Goal: Task Accomplishment & Management: Use online tool/utility

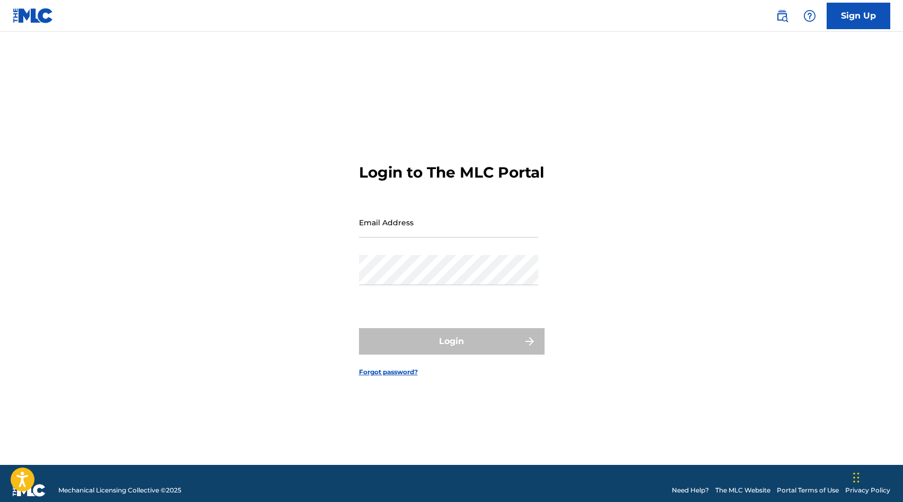
click at [405, 222] on input "Email Address" at bounding box center [448, 222] width 179 height 30
type input "[PERSON_NAME][EMAIL_ADDRESS][DOMAIN_NAME]"
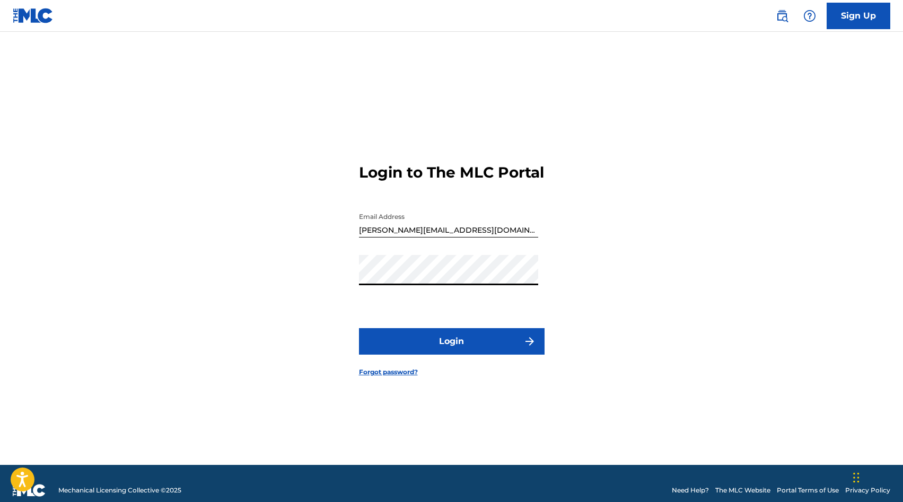
click at [430, 353] on button "Login" at bounding box center [452, 341] width 186 height 27
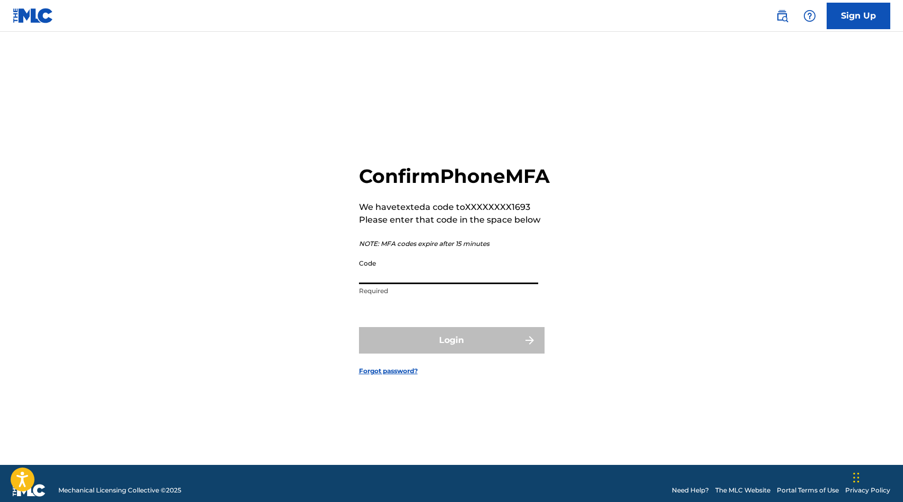
click at [416, 284] on input "Code" at bounding box center [448, 269] width 179 height 30
paste input "557518"
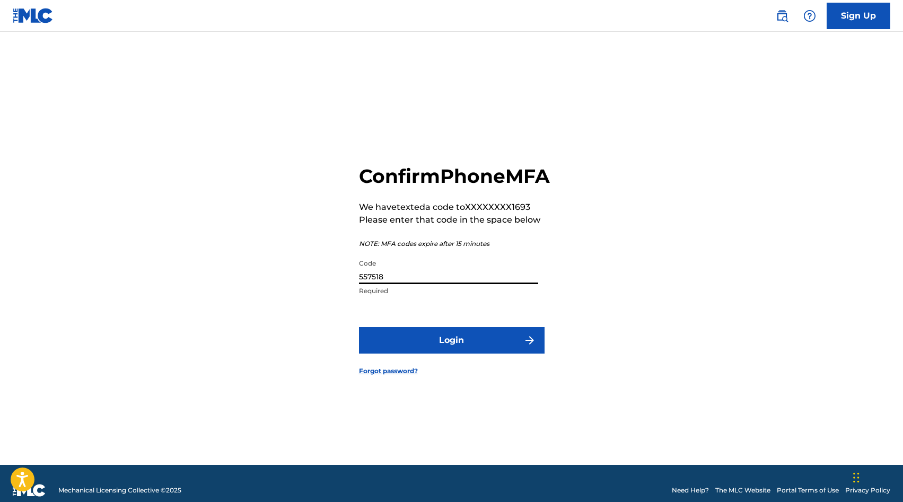
type input "557518"
click at [430, 338] on form "Confirm Phone MFA We have texted a code to XXXXXXXX1693 Please enter that code …" at bounding box center [452, 261] width 186 height 407
click at [430, 344] on button "Login" at bounding box center [452, 340] width 186 height 27
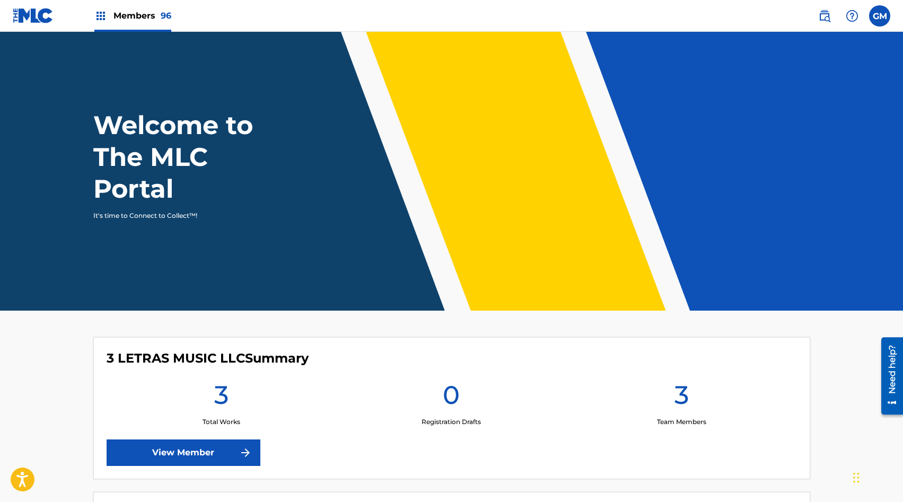
click at [143, 13] on span "Members 96" at bounding box center [142, 16] width 58 height 12
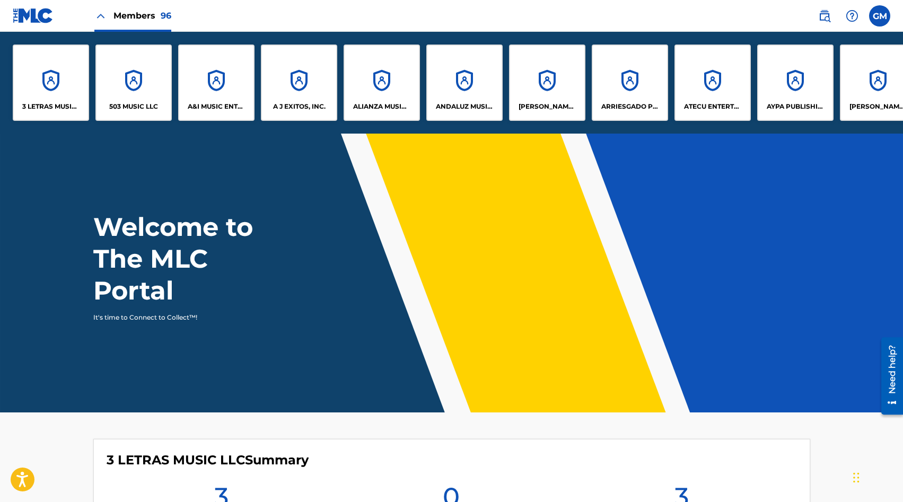
click at [818, 15] on img at bounding box center [824, 16] width 13 height 13
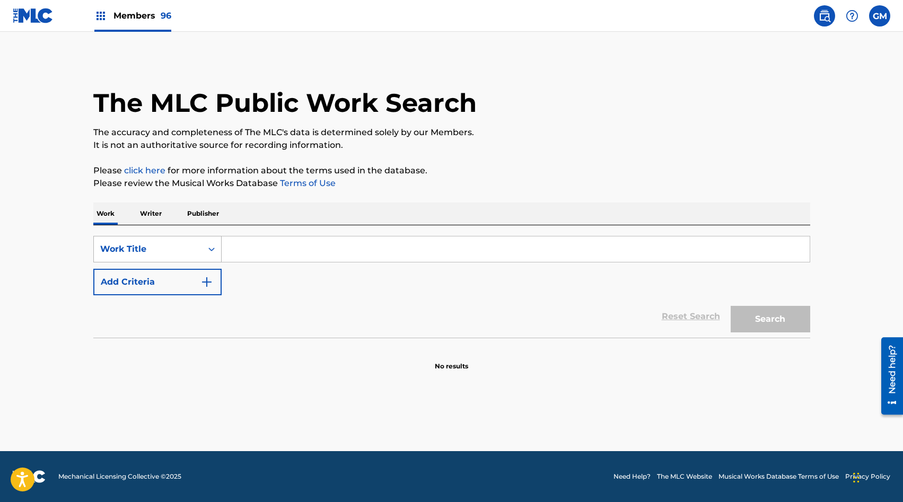
click at [184, 255] on div "Work Title" at bounding box center [147, 249] width 95 height 13
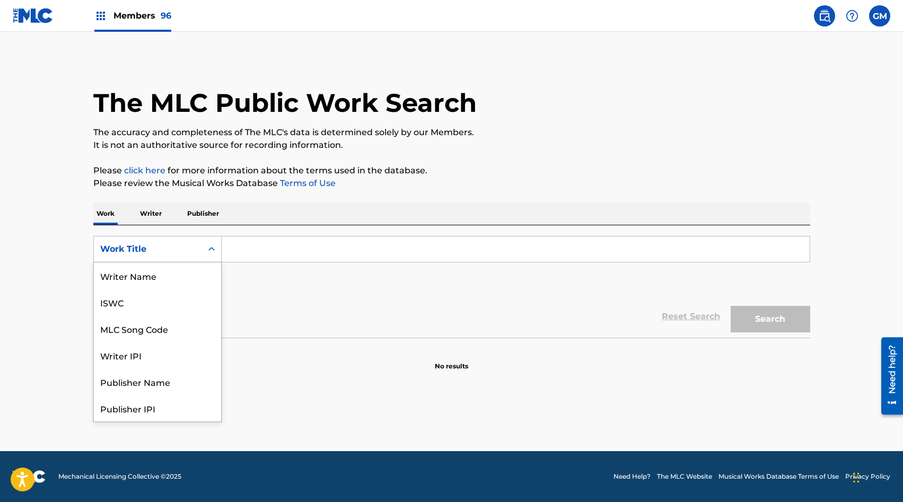
scroll to position [53, 0]
click at [179, 284] on div "MLC Song Code" at bounding box center [157, 276] width 127 height 27
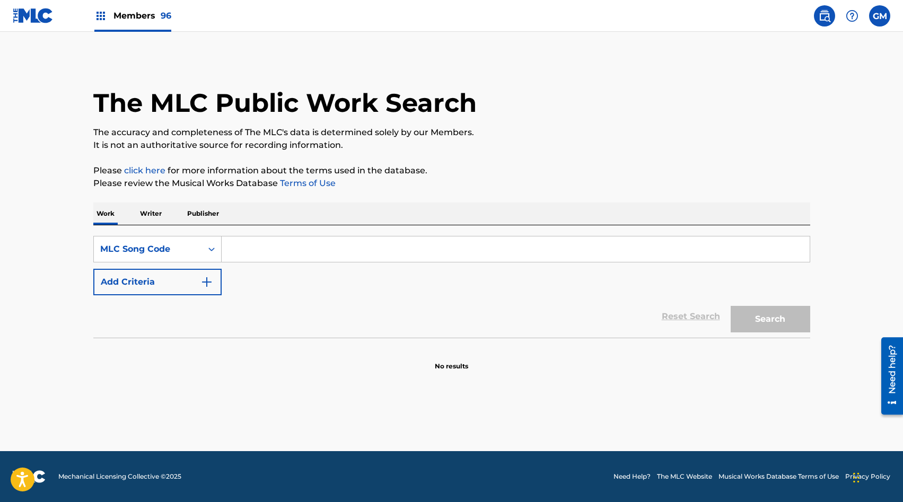
click at [262, 246] on input "Search Form" at bounding box center [516, 249] width 588 height 25
paste input "EA0W8K"
type input "EA0W8K"
click at [768, 328] on button "Search" at bounding box center [771, 319] width 80 height 27
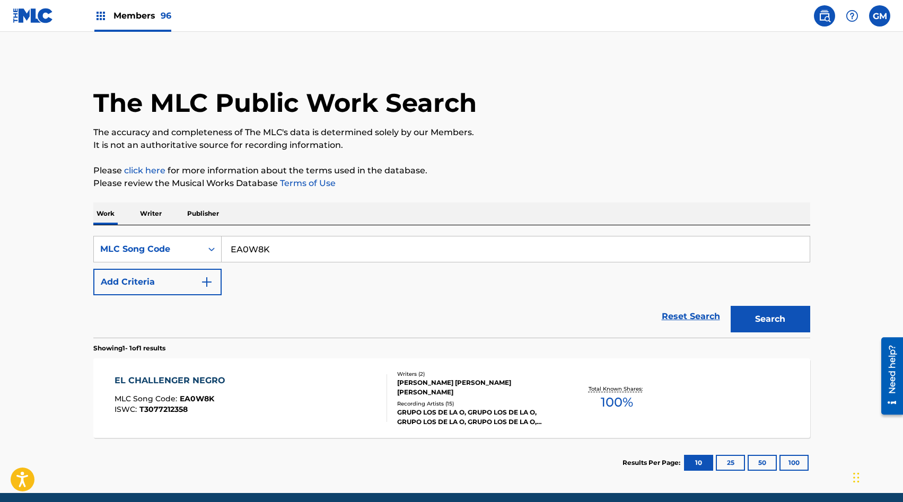
click at [299, 386] on div "EL CHALLENGER NEGRO MLC Song Code : EA0W8K ISWC : T3077212358" at bounding box center [251, 398] width 273 height 48
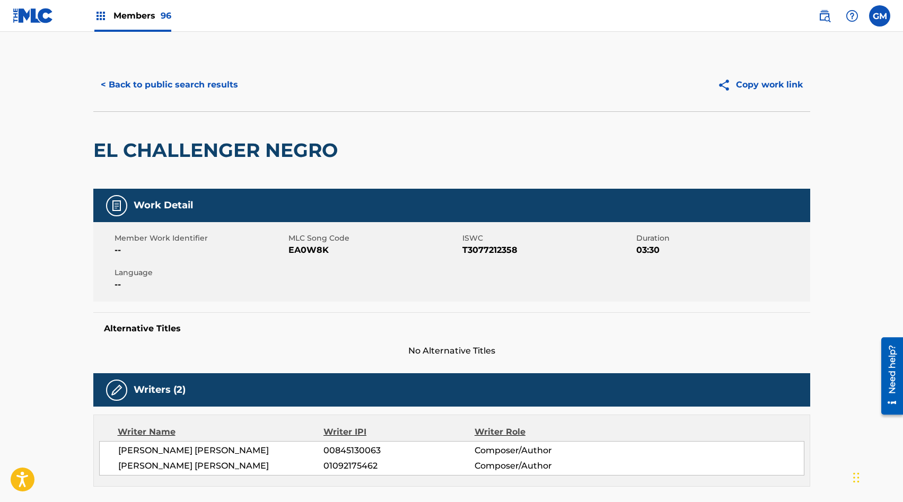
click at [151, 4] on div "Members 96" at bounding box center [132, 15] width 77 height 31
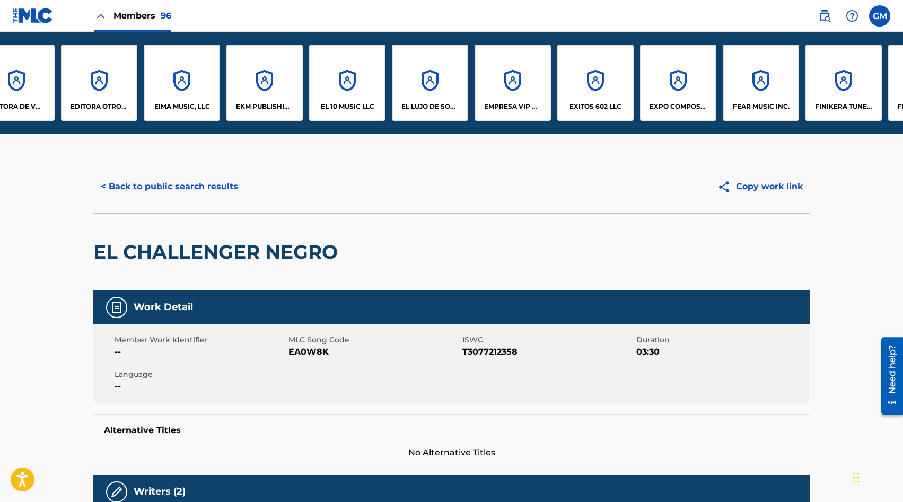
scroll to position [0, 2158]
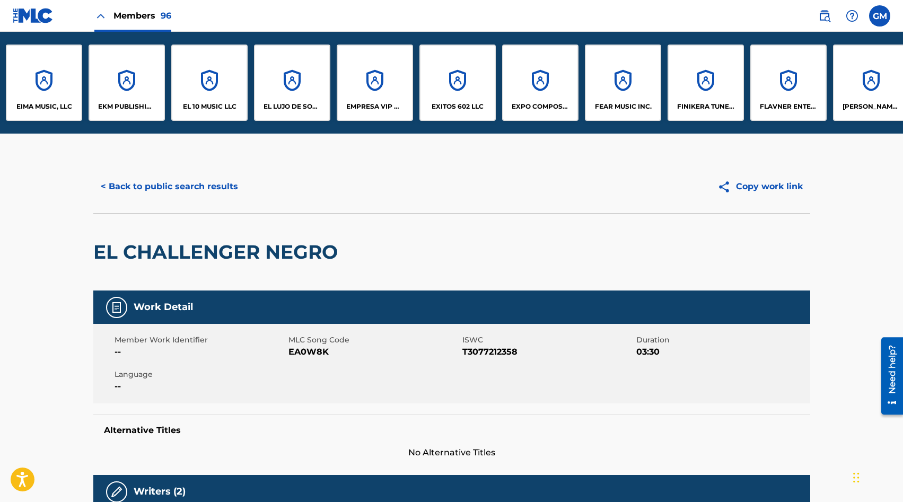
click at [309, 80] on div "EL LUJO DE SONAR, LLC" at bounding box center [292, 83] width 76 height 76
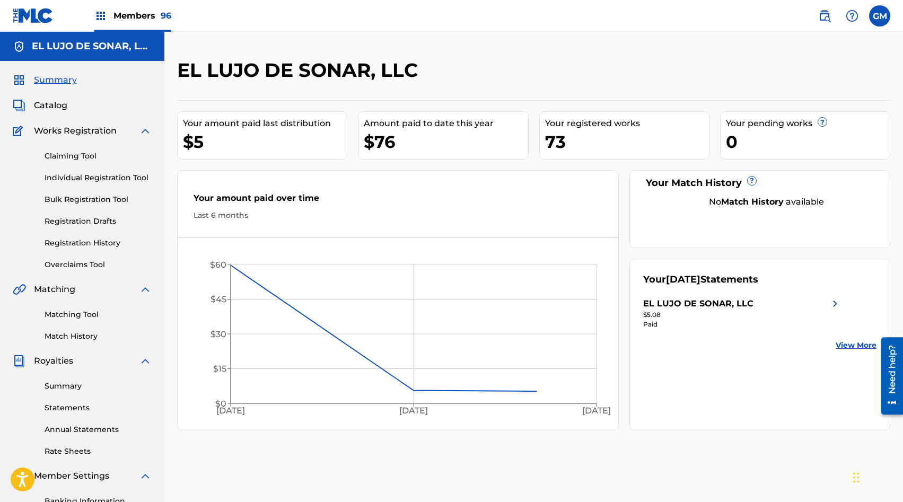
click at [86, 335] on link "Match History" at bounding box center [98, 336] width 107 height 11
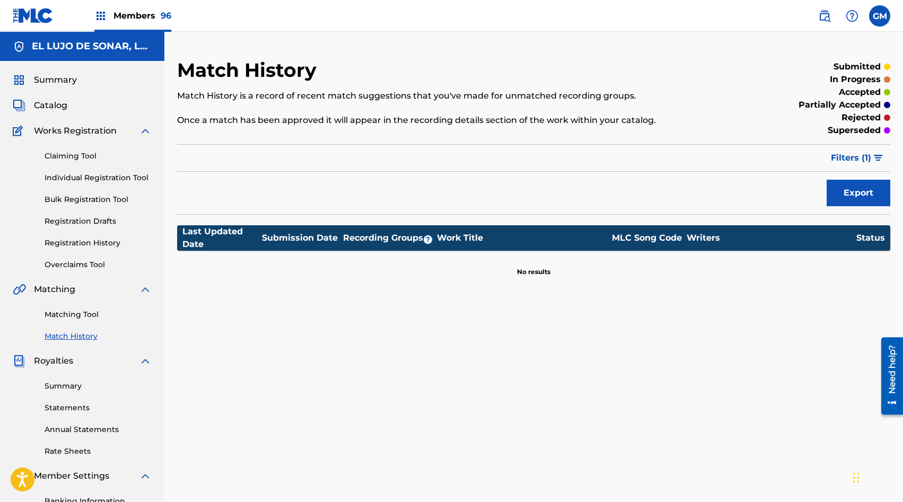
click at [87, 313] on link "Matching Tool" at bounding box center [98, 314] width 107 height 11
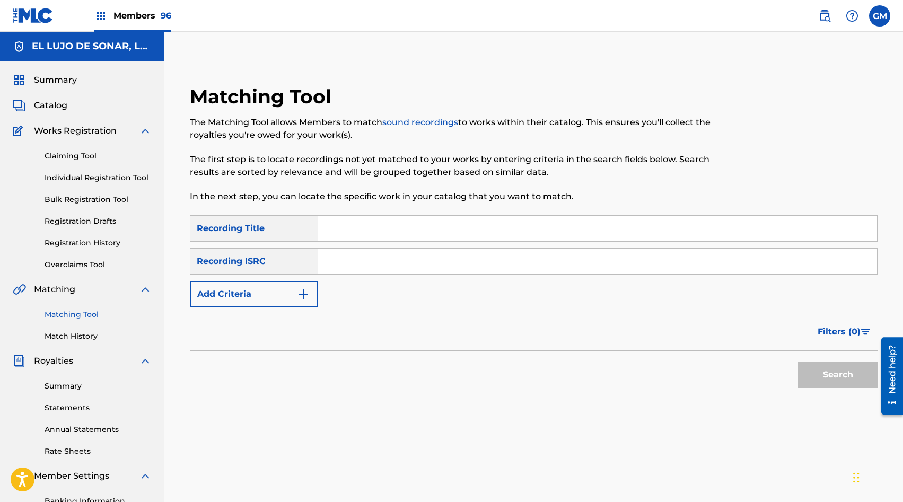
click at [80, 339] on link "Match History" at bounding box center [98, 336] width 107 height 11
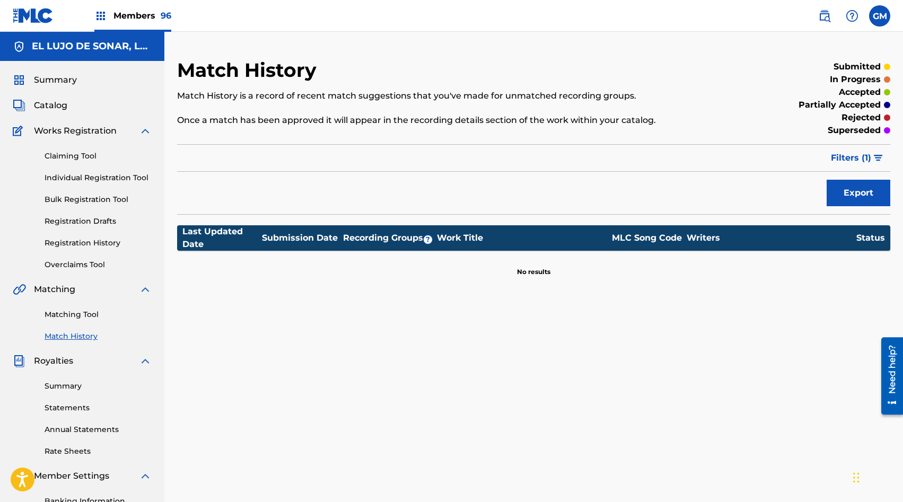
click at [56, 108] on span "Catalog" at bounding box center [50, 105] width 33 height 13
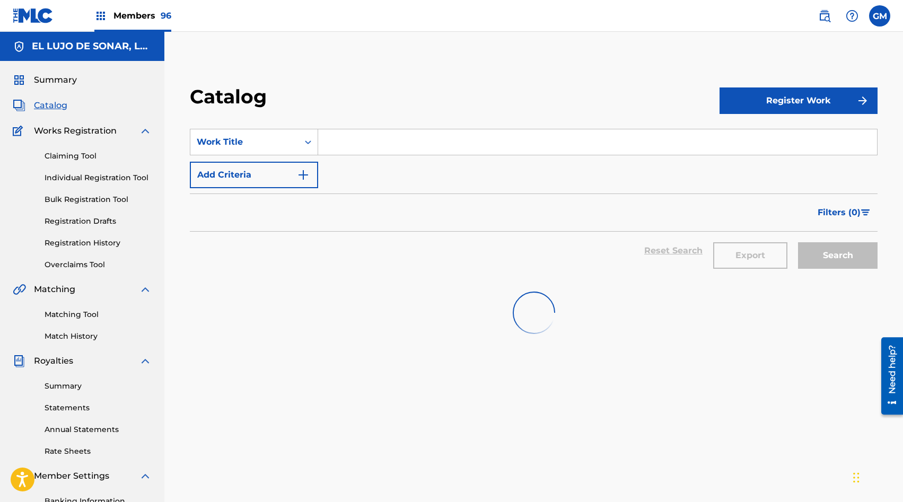
click at [339, 136] on input "Search Form" at bounding box center [597, 141] width 559 height 25
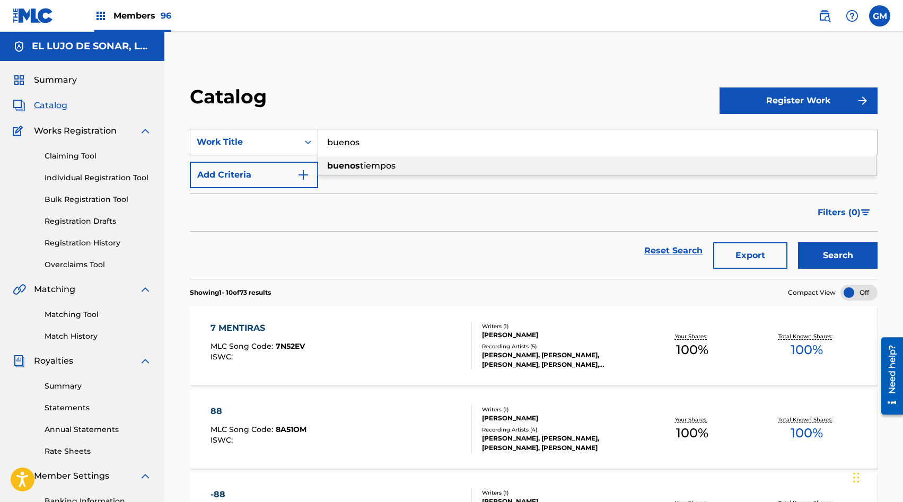
click at [360, 164] on span "tiempos" at bounding box center [378, 166] width 36 height 10
type input "buenos tiempos"
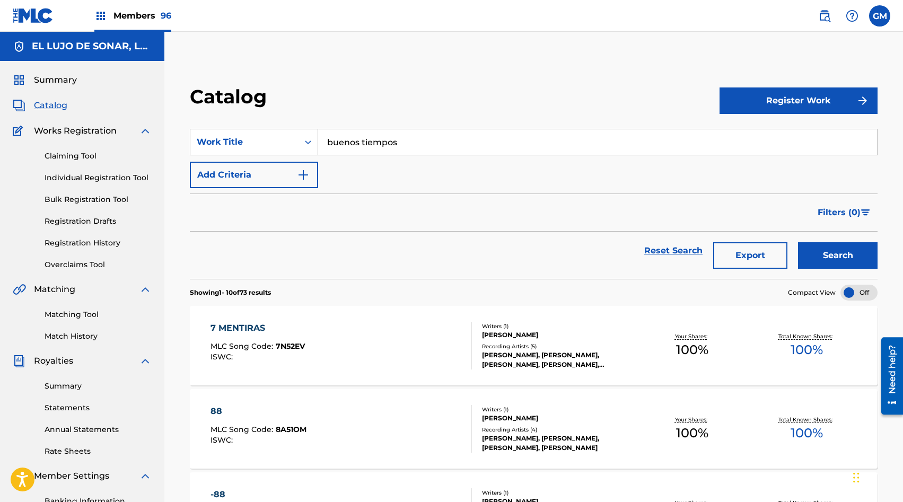
click at [827, 256] on button "Search" at bounding box center [838, 255] width 80 height 27
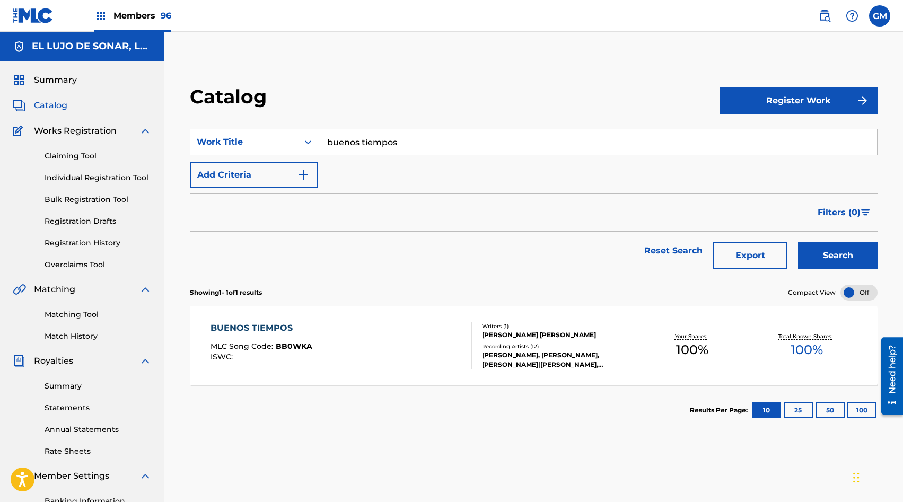
click at [423, 317] on div "BUENOS TIEMPOS MLC Song Code : BB0WKA ISWC : Writers ( 1 ) [PERSON_NAME] [PERSO…" at bounding box center [534, 346] width 688 height 80
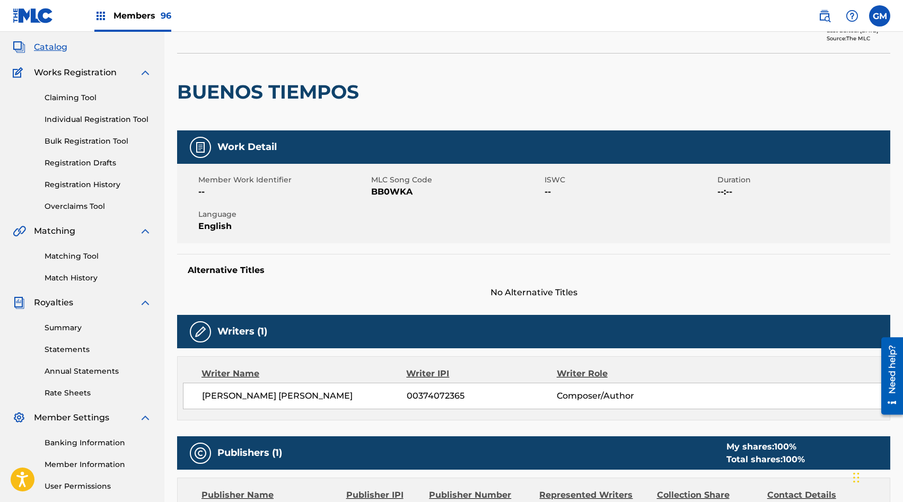
scroll to position [65, 0]
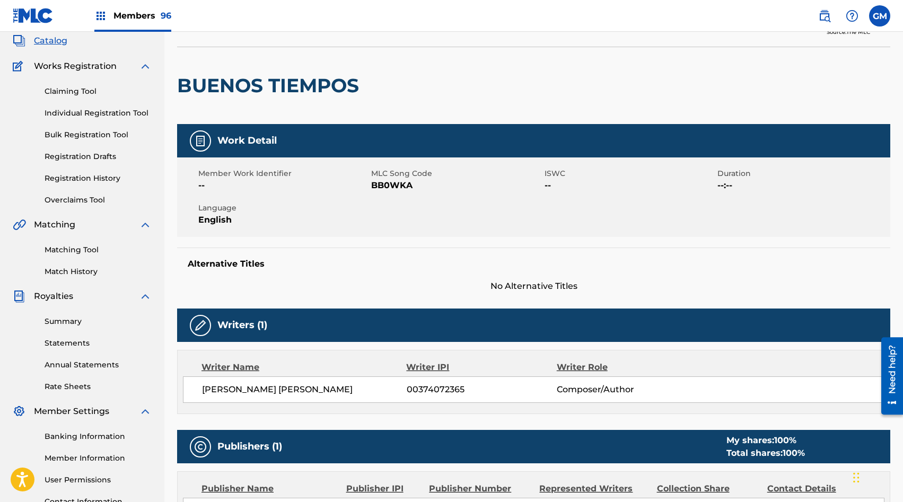
click at [392, 188] on span "BB0WKA" at bounding box center [456, 185] width 170 height 13
copy span "BB0WKA"
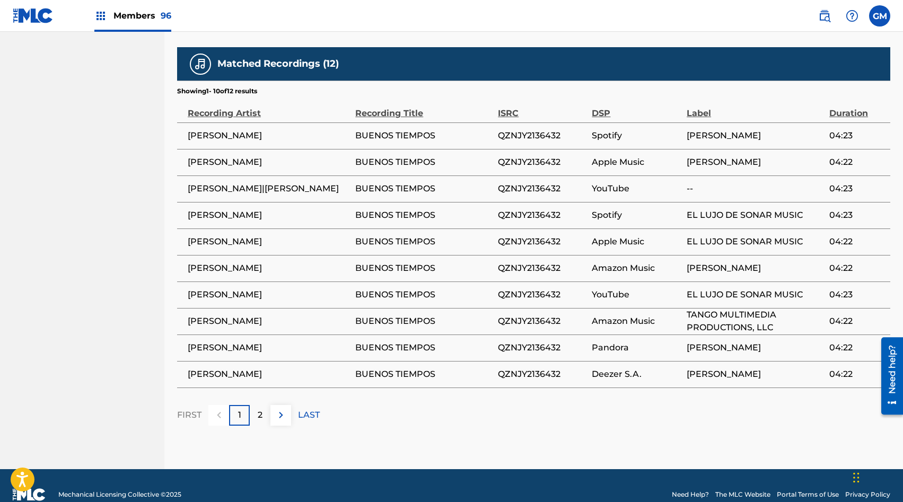
scroll to position [594, 0]
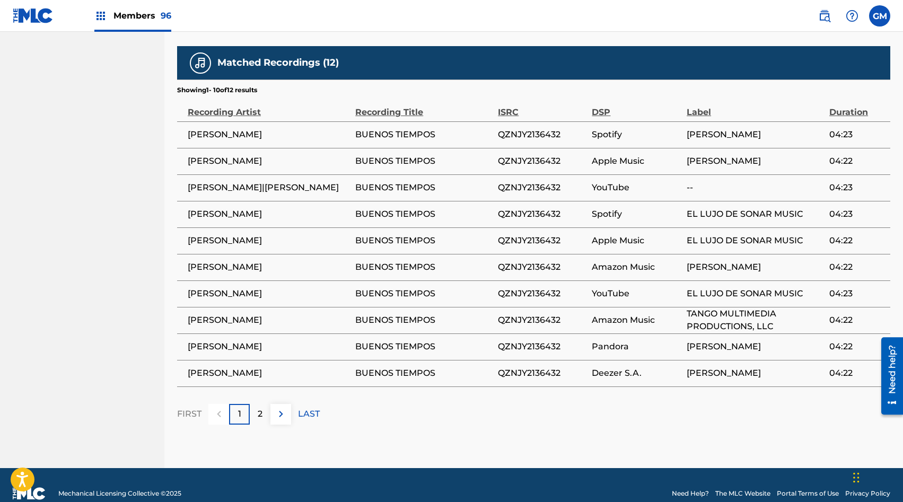
click at [278, 408] on img at bounding box center [281, 414] width 13 height 13
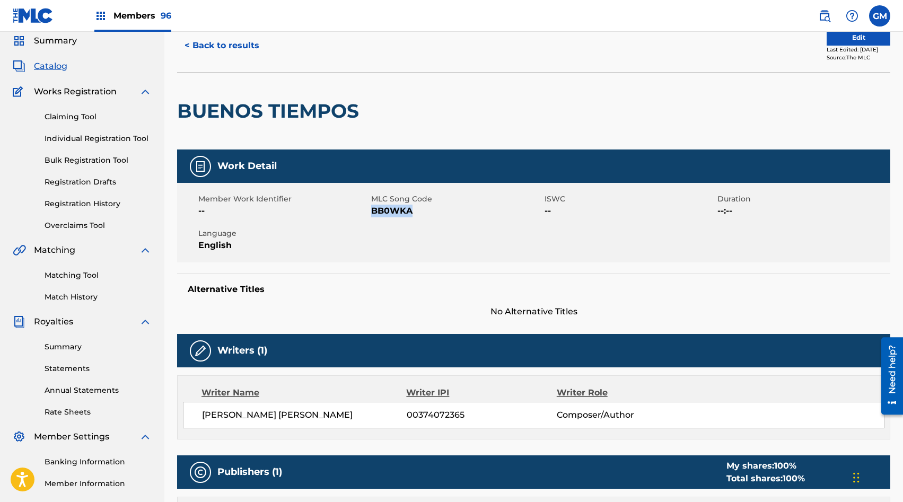
scroll to position [0, 0]
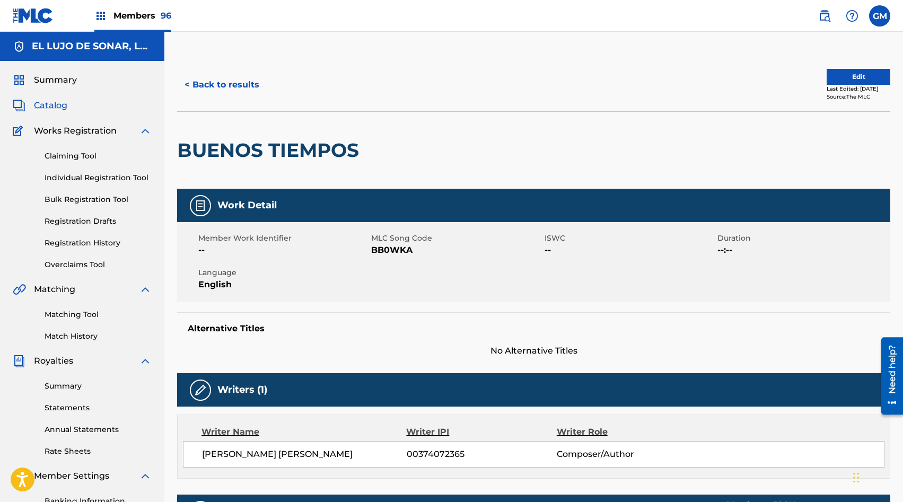
click at [61, 308] on div "Matching Tool Match History" at bounding box center [82, 319] width 139 height 46
click at [62, 311] on link "Matching Tool" at bounding box center [98, 314] width 107 height 11
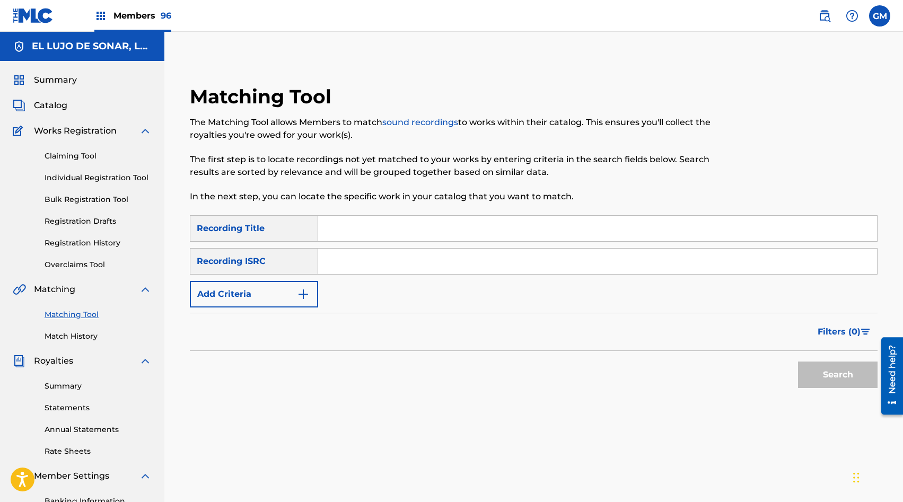
click at [331, 230] on input "Search Form" at bounding box center [597, 228] width 559 height 25
type input "buenos tiempos"
click at [270, 283] on button "Add Criteria" at bounding box center [254, 294] width 128 height 27
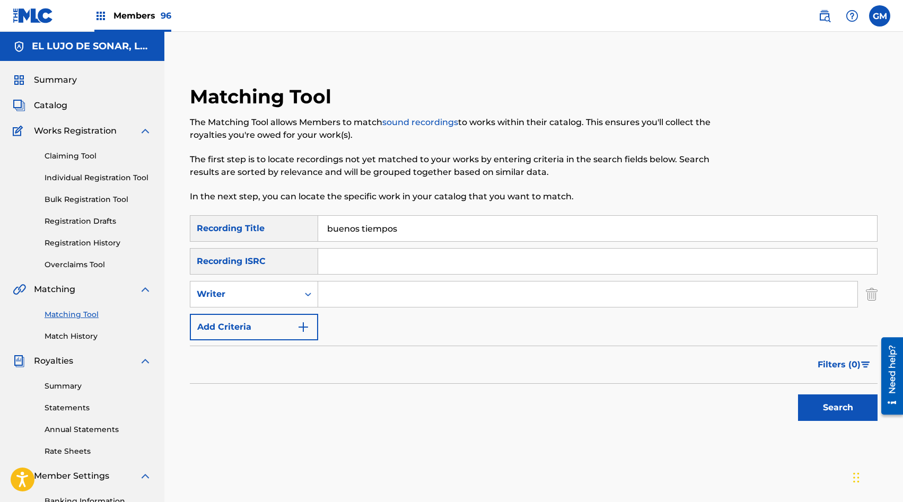
click at [270, 283] on div "Writer" at bounding box center [254, 294] width 128 height 27
click at [270, 318] on div "Recording Artist" at bounding box center [253, 321] width 127 height 27
click at [375, 274] on input "Search Form" at bounding box center [597, 261] width 559 height 25
click at [368, 294] on input "Search Form" at bounding box center [587, 294] width 539 height 25
click at [352, 326] on div "SearchWithCriteria46608890-e768-4091-8e3a-1971b7ba9bd1 Recording Title buenos t…" at bounding box center [534, 277] width 688 height 125
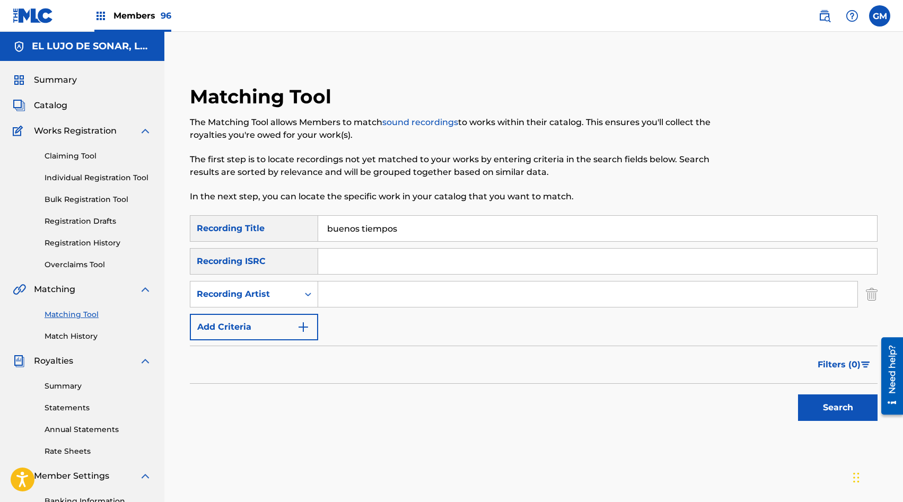
click at [356, 298] on input "Search Form" at bounding box center [587, 294] width 539 height 25
type input "[PERSON_NAME]"
click at [837, 410] on button "Search" at bounding box center [838, 408] width 80 height 27
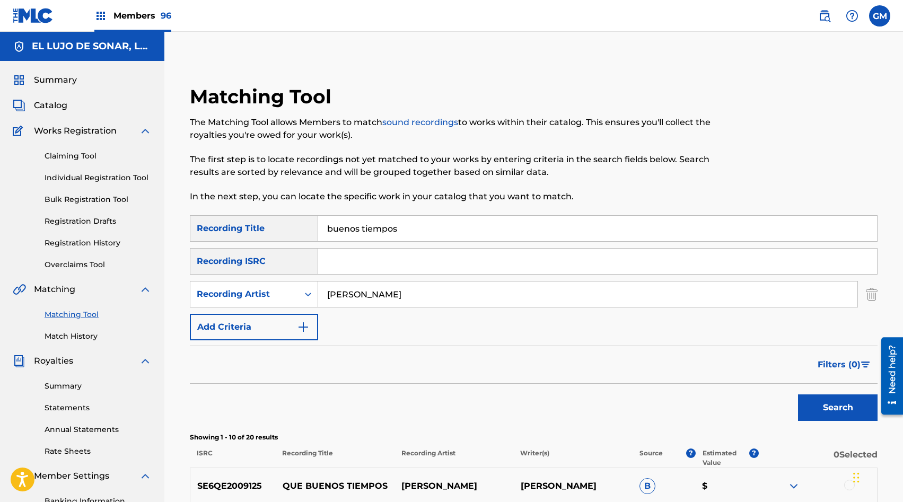
click at [126, 14] on span "Members 96" at bounding box center [142, 16] width 58 height 12
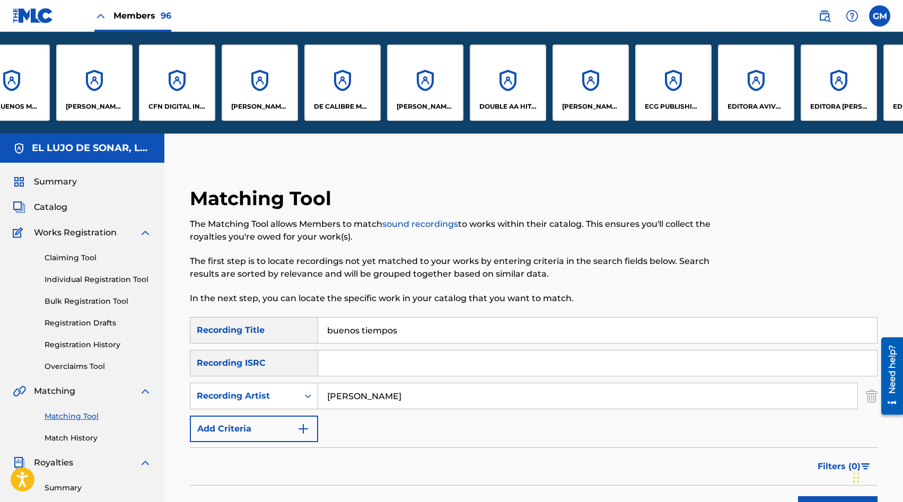
scroll to position [0, 1111]
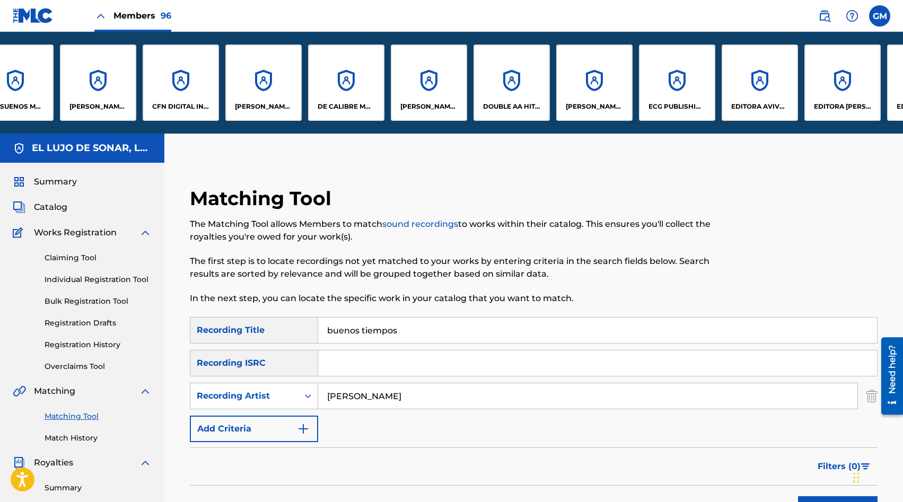
click at [394, 80] on div "[PERSON_NAME] MUSIC, LLC" at bounding box center [429, 83] width 76 height 76
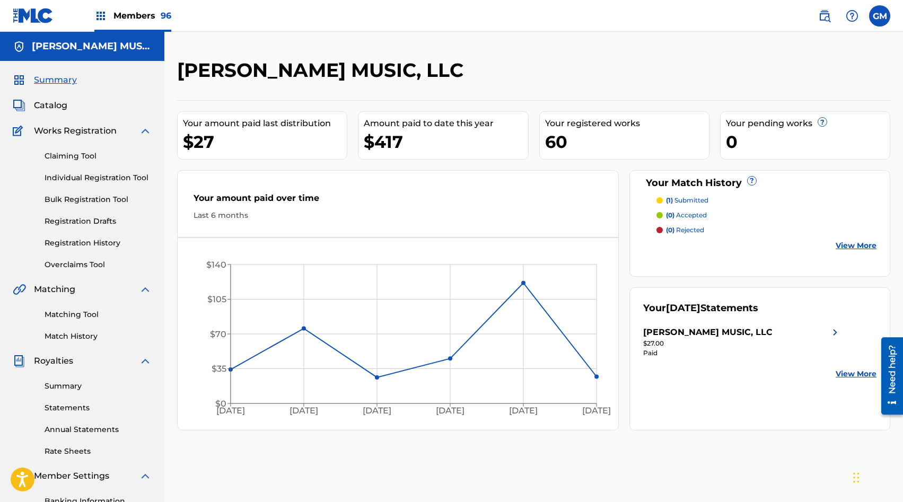
click at [54, 110] on span "Catalog" at bounding box center [50, 105] width 33 height 13
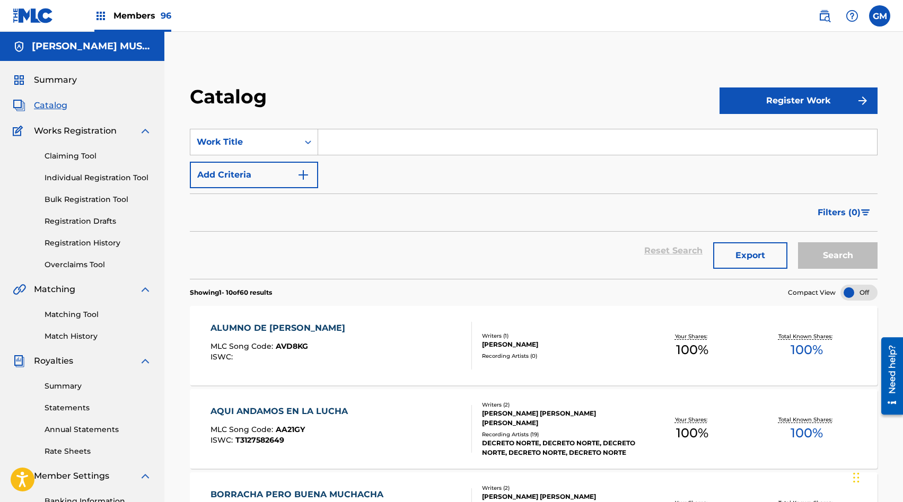
click at [89, 345] on div "Summary Catalog Works Registration Claiming Tool Individual Registration Tool B…" at bounding box center [82, 334] width 164 height 546
click at [84, 342] on link "Match History" at bounding box center [98, 336] width 107 height 11
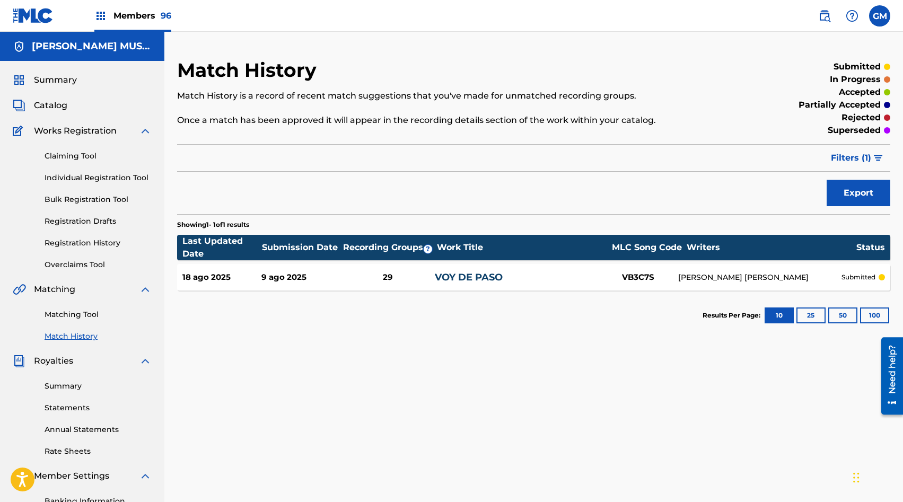
click at [47, 100] on span "Catalog" at bounding box center [50, 105] width 33 height 13
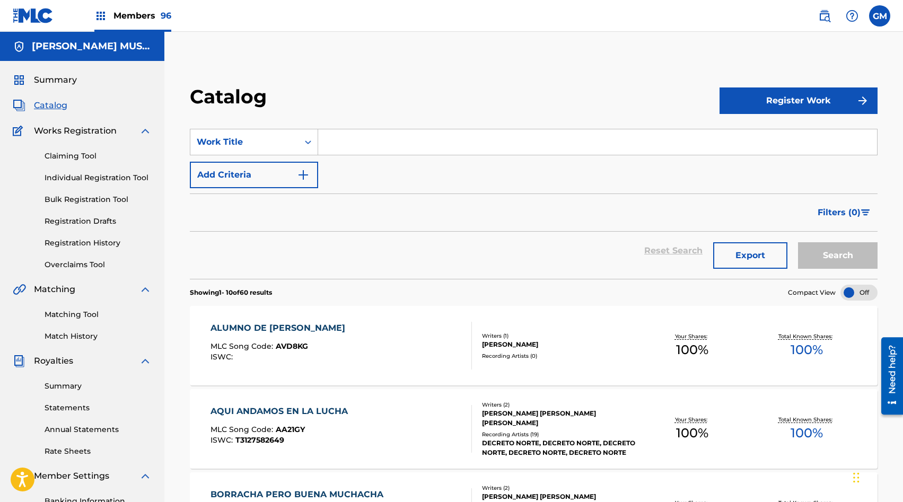
click at [340, 141] on input "Search Form" at bounding box center [597, 141] width 559 height 25
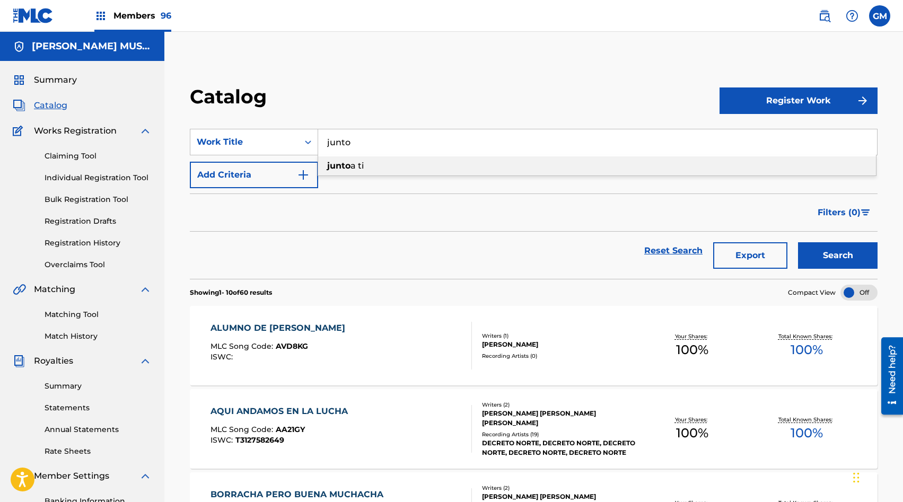
click at [351, 168] on span "a ti" at bounding box center [357, 166] width 13 height 10
type input "junto a ti"
click at [830, 251] on button "Search" at bounding box center [838, 255] width 80 height 27
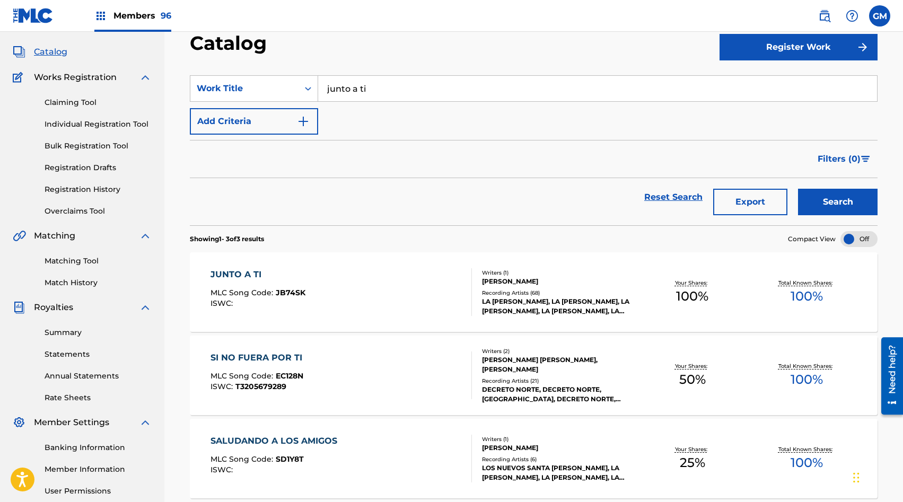
scroll to position [53, 0]
click at [354, 297] on div "JUNTO A TI MLC Song Code : JB74SK ISWC :" at bounding box center [341, 293] width 261 height 48
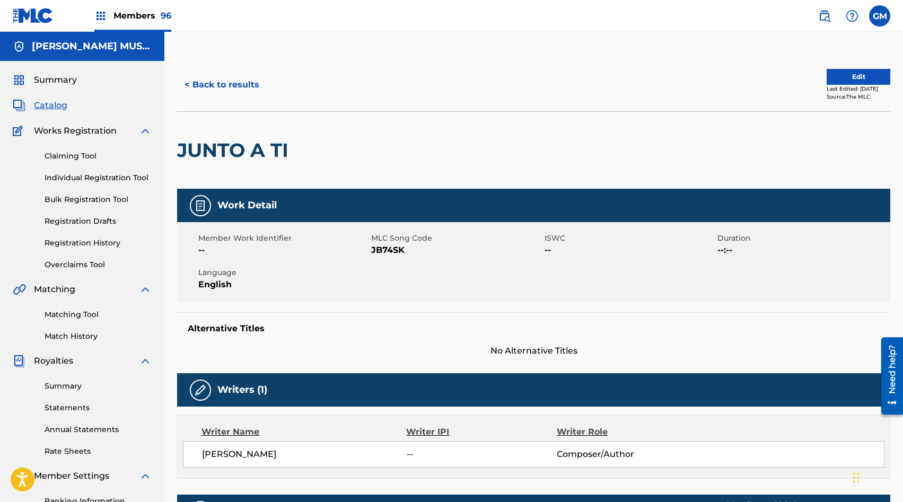
click at [393, 249] on span "JB74SK" at bounding box center [456, 250] width 170 height 13
copy span "JB74SK"
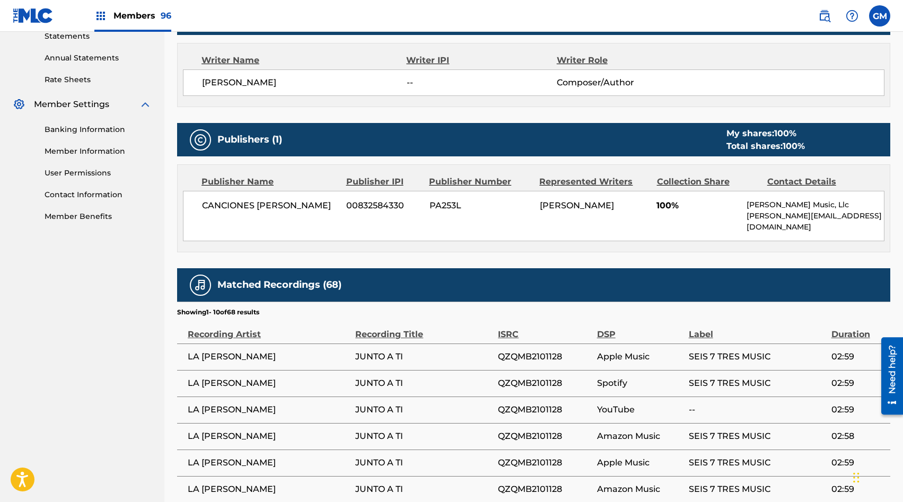
scroll to position [550, 0]
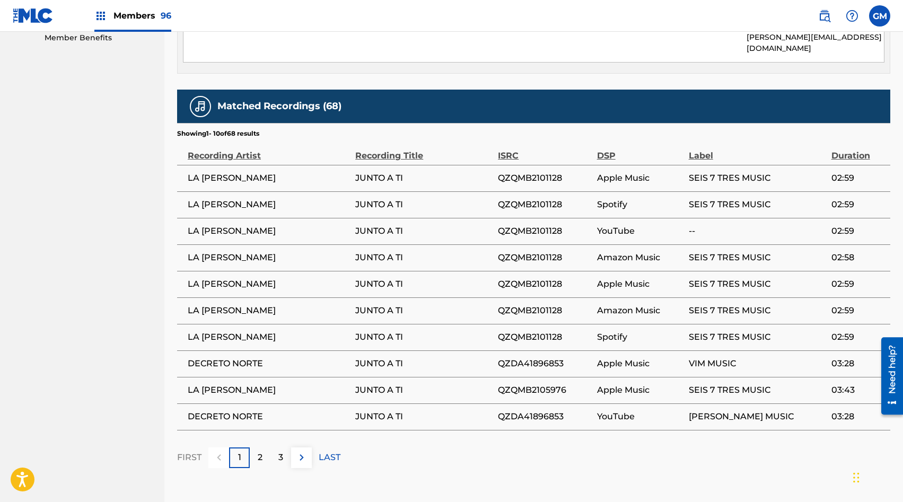
click at [303, 451] on img at bounding box center [301, 457] width 13 height 13
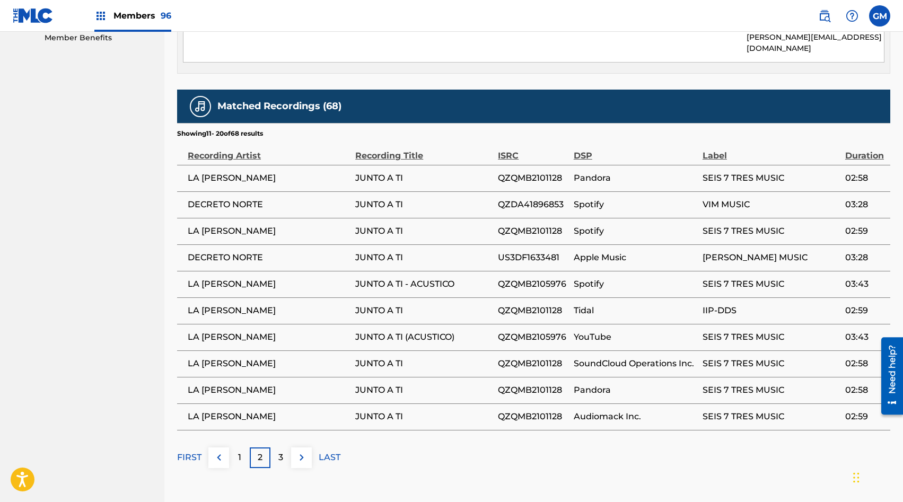
click at [303, 451] on img at bounding box center [301, 457] width 13 height 13
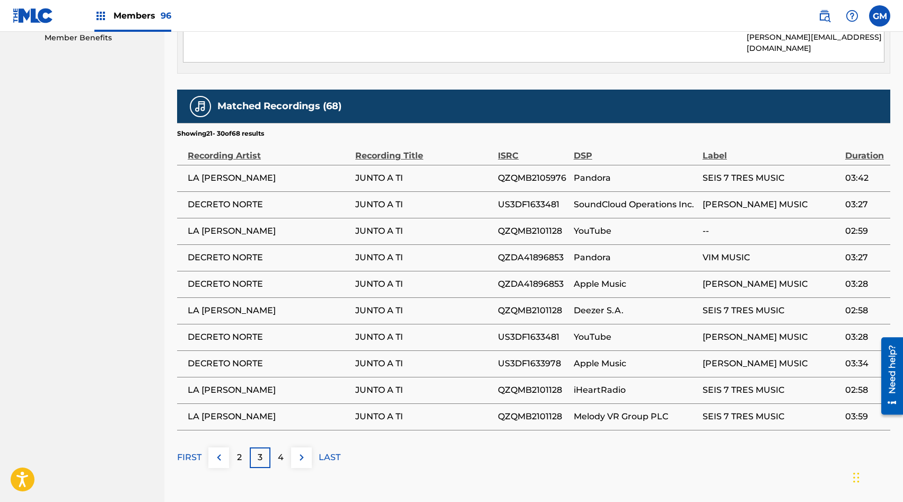
click at [303, 451] on img at bounding box center [301, 457] width 13 height 13
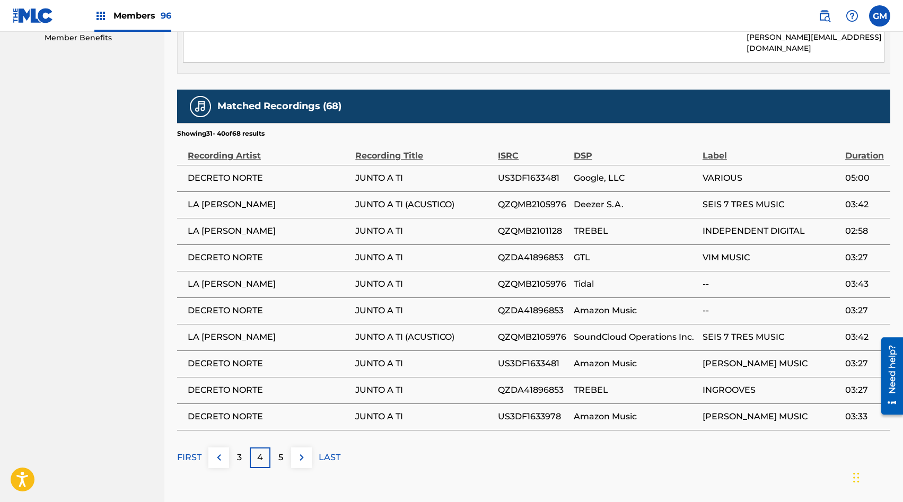
click at [303, 451] on img at bounding box center [301, 457] width 13 height 13
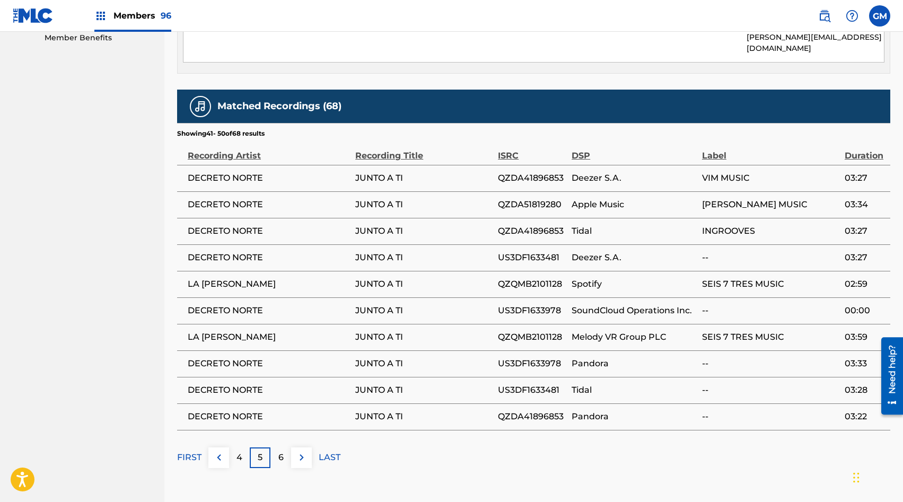
click at [303, 451] on img at bounding box center [301, 457] width 13 height 13
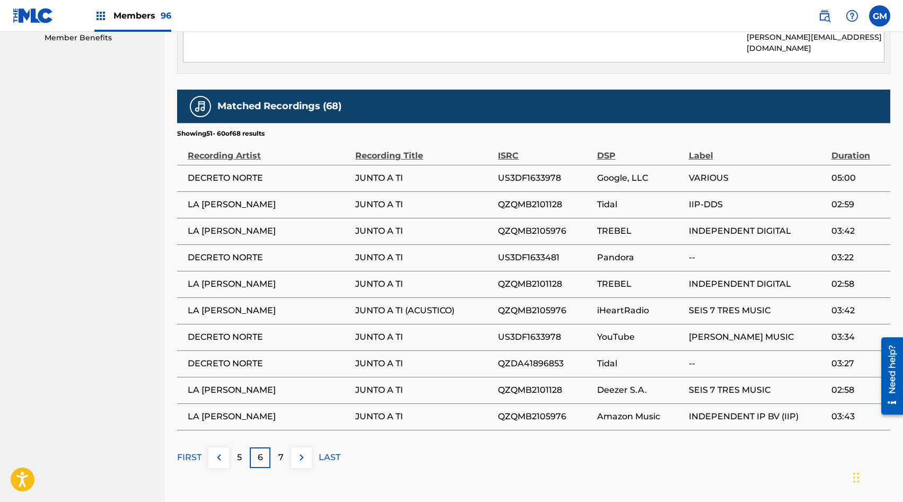
click at [303, 451] on img at bounding box center [301, 457] width 13 height 13
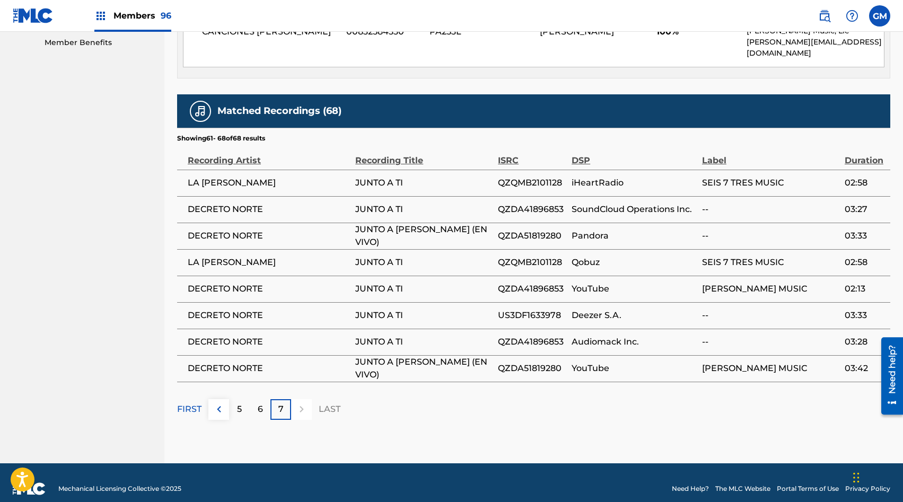
scroll to position [0, 0]
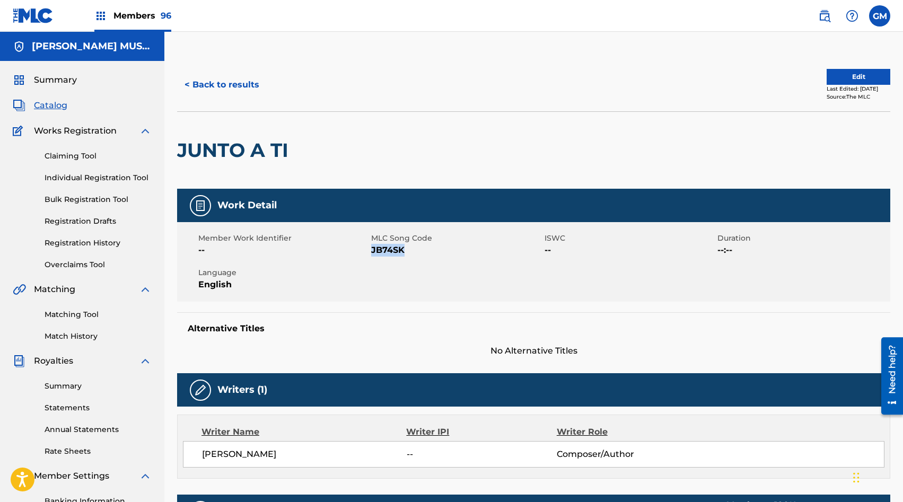
click at [54, 104] on span "Catalog" at bounding box center [50, 105] width 33 height 13
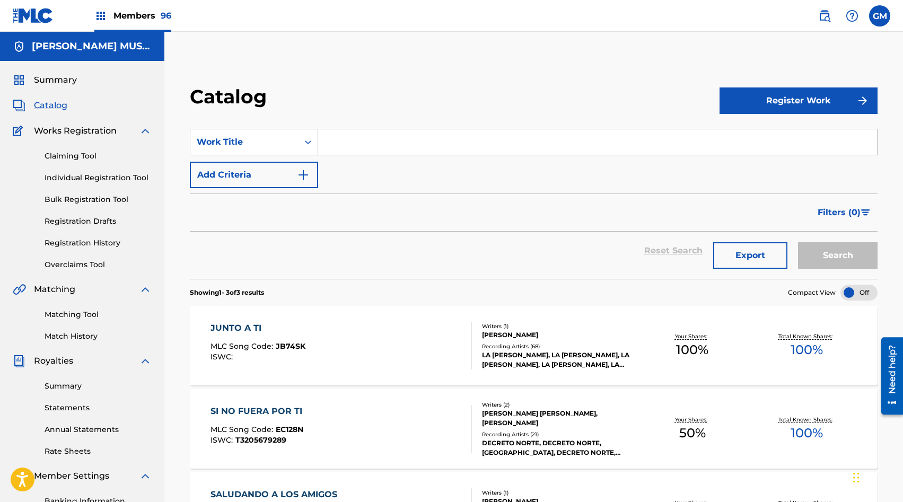
click at [348, 138] on input "Search Form" at bounding box center [597, 141] width 559 height 25
click at [85, 313] on link "Matching Tool" at bounding box center [98, 314] width 107 height 11
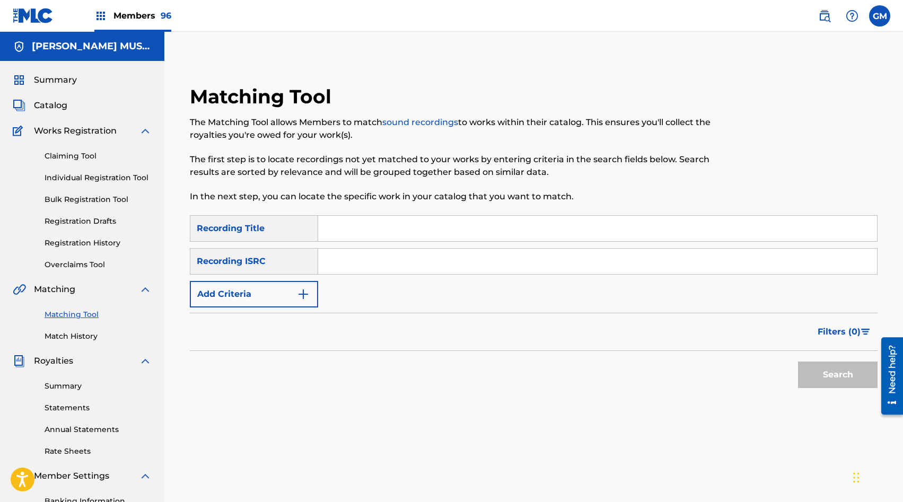
click at [346, 234] on input "Search Form" at bounding box center [597, 228] width 559 height 25
type input "junto a ti"
click at [290, 293] on button "Add Criteria" at bounding box center [254, 294] width 128 height 27
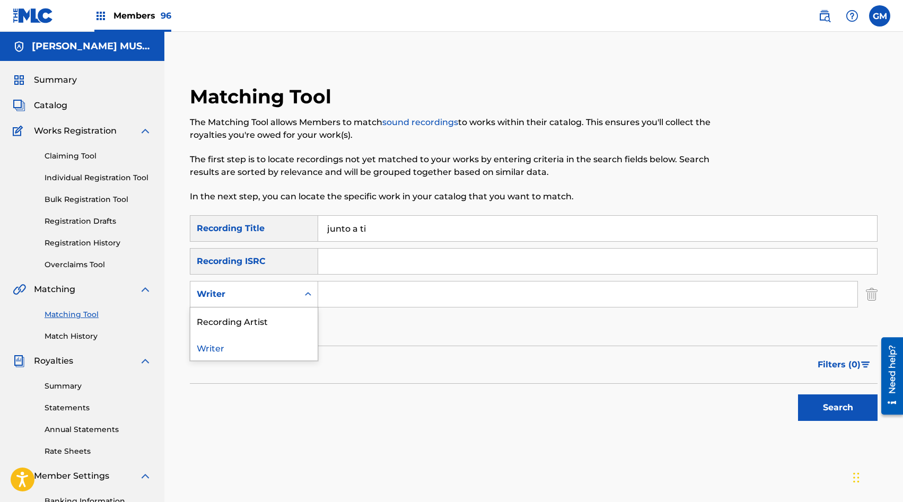
click at [290, 293] on div "Writer" at bounding box center [244, 294] width 95 height 13
click at [290, 321] on div "Recording Artist" at bounding box center [253, 321] width 127 height 27
click at [336, 294] on input "Search Form" at bounding box center [587, 294] width 539 height 25
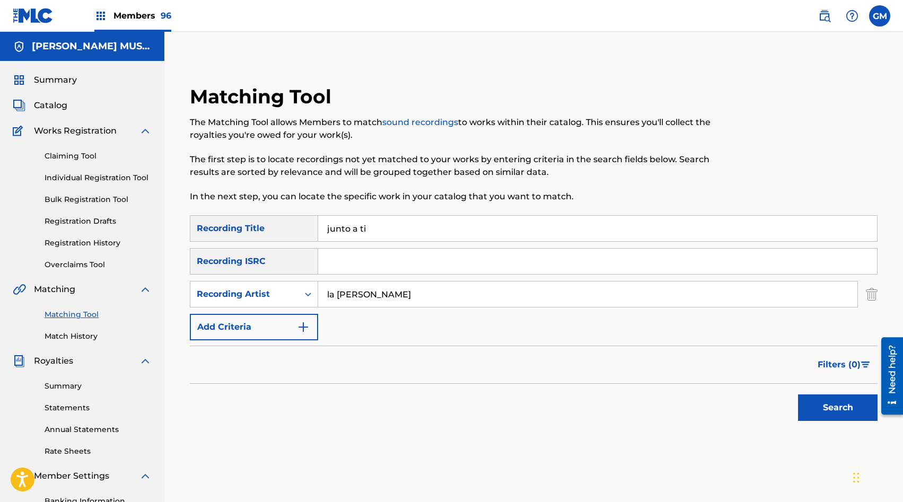
click at [833, 409] on button "Search" at bounding box center [838, 408] width 80 height 27
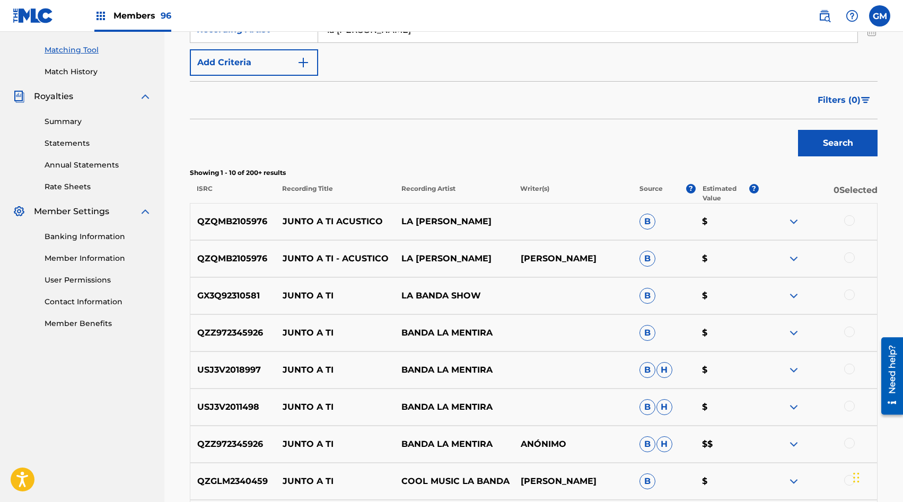
scroll to position [269, 0]
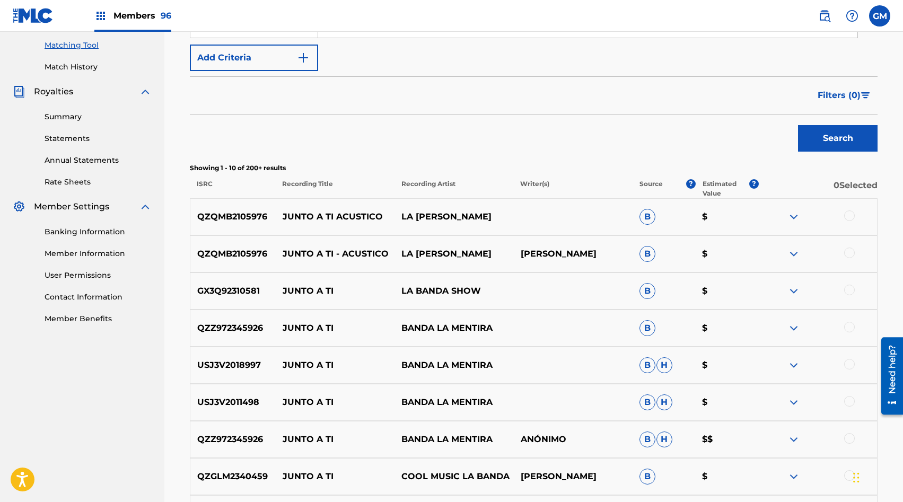
click at [851, 249] on div at bounding box center [849, 253] width 11 height 11
click at [851, 217] on div at bounding box center [849, 216] width 11 height 11
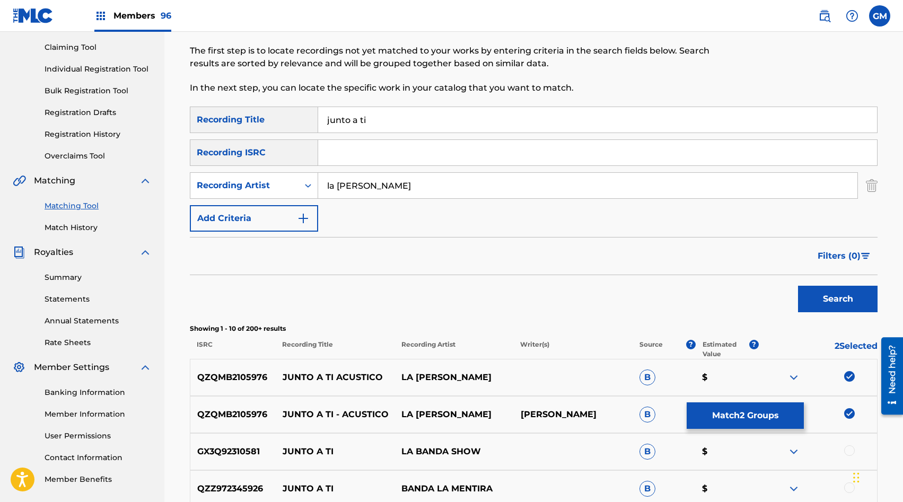
scroll to position [84, 0]
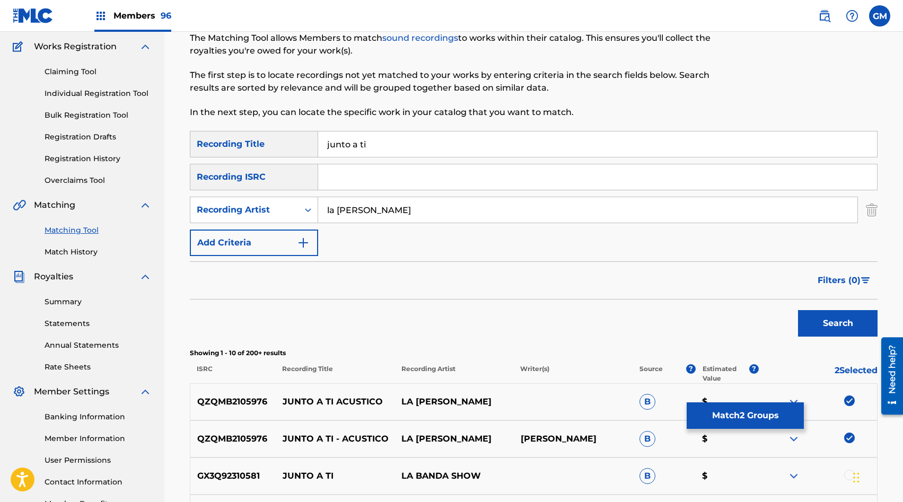
click at [364, 209] on input "la [PERSON_NAME]" at bounding box center [587, 209] width 539 height 25
type input "decreto norte"
click at [824, 316] on button "Search" at bounding box center [838, 323] width 80 height 27
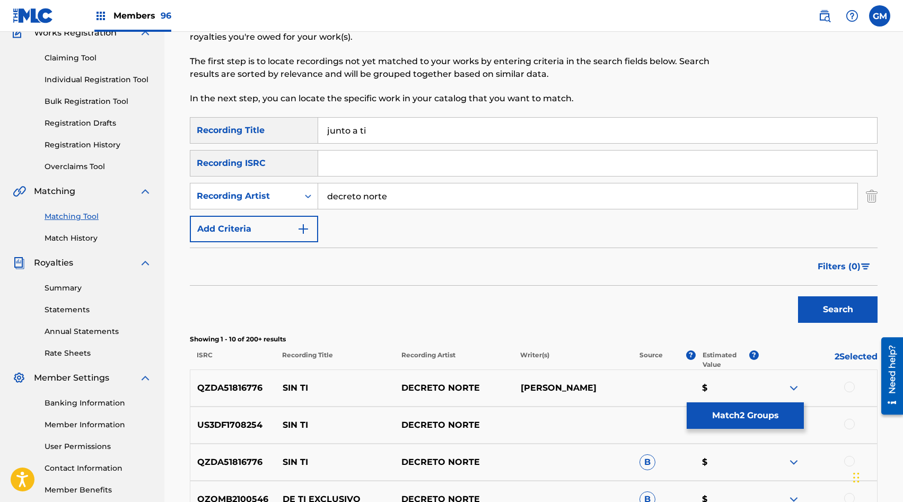
scroll to position [0, 0]
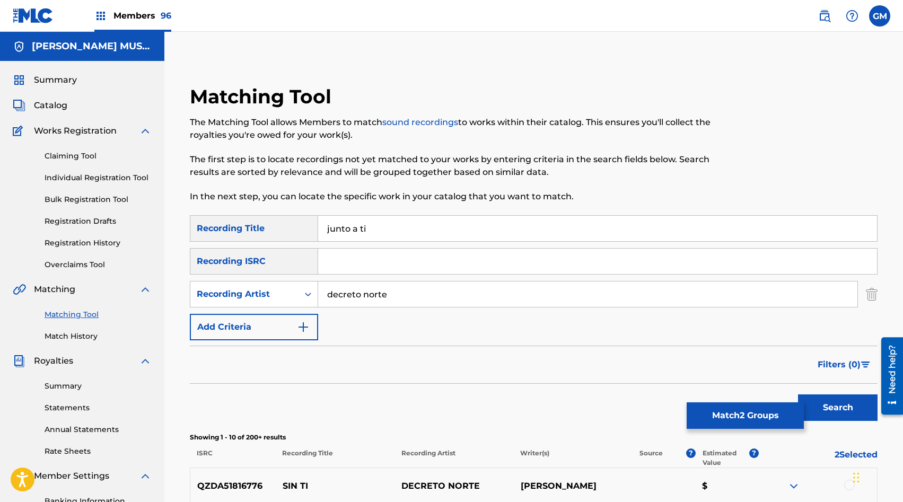
click at [369, 299] on input "decreto norte" at bounding box center [587, 294] width 539 height 25
click at [838, 400] on button "Search" at bounding box center [838, 408] width 80 height 27
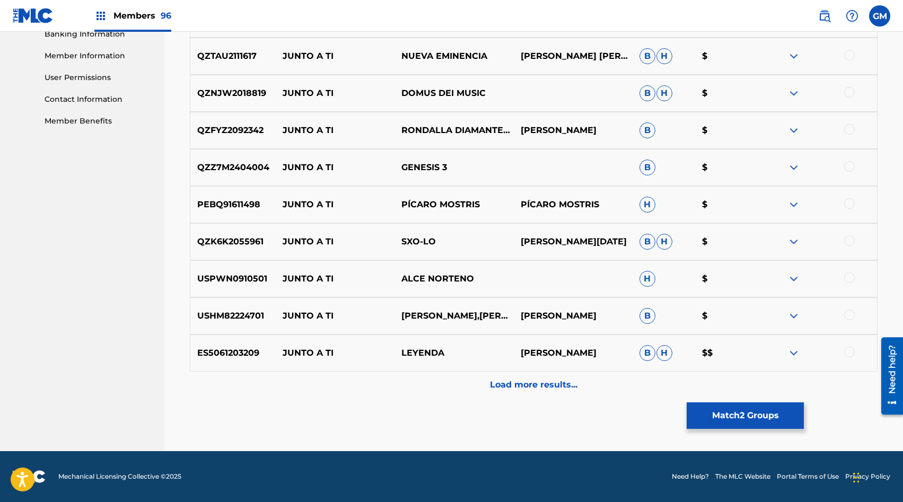
click at [597, 389] on div "Load more results..." at bounding box center [534, 385] width 688 height 27
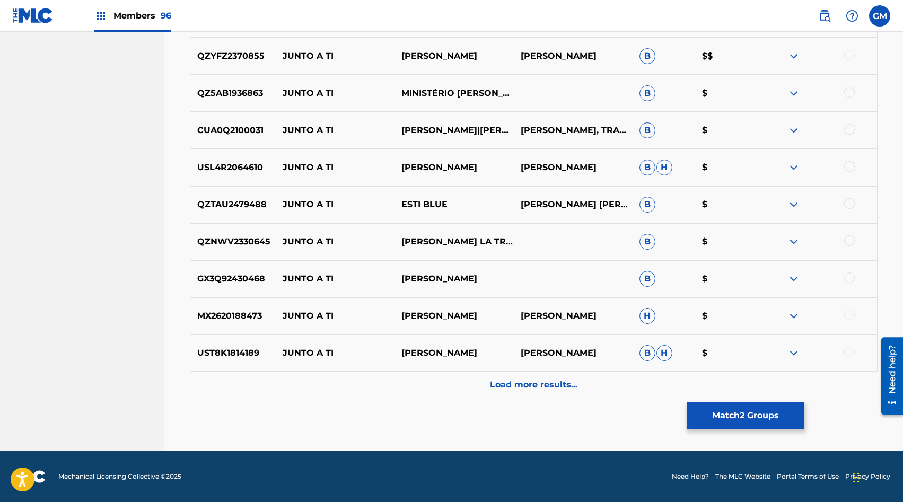
click at [562, 391] on div "Load more results..." at bounding box center [534, 385] width 688 height 27
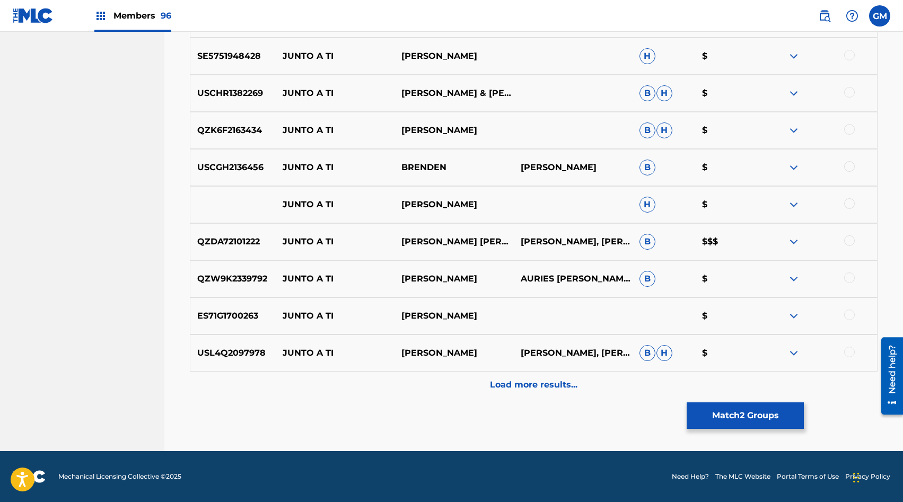
click at [557, 394] on div "Load more results..." at bounding box center [534, 385] width 688 height 27
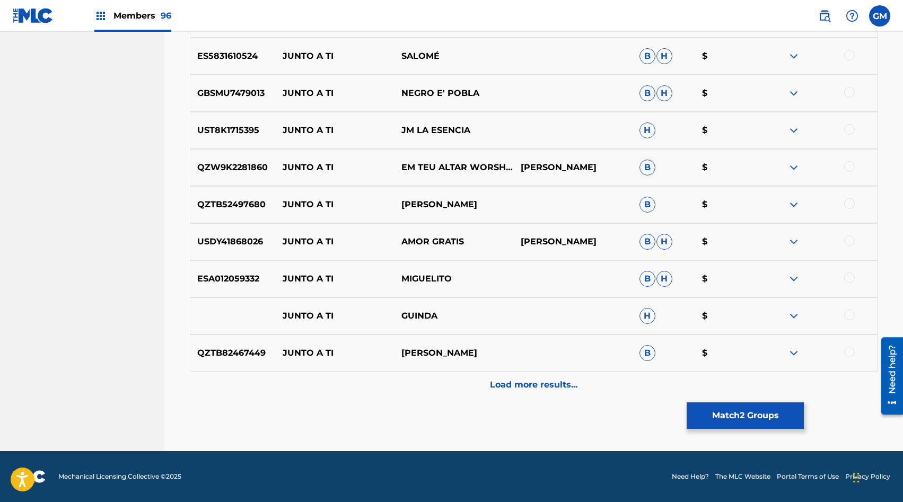
click at [544, 392] on div "Load more results..." at bounding box center [534, 385] width 688 height 27
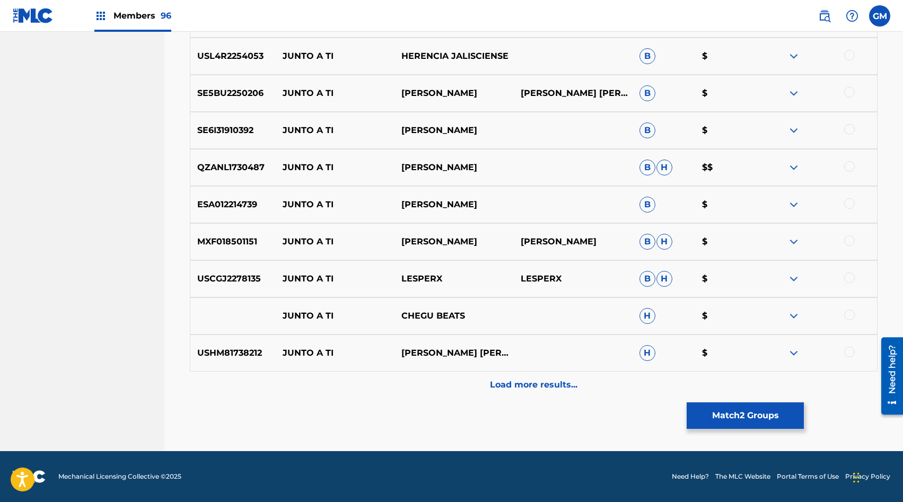
click at [544, 391] on div "Load more results..." at bounding box center [534, 385] width 688 height 27
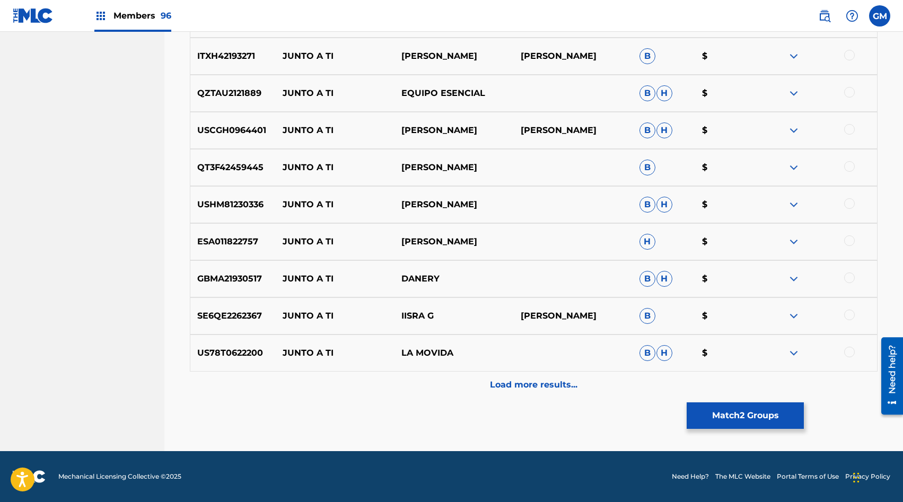
click at [544, 392] on div "Load more results..." at bounding box center [534, 385] width 688 height 27
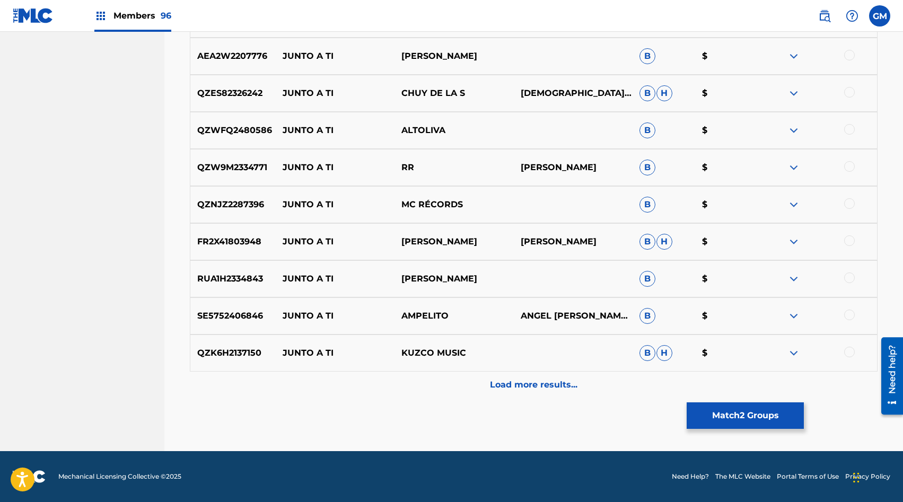
click at [531, 390] on p "Load more results..." at bounding box center [534, 385] width 88 height 13
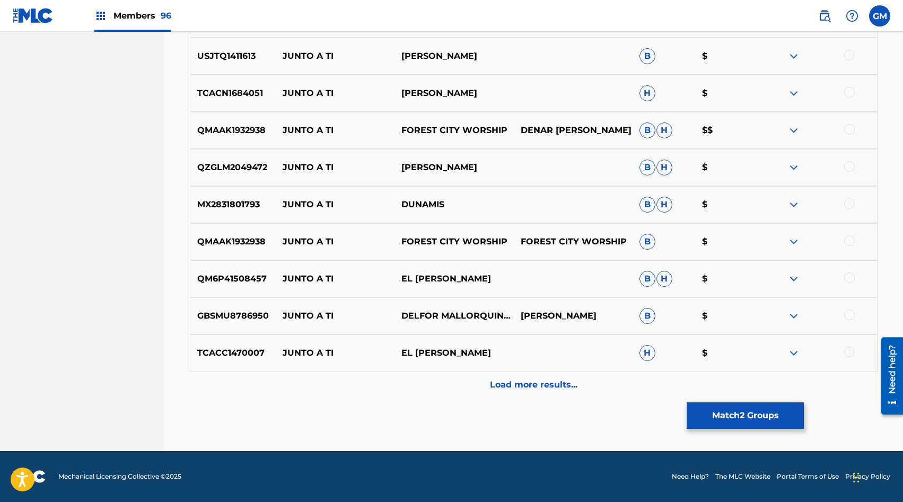
click at [535, 392] on div "Load more results..." at bounding box center [534, 385] width 688 height 27
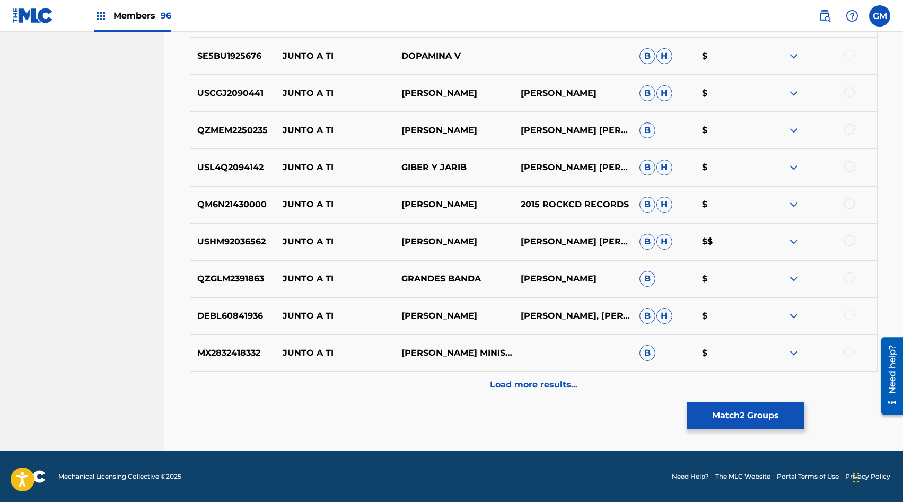
click at [554, 389] on p "Load more results..." at bounding box center [534, 385] width 88 height 13
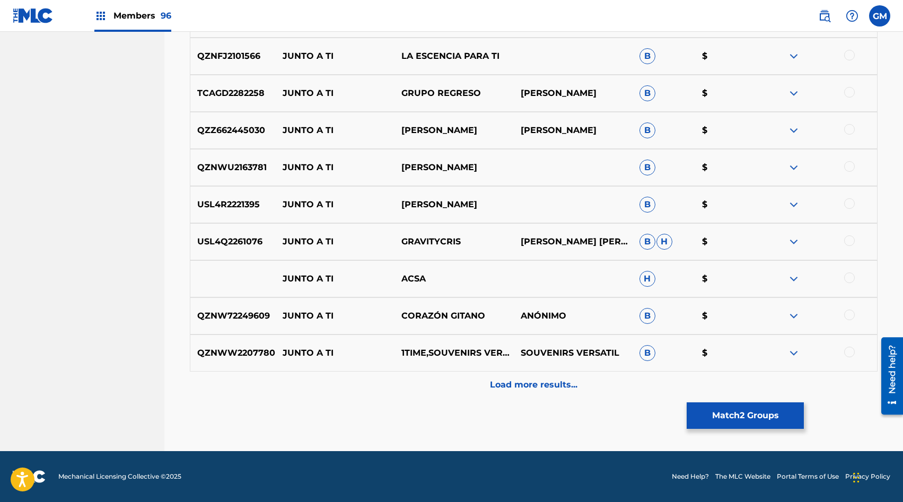
click at [554, 388] on p "Load more results..." at bounding box center [534, 385] width 88 height 13
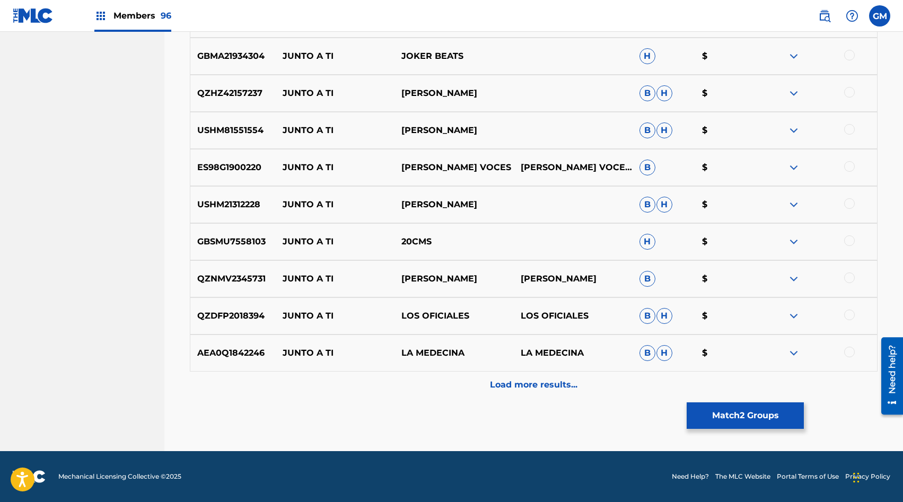
click at [538, 391] on div "Load more results..." at bounding box center [534, 385] width 688 height 27
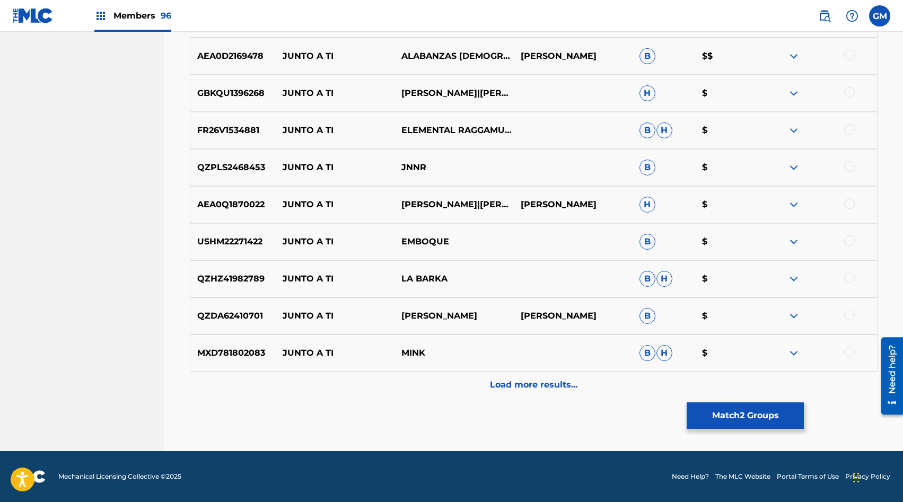
click at [533, 393] on div "Load more results..." at bounding box center [534, 385] width 688 height 27
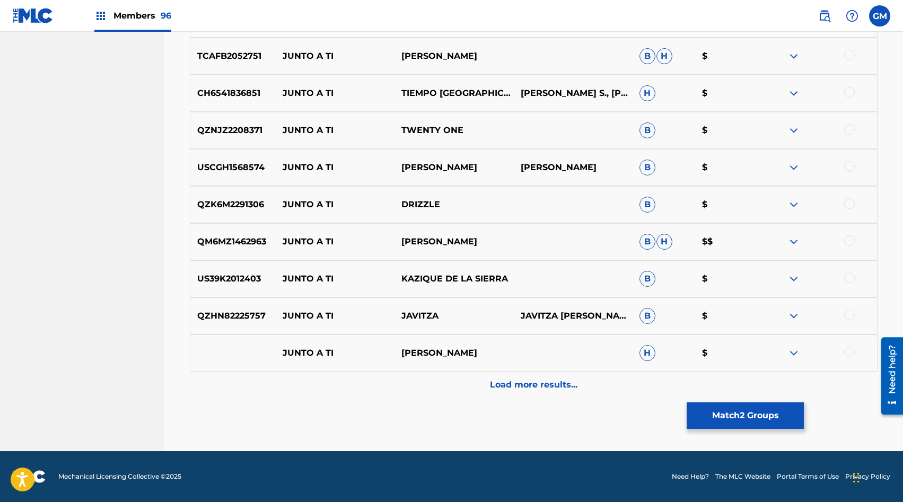
click at [533, 392] on div "Load more results..." at bounding box center [534, 385] width 688 height 27
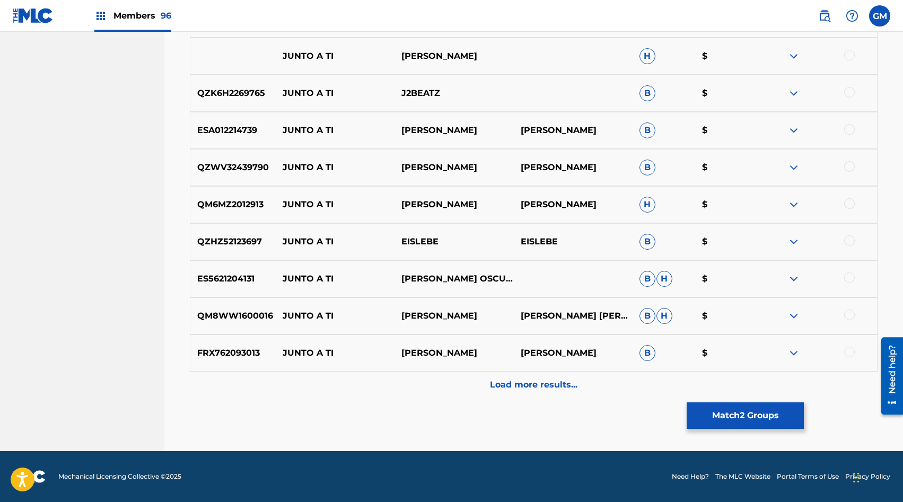
click at [529, 391] on div "Load more results..." at bounding box center [534, 385] width 688 height 27
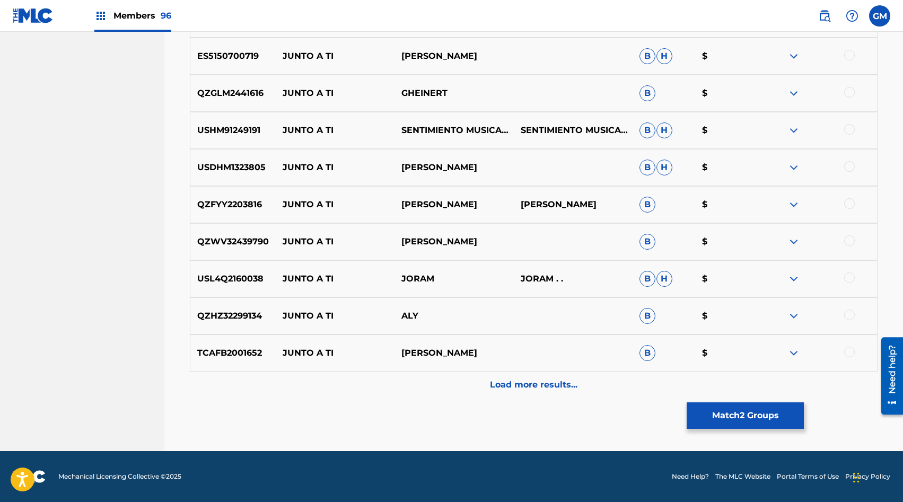
click at [529, 390] on p "Load more results..." at bounding box center [534, 385] width 88 height 13
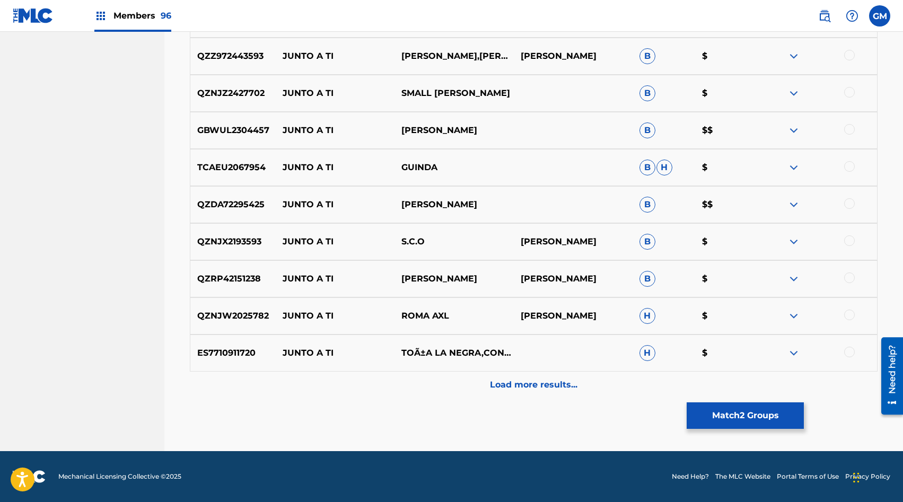
click at [530, 391] on div "Load more results..." at bounding box center [534, 385] width 688 height 27
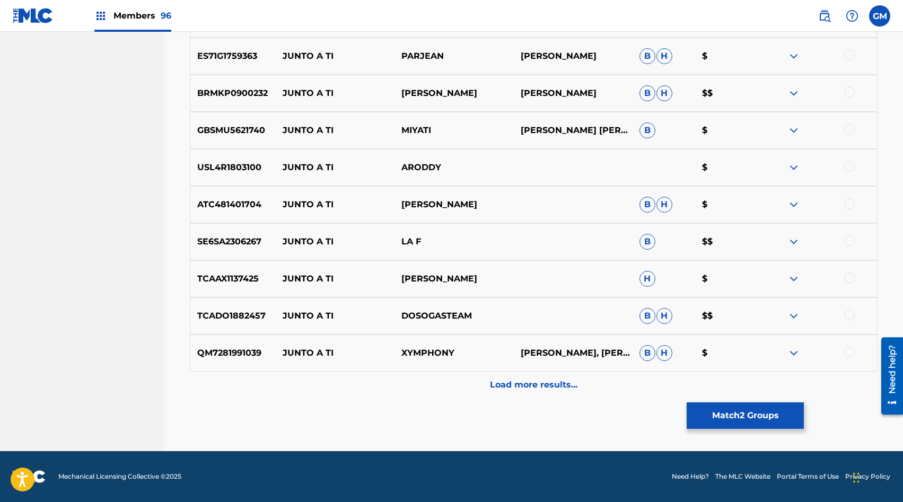
click at [530, 391] on div "Load more results..." at bounding box center [534, 385] width 688 height 27
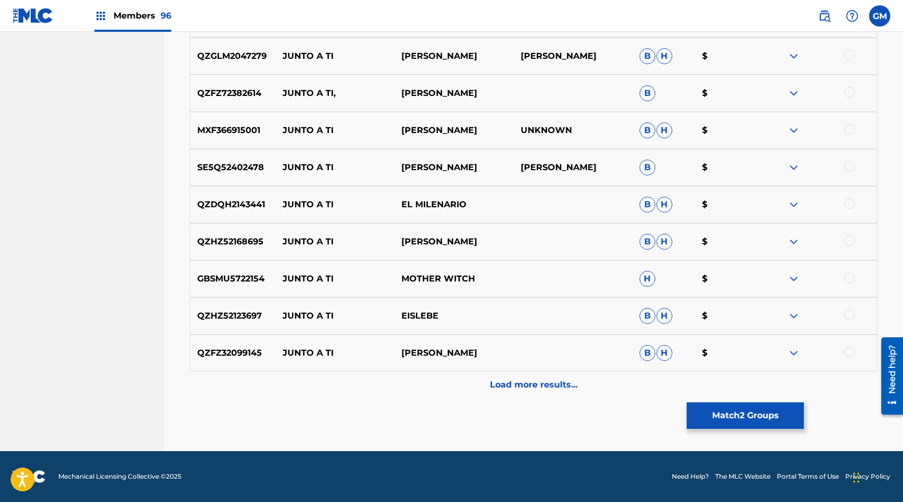
click at [533, 389] on p "Load more results..." at bounding box center [534, 385] width 88 height 13
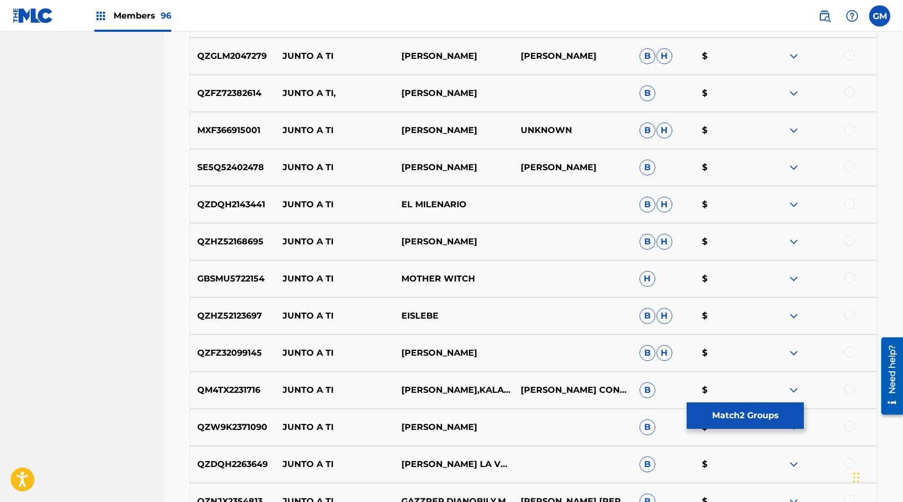
scroll to position [7149, 0]
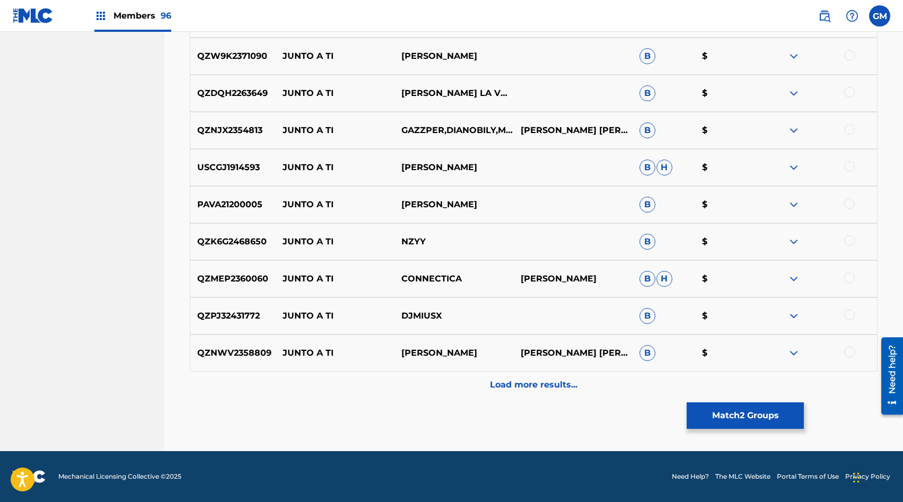
click at [533, 388] on p "Load more results..." at bounding box center [534, 385] width 88 height 13
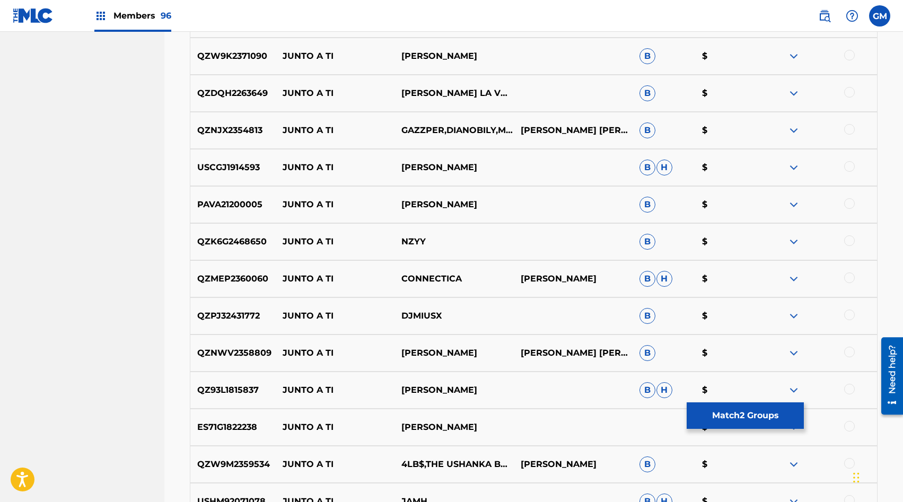
scroll to position [7494, 0]
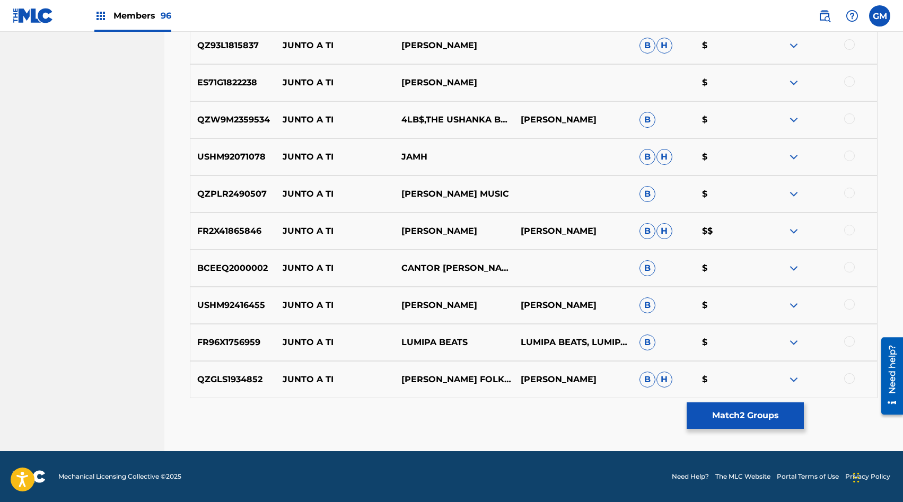
click at [452, 235] on p "[PERSON_NAME]" at bounding box center [454, 231] width 119 height 13
copy p "[PERSON_NAME]"
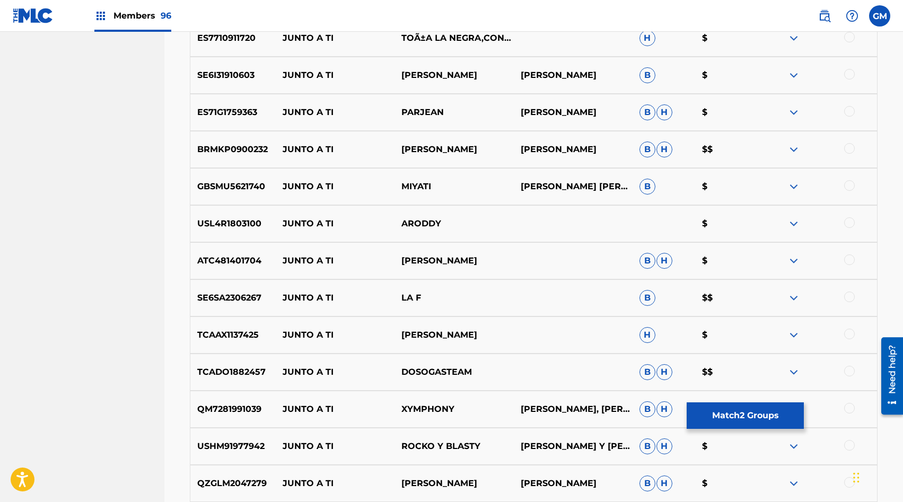
scroll to position [6360, 0]
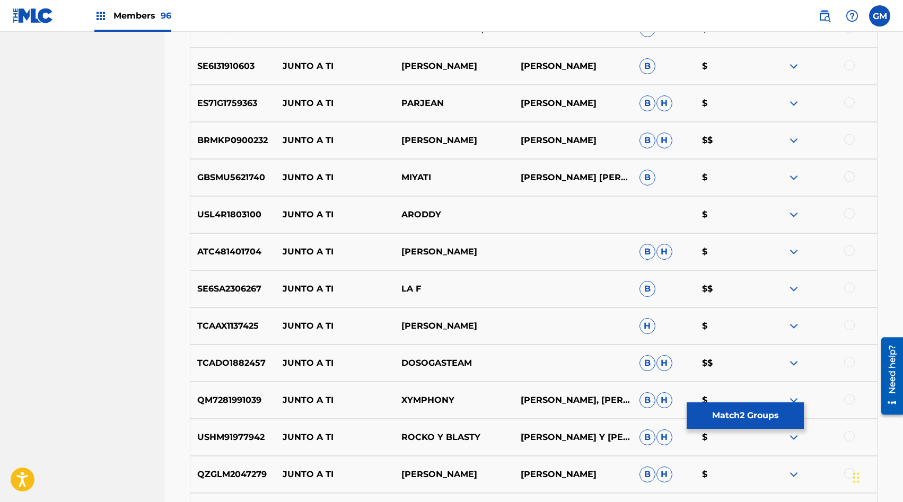
click at [405, 284] on p "LA F" at bounding box center [454, 289] width 119 height 13
copy div "LA F"
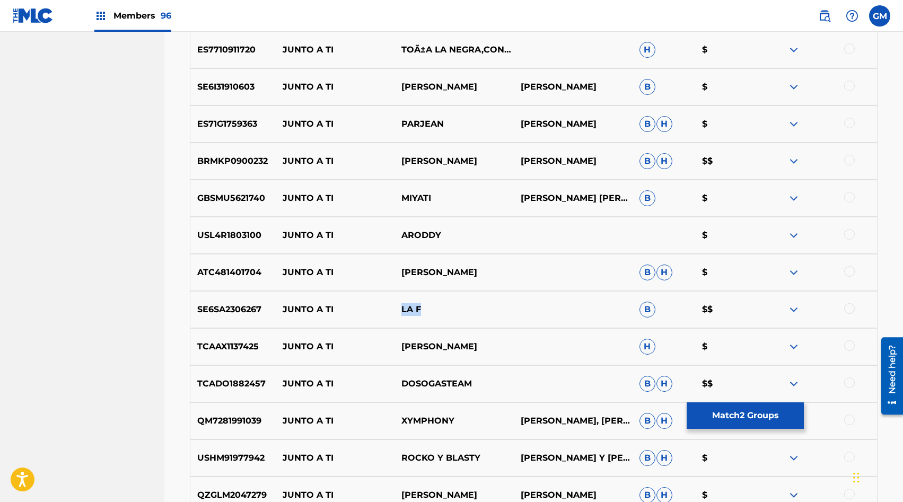
scroll to position [6334, 0]
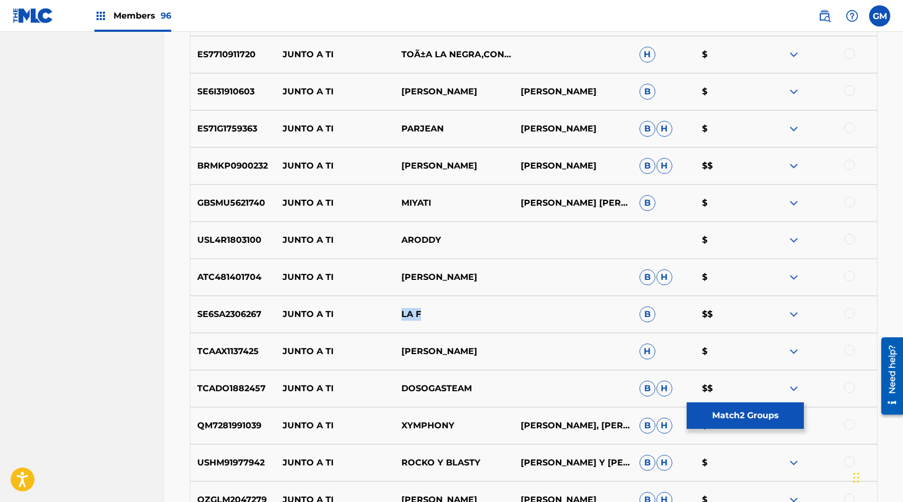
click at [423, 165] on p "[PERSON_NAME]" at bounding box center [454, 166] width 119 height 13
copy p "[PERSON_NAME]"
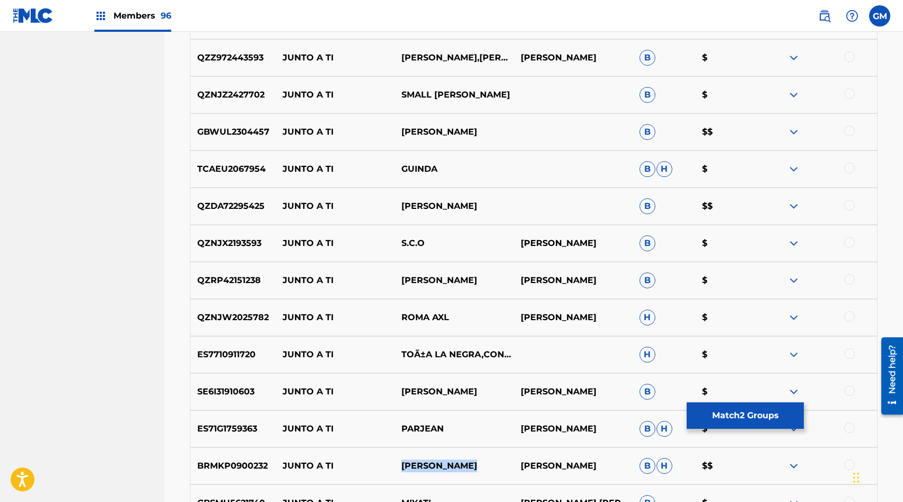
scroll to position [6030, 0]
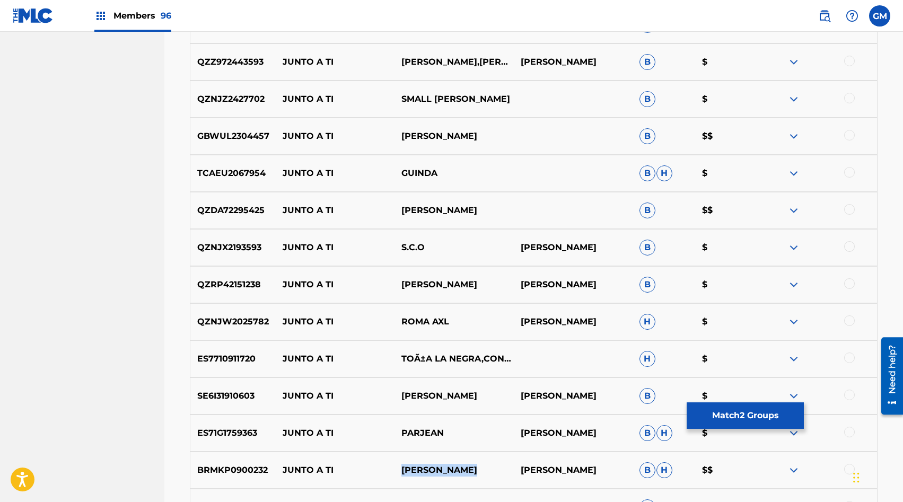
click at [422, 211] on p "[PERSON_NAME]" at bounding box center [454, 210] width 119 height 13
copy div "[PERSON_NAME]"
click at [426, 138] on p "[PERSON_NAME]" at bounding box center [454, 136] width 119 height 13
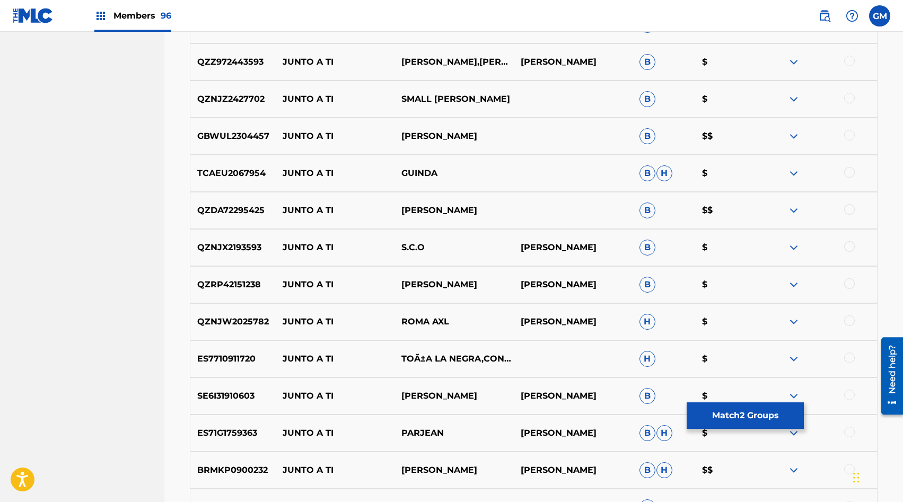
click at [426, 138] on p "[PERSON_NAME]" at bounding box center [454, 136] width 119 height 13
copy div "[PERSON_NAME]"
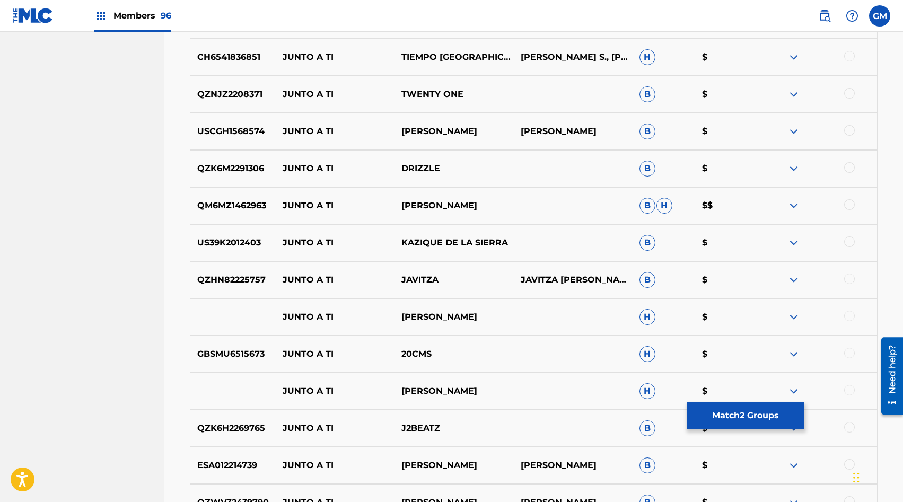
scroll to position [4926, 0]
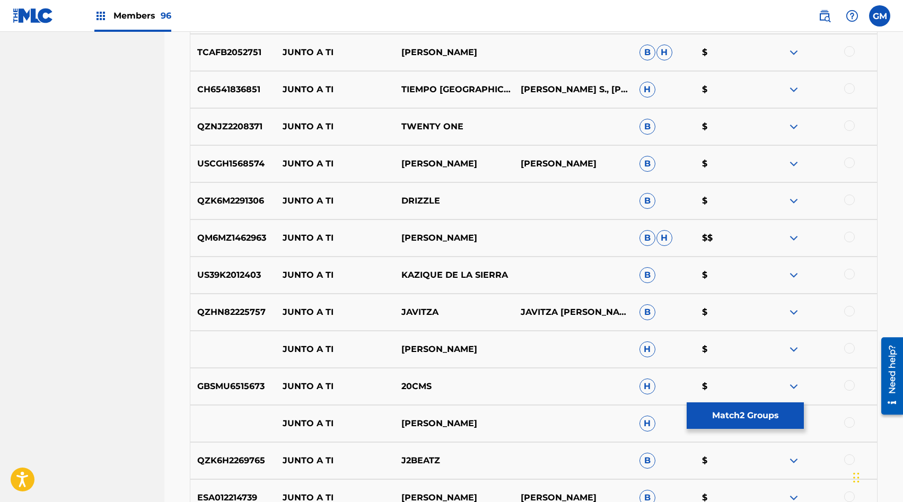
click at [416, 238] on p "[PERSON_NAME]" at bounding box center [454, 238] width 119 height 13
copy p "[PERSON_NAME]"
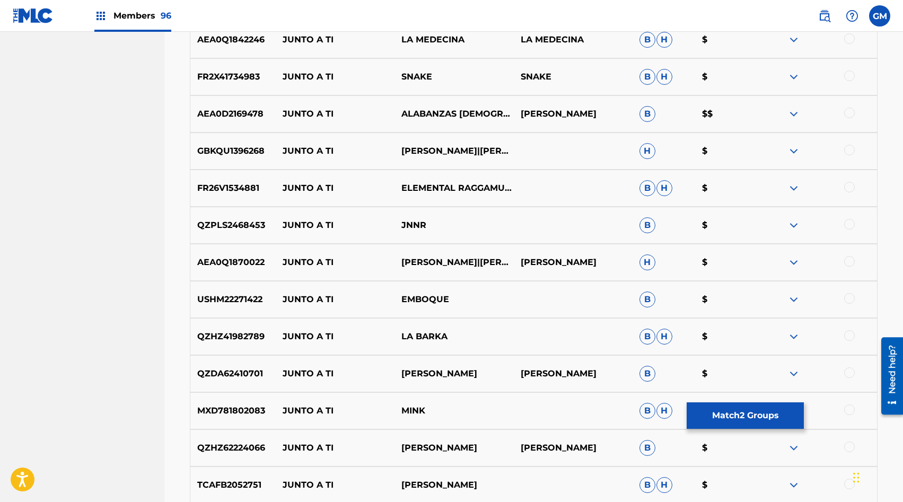
scroll to position [4482, 0]
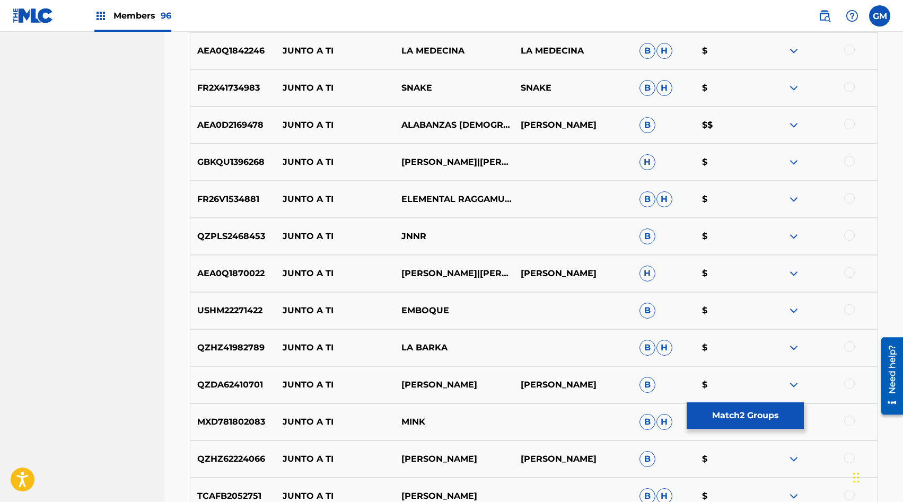
click at [425, 123] on p "ALABANZAS [DEMOGRAPHIC_DATA]" at bounding box center [454, 125] width 119 height 13
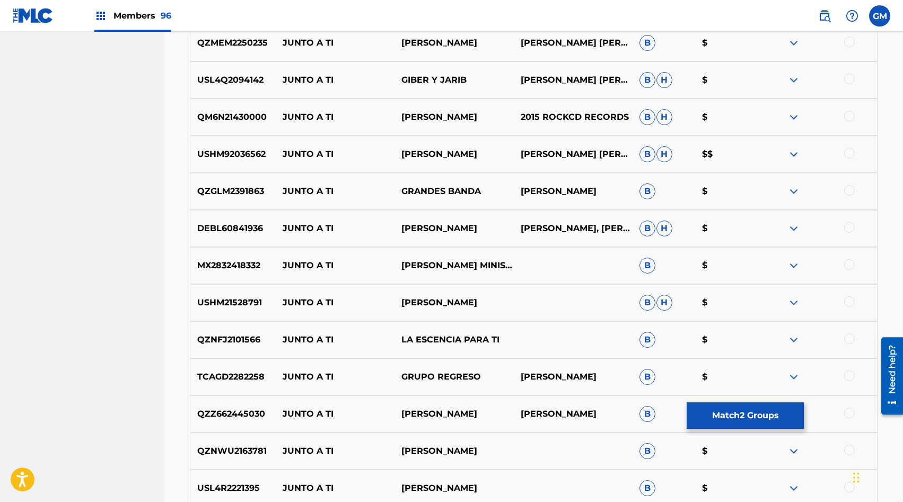
scroll to position [3513, 0]
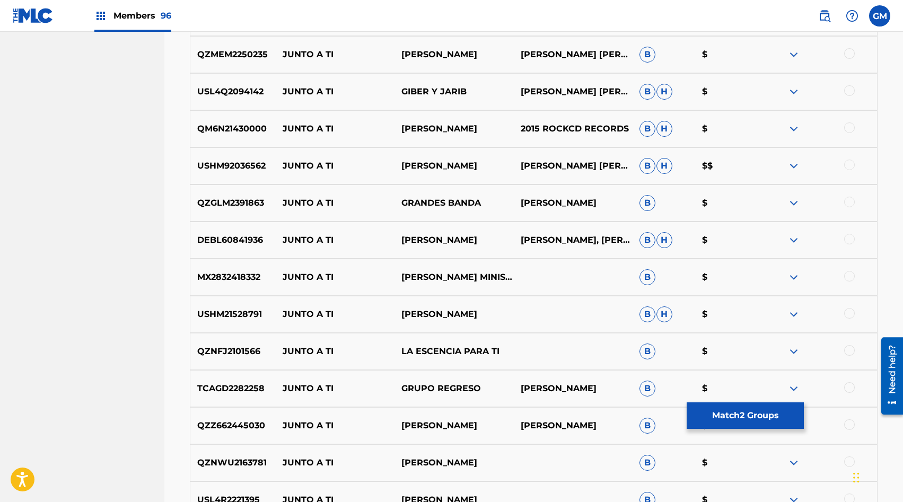
click at [423, 167] on p "[PERSON_NAME]" at bounding box center [454, 166] width 119 height 13
copy p "[PERSON_NAME]"
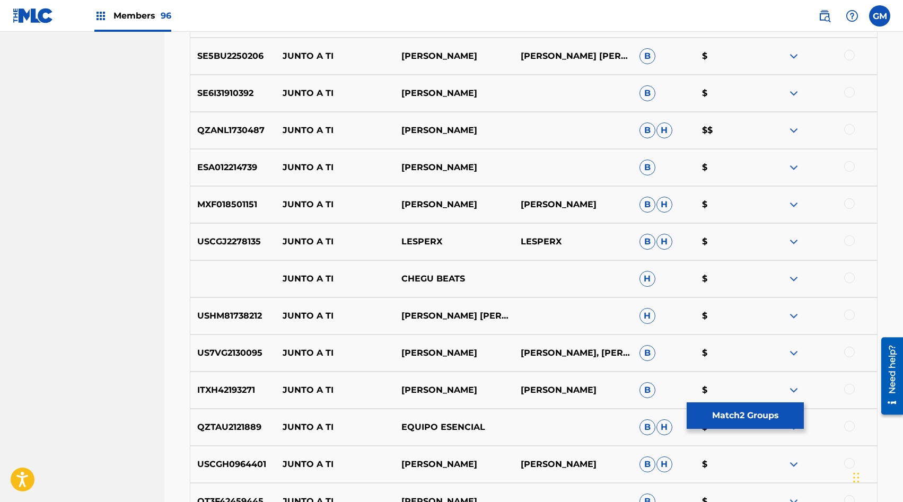
scroll to position [1989, 0]
click at [416, 132] on p "[PERSON_NAME]" at bounding box center [454, 131] width 119 height 13
copy div "[PERSON_NAME]"
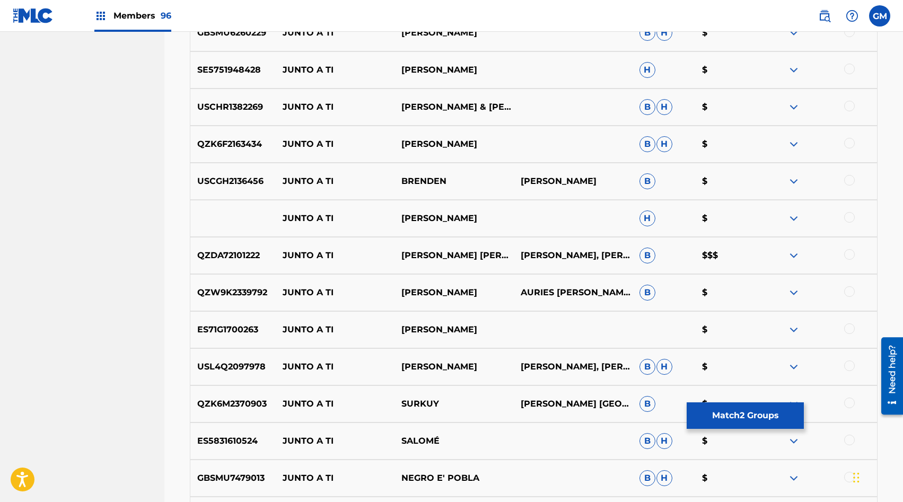
scroll to position [1182, 0]
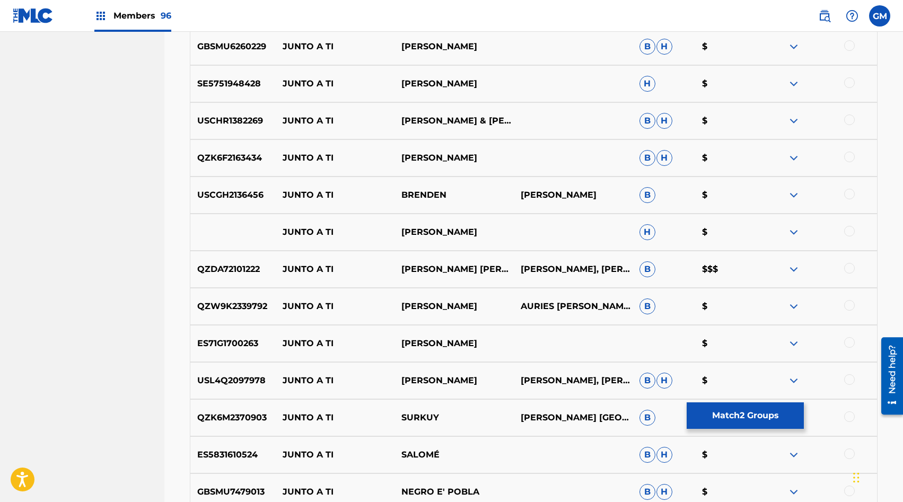
click at [428, 265] on p "[PERSON_NAME] [PERSON_NAME]" at bounding box center [454, 269] width 119 height 13
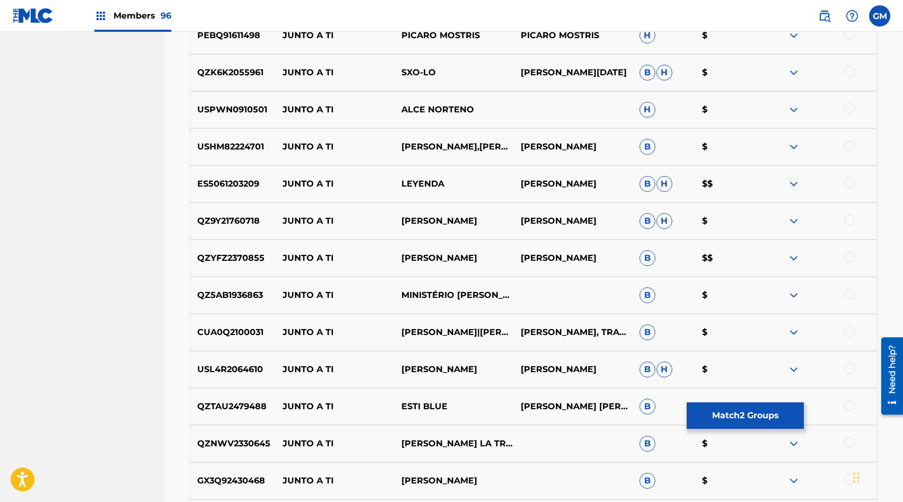
scroll to position [623, 0]
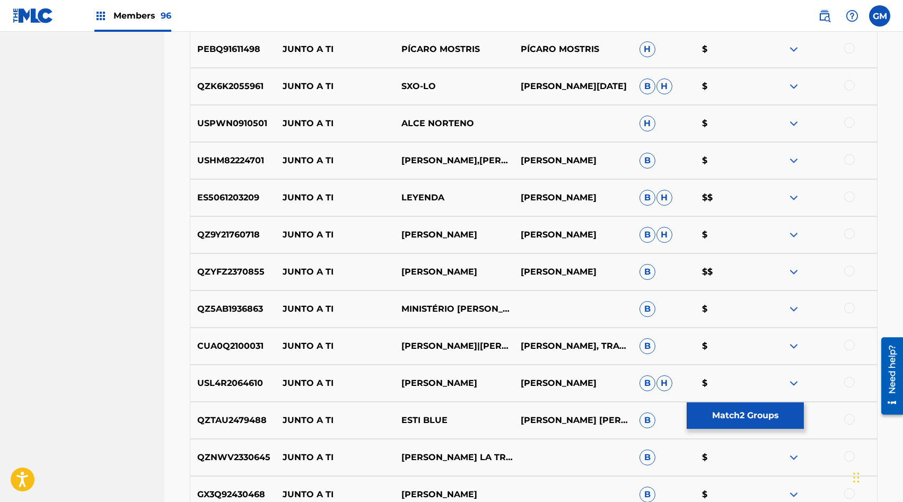
click at [424, 270] on p "[PERSON_NAME]" at bounding box center [454, 272] width 119 height 13
click at [407, 201] on p "LEYENDA" at bounding box center [454, 197] width 119 height 13
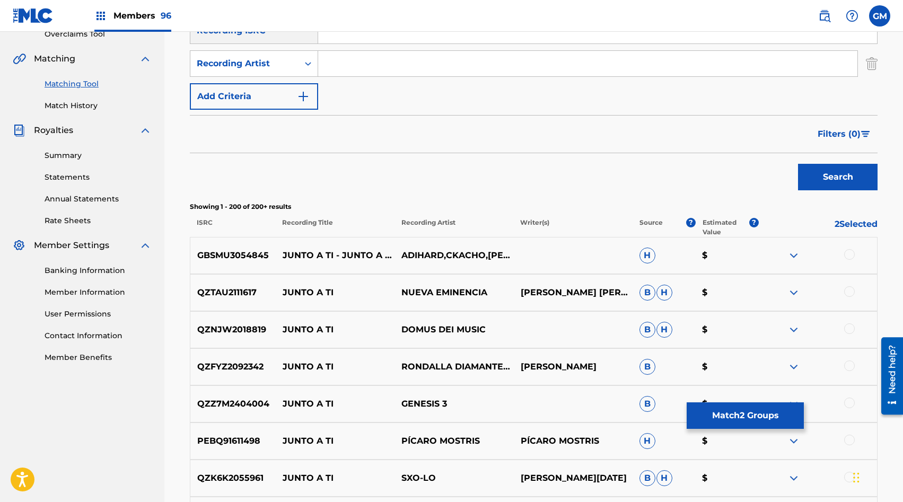
scroll to position [215, 0]
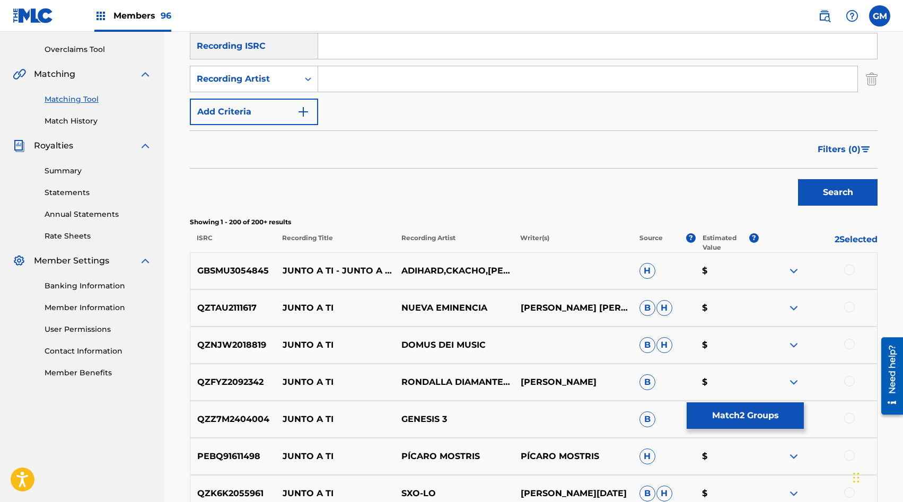
click at [746, 427] on button "Match 2 Groups" at bounding box center [745, 416] width 117 height 27
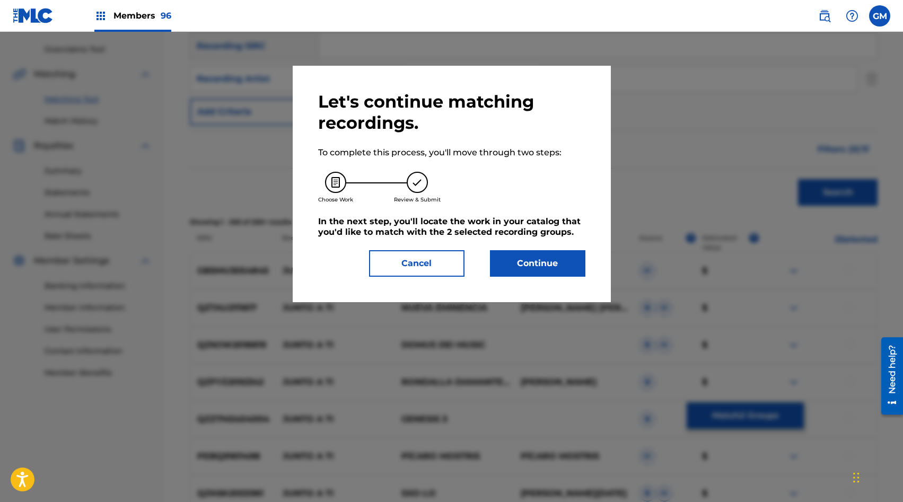
click at [539, 272] on button "Continue" at bounding box center [537, 263] width 95 height 27
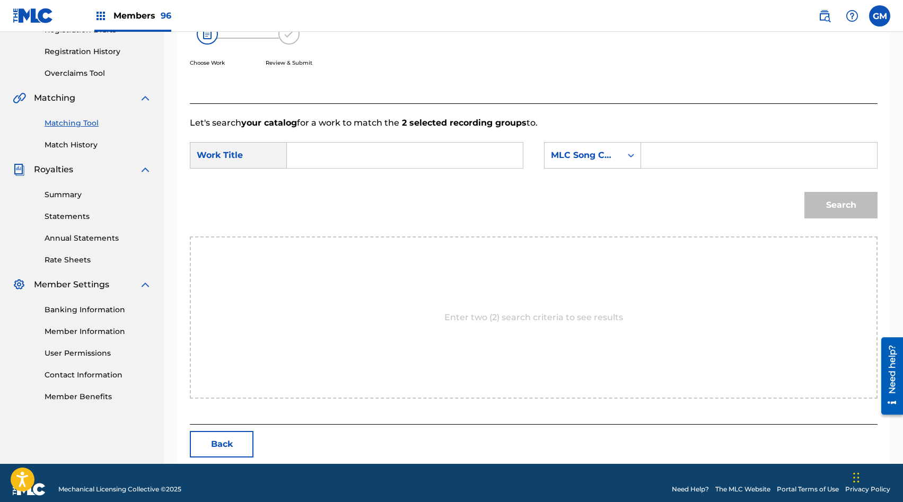
scroll to position [204, 0]
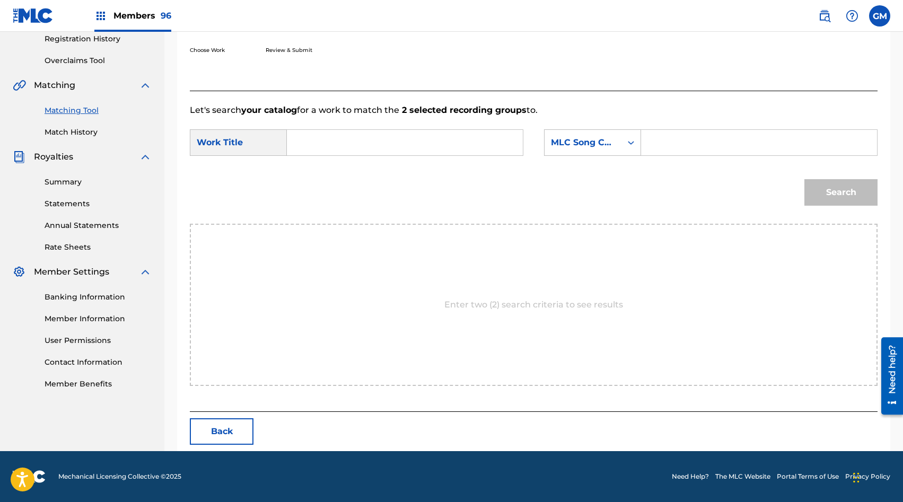
click at [366, 138] on input "Search Form" at bounding box center [405, 142] width 218 height 25
click at [380, 165] on div "junto a ti" at bounding box center [404, 166] width 217 height 19
type input "junto a ti"
click at [663, 143] on input "Search Form" at bounding box center [759, 142] width 218 height 25
paste input "JB74SK"
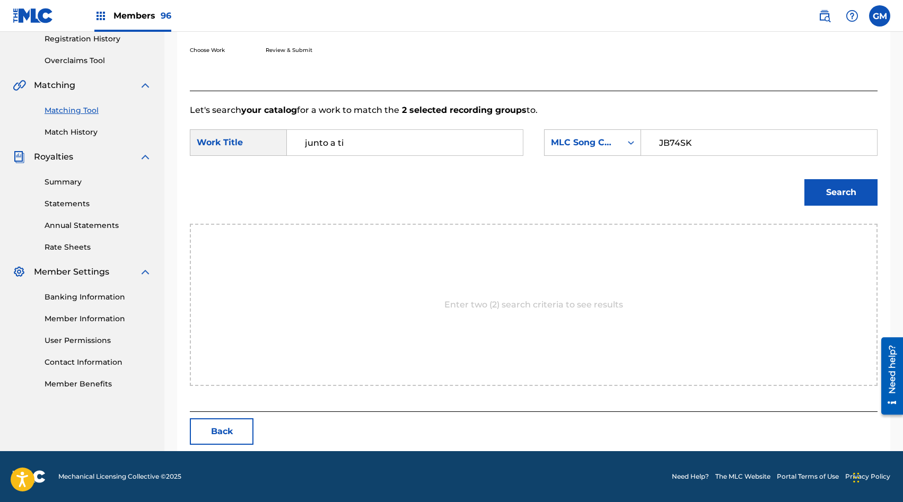
type input "JB74SK"
click at [859, 196] on button "Search" at bounding box center [841, 192] width 73 height 27
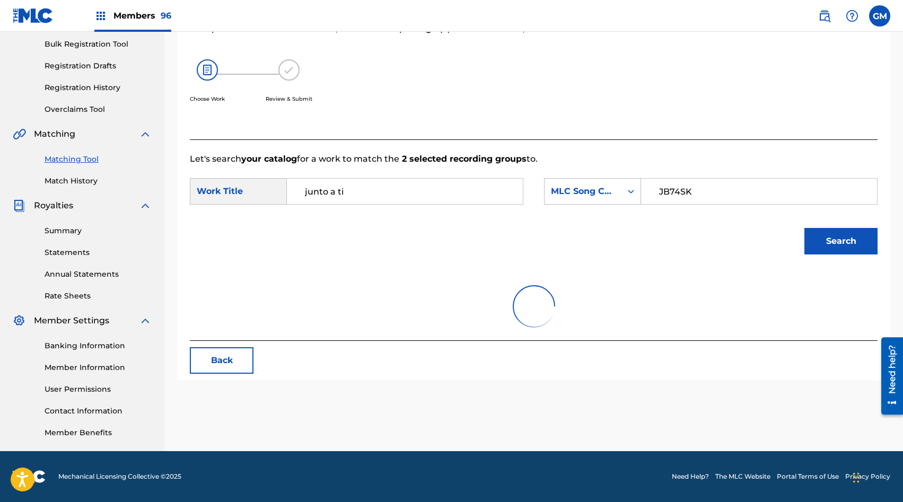
scroll to position [173, 0]
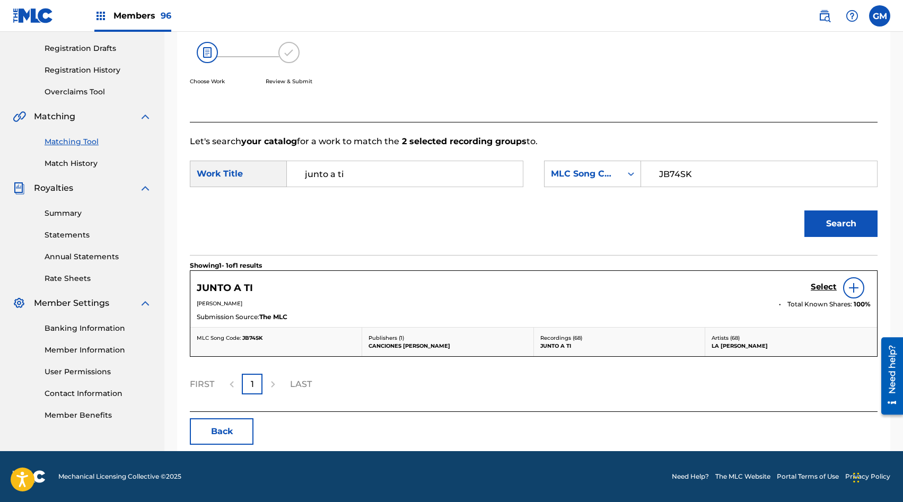
click at [815, 287] on h5 "Select" at bounding box center [824, 287] width 26 height 10
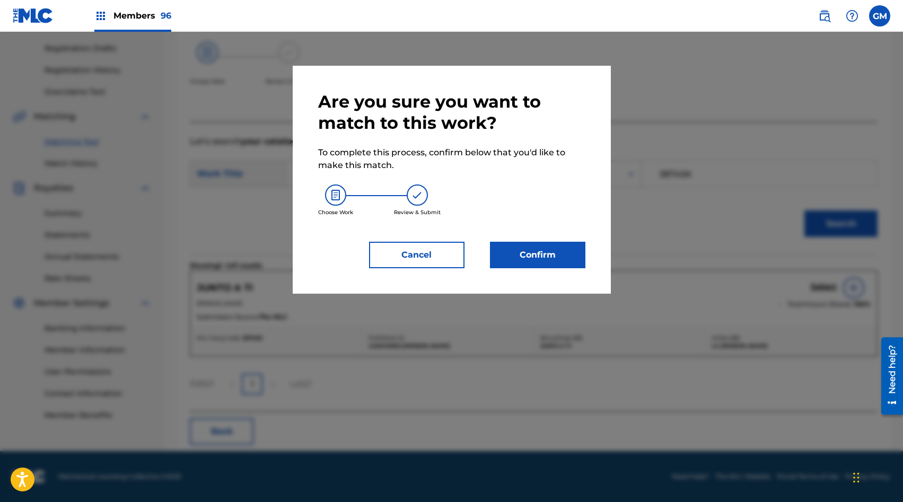
click at [539, 255] on button "Confirm" at bounding box center [537, 255] width 95 height 27
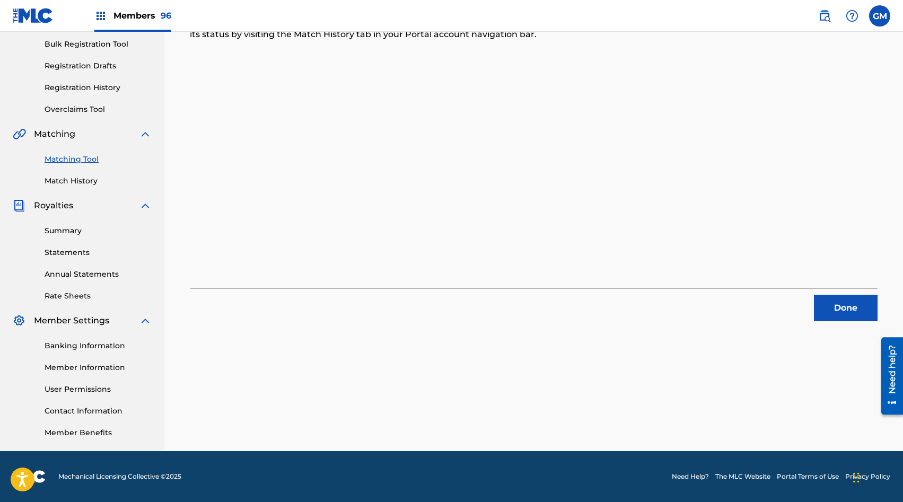
scroll to position [0, 0]
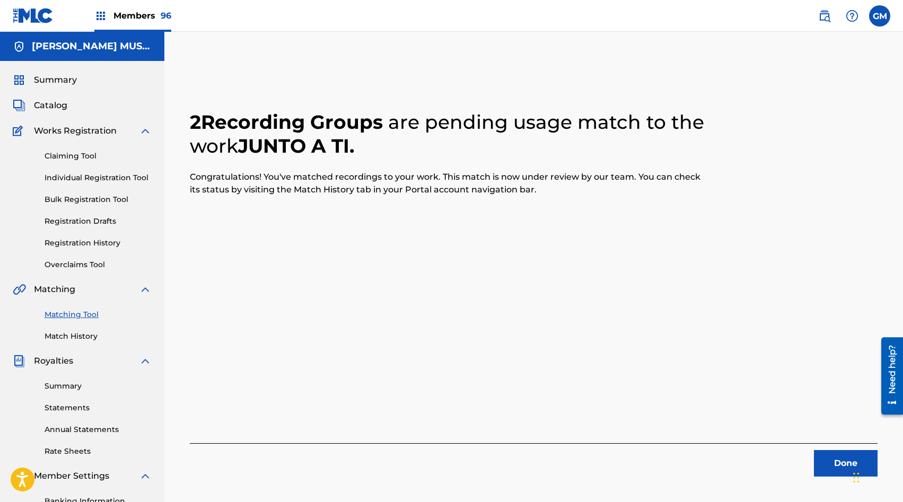
click at [823, 455] on button "Done" at bounding box center [846, 463] width 64 height 27
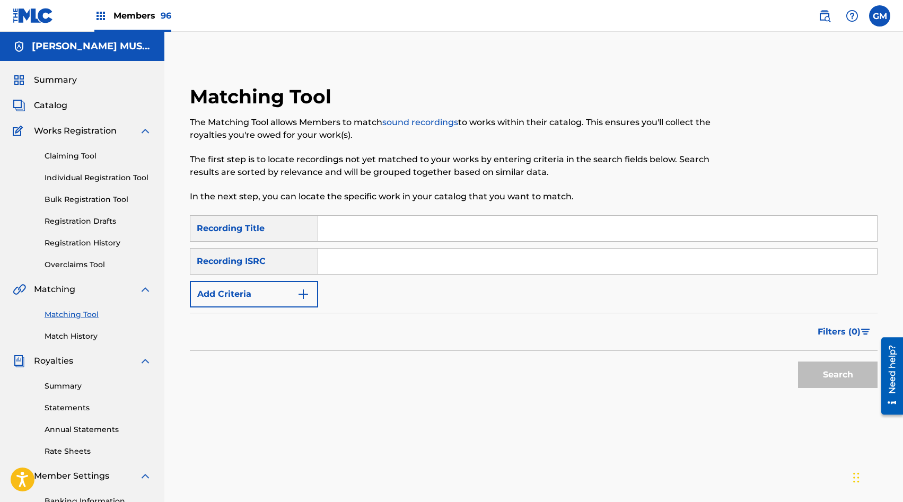
click at [133, 22] on div "Members 96" at bounding box center [132, 15] width 77 height 31
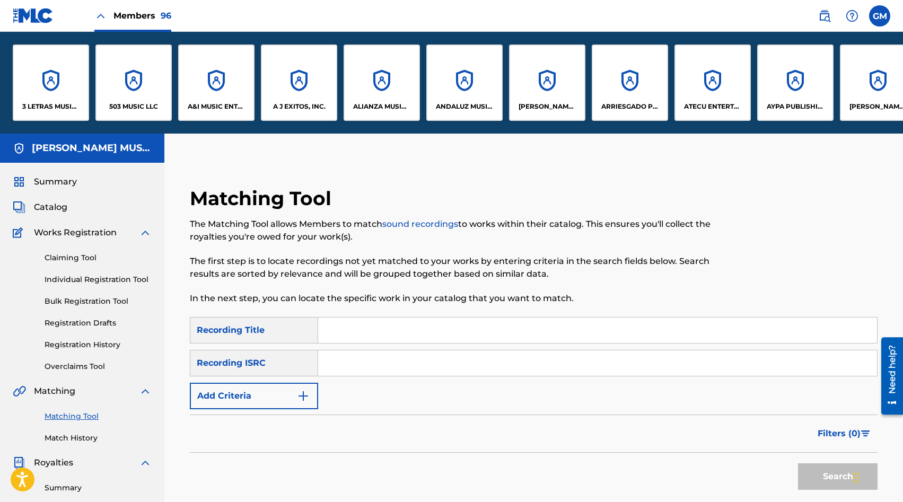
click at [222, 92] on div "A&I MUSIC ENTERTAINMENT, INC" at bounding box center [216, 83] width 76 height 76
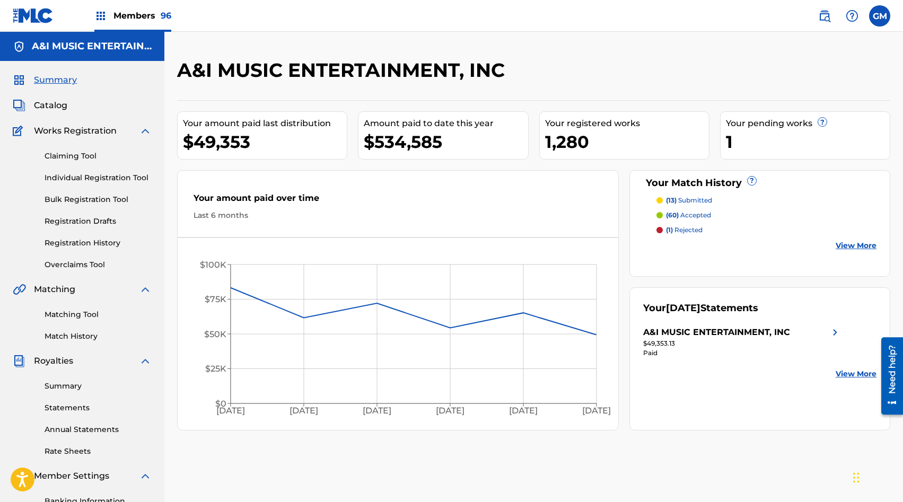
click at [101, 321] on div "Matching Tool Match History" at bounding box center [82, 319] width 139 height 46
click at [94, 317] on link "Matching Tool" at bounding box center [98, 314] width 107 height 11
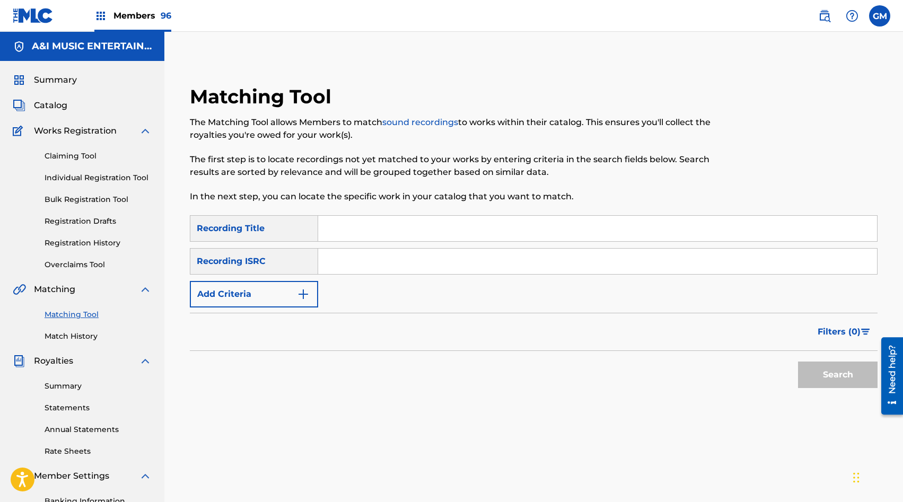
click at [72, 333] on link "Match History" at bounding box center [98, 336] width 107 height 11
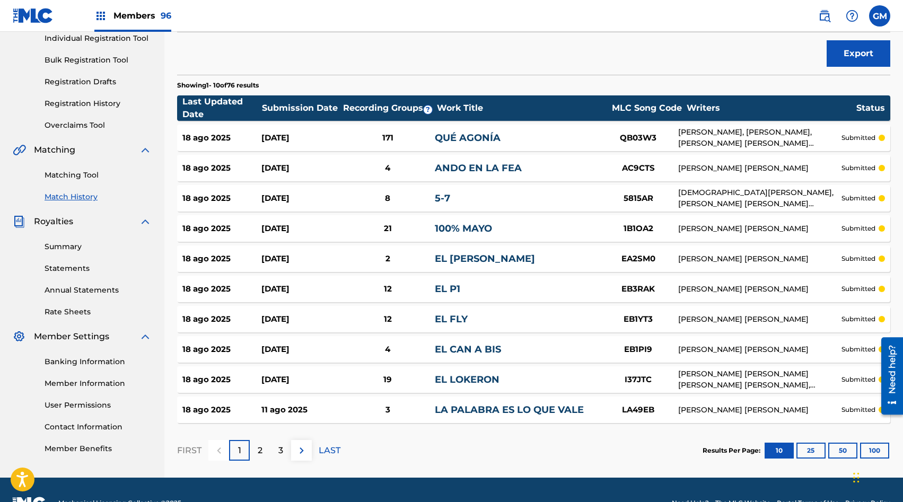
scroll to position [139, 0]
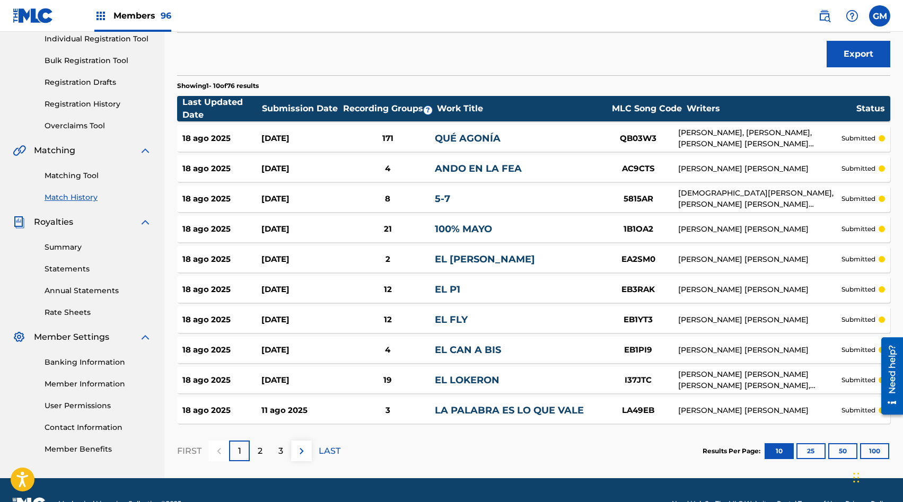
click at [299, 450] on img at bounding box center [301, 451] width 13 height 13
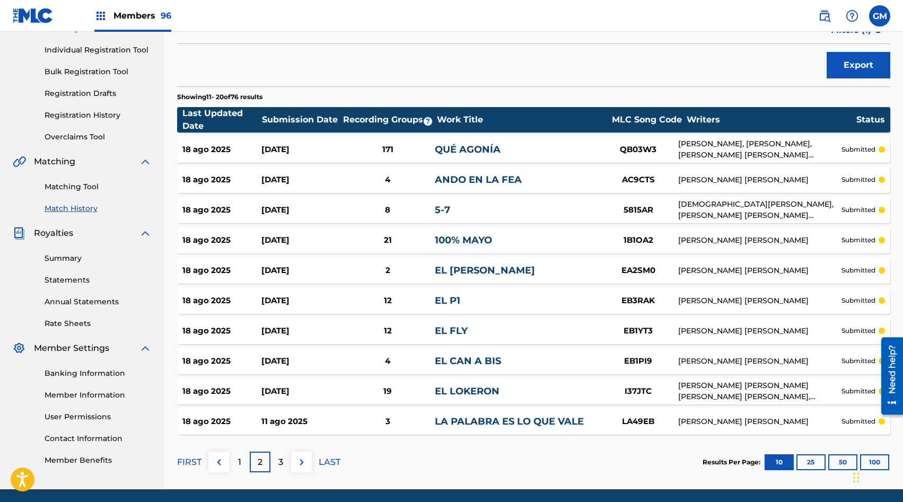
scroll to position [0, 0]
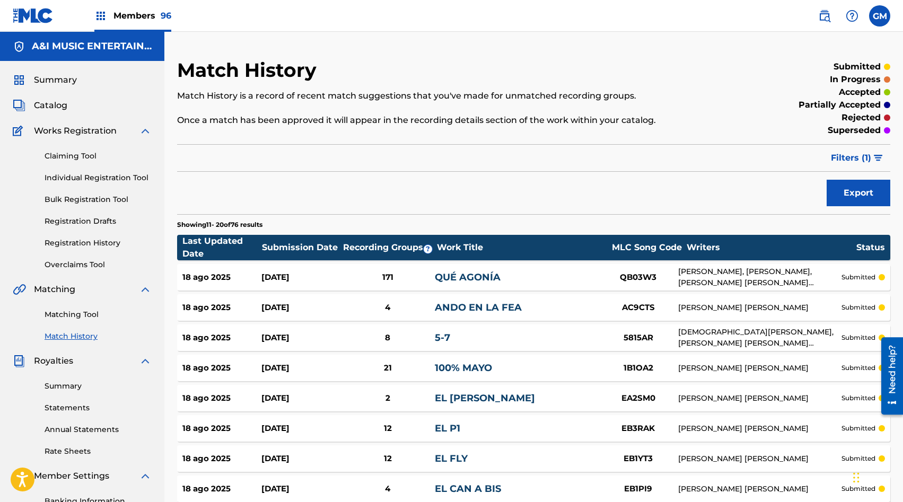
click at [119, 22] on div "Members 96" at bounding box center [132, 15] width 77 height 31
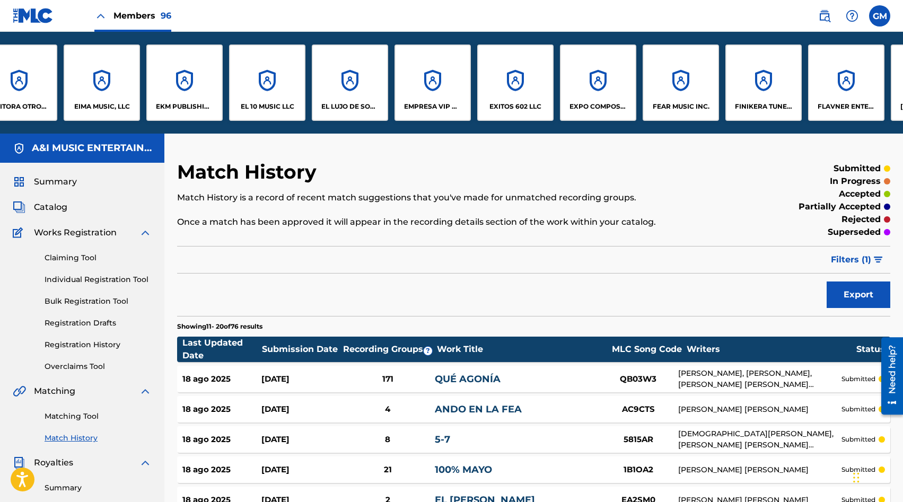
scroll to position [0, 2095]
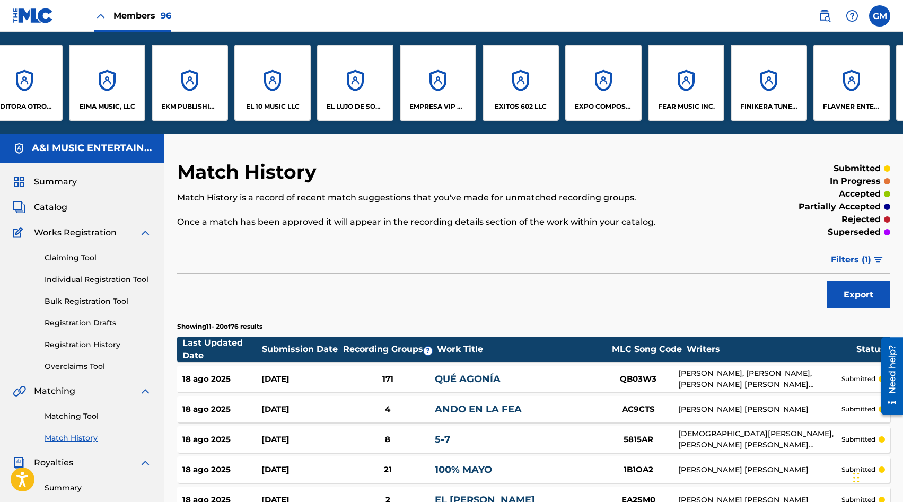
click at [116, 79] on div "EIMA MUSIC, LLC" at bounding box center [107, 83] width 76 height 76
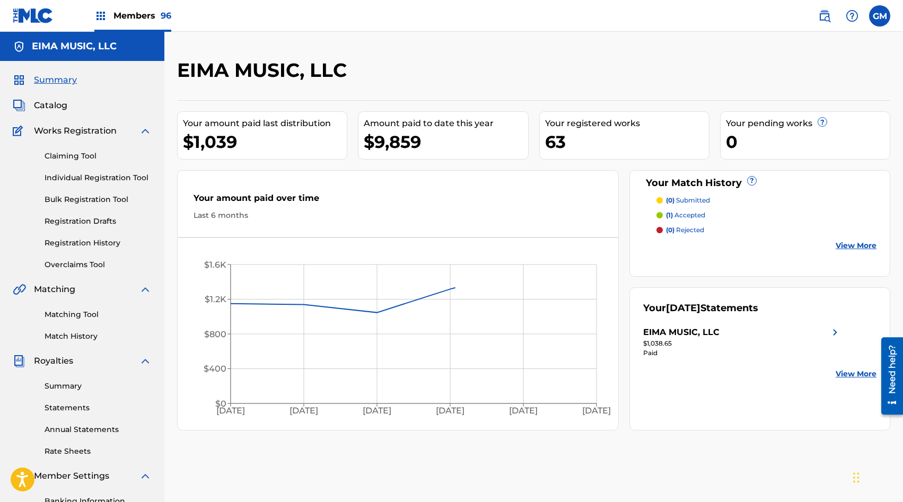
click at [69, 334] on link "Match History" at bounding box center [98, 336] width 107 height 11
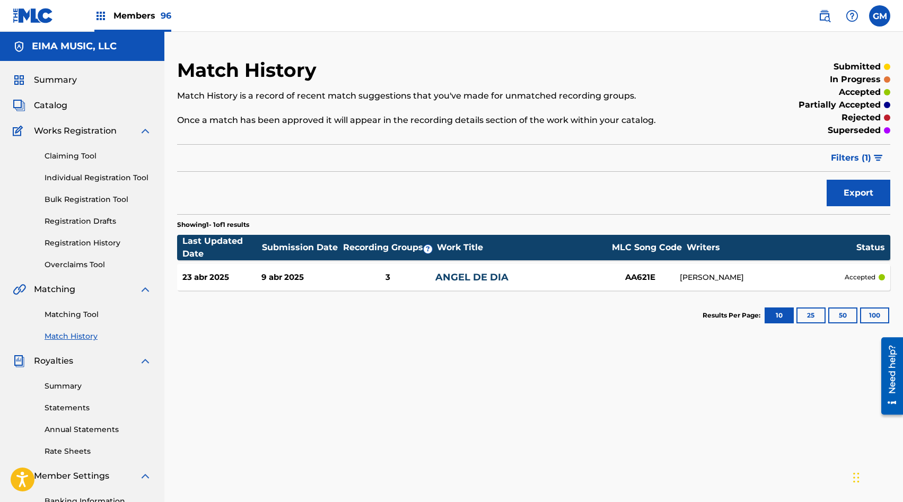
click at [54, 99] on div "Summary Catalog Works Registration Claiming Tool Individual Registration Tool B…" at bounding box center [82, 334] width 164 height 546
click at [50, 108] on span "Catalog" at bounding box center [50, 105] width 33 height 13
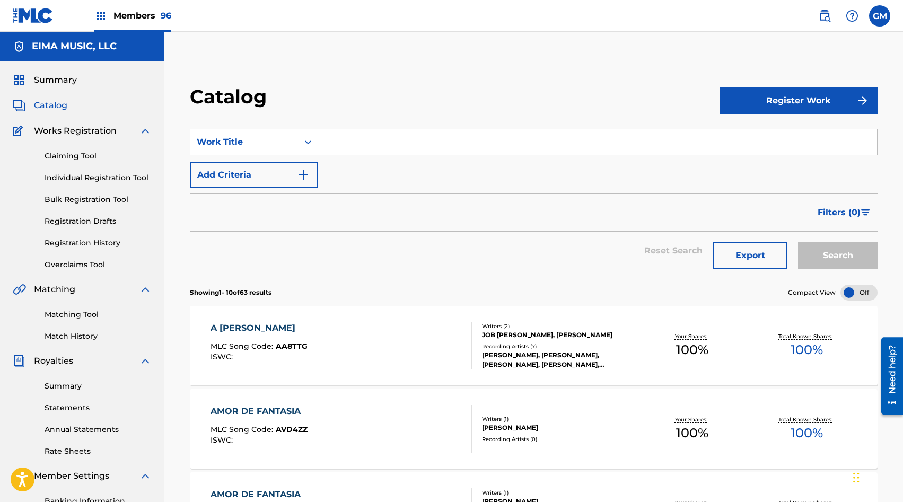
click at [332, 136] on input "Search Form" at bounding box center [597, 141] width 559 height 25
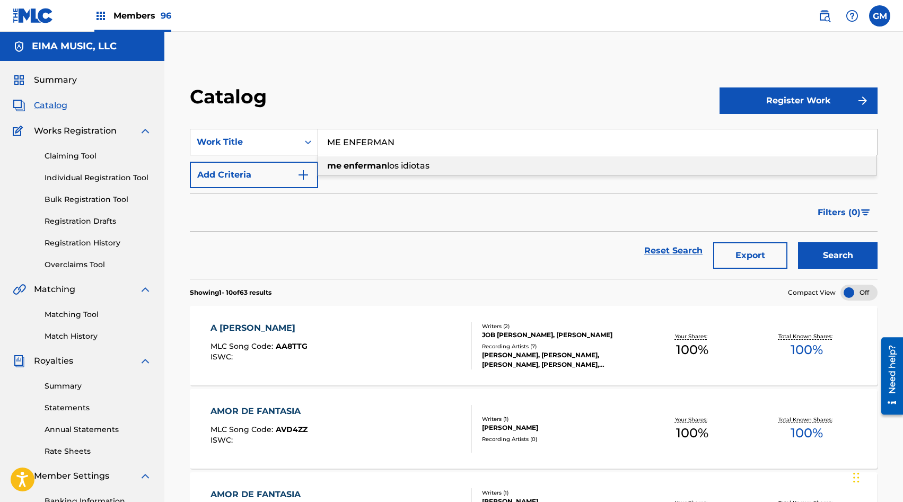
click at [381, 163] on strong "enferman" at bounding box center [365, 166] width 43 height 10
type input "me enferman los idiotas"
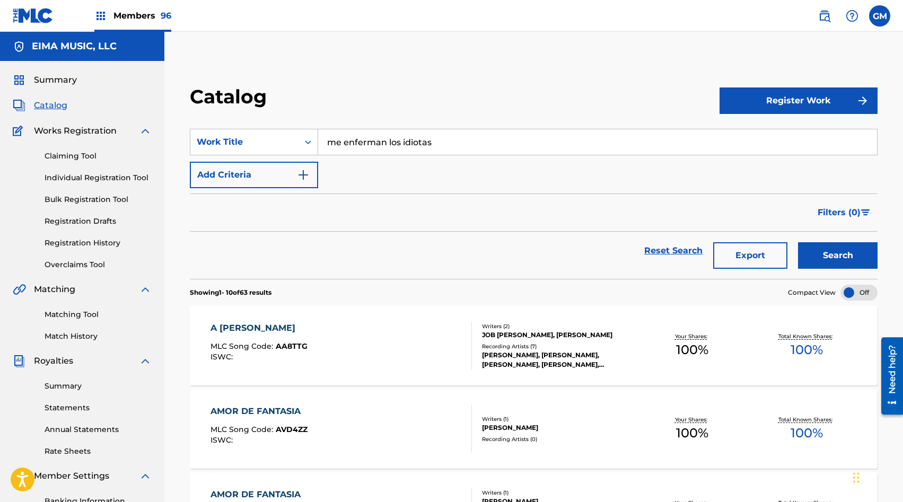
drag, startPoint x: 846, startPoint y: 259, endPoint x: 653, endPoint y: 213, distance: 198.0
click at [846, 259] on button "Search" at bounding box center [838, 255] width 80 height 27
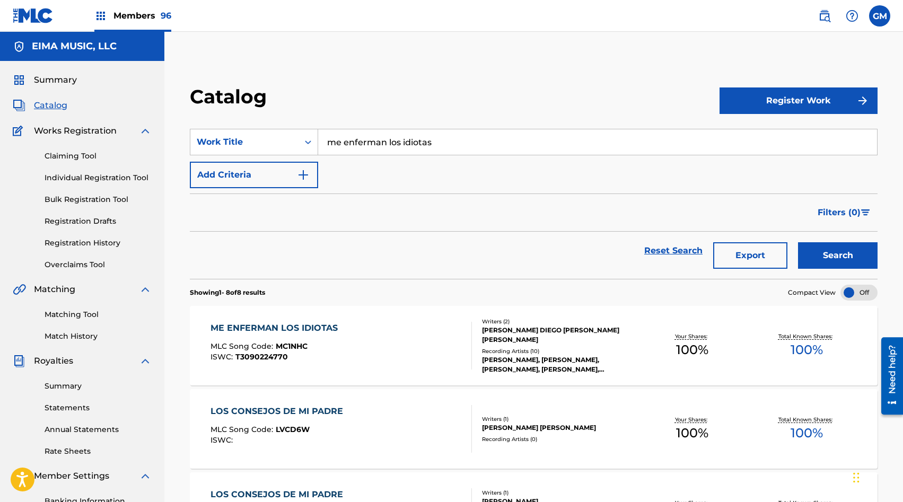
click at [327, 356] on div "ISWC : T3090224770" at bounding box center [277, 357] width 133 height 8
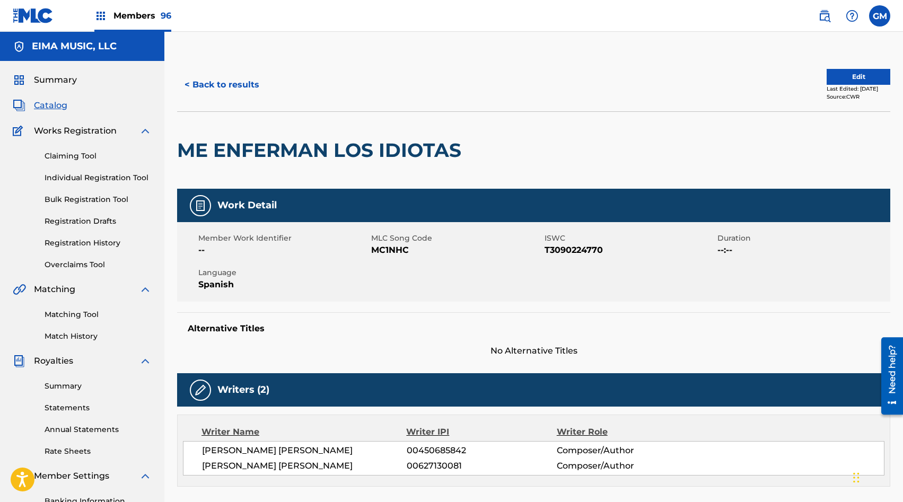
click at [382, 251] on span "MC1NHC" at bounding box center [456, 250] width 170 height 13
click at [394, 247] on span "MC1NHC" at bounding box center [456, 250] width 170 height 13
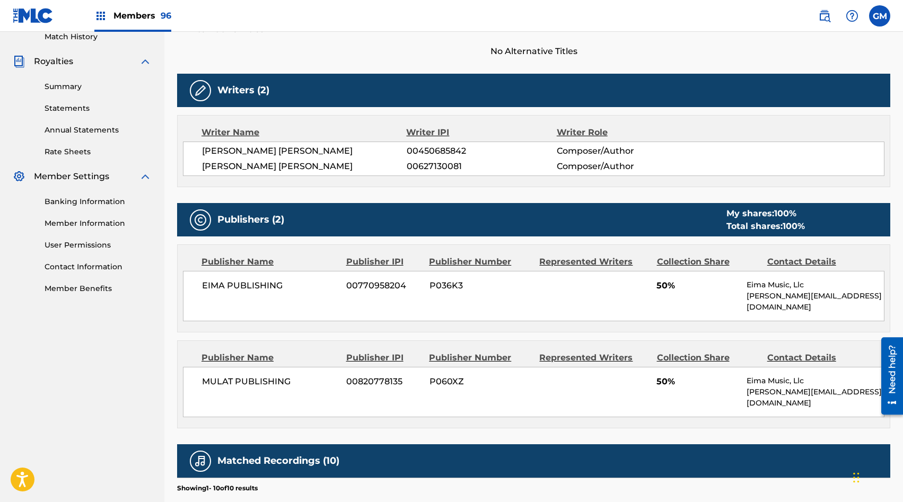
scroll to position [19, 0]
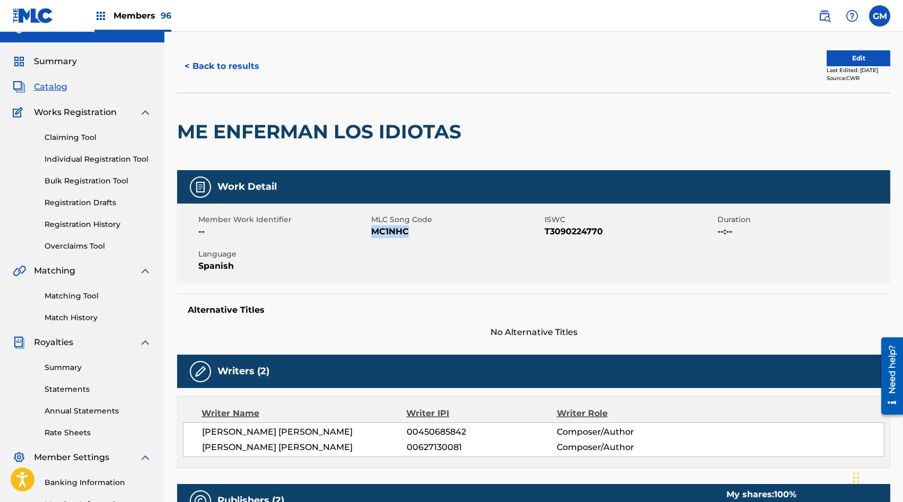
click at [58, 293] on link "Matching Tool" at bounding box center [98, 296] width 107 height 11
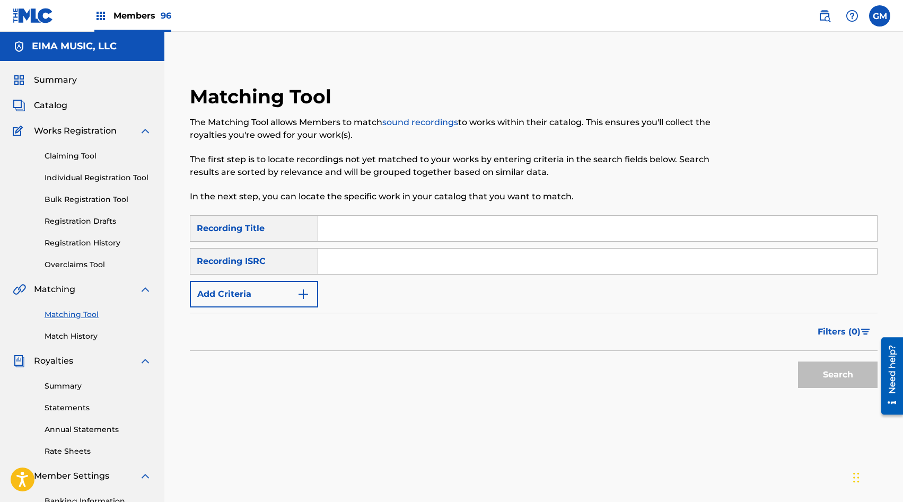
click at [357, 225] on input "Search Form" at bounding box center [597, 228] width 559 height 25
type input "ME ENFERMAN LOS IDIOTAS"
click at [270, 265] on div "Recording ISRC" at bounding box center [254, 261] width 128 height 27
click at [263, 263] on div "Recording ISRC" at bounding box center [254, 261] width 128 height 27
click at [246, 263] on div "Recording ISRC" at bounding box center [254, 261] width 128 height 27
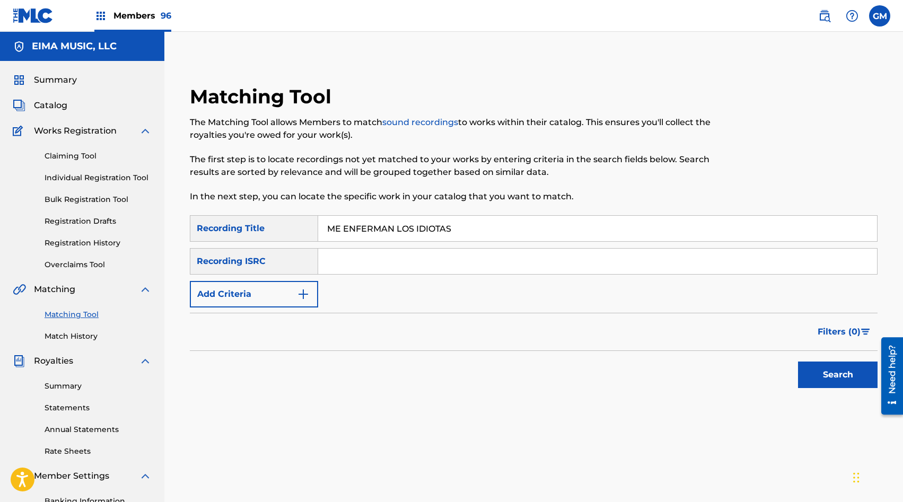
click at [246, 288] on button "Add Criteria" at bounding box center [254, 294] width 128 height 27
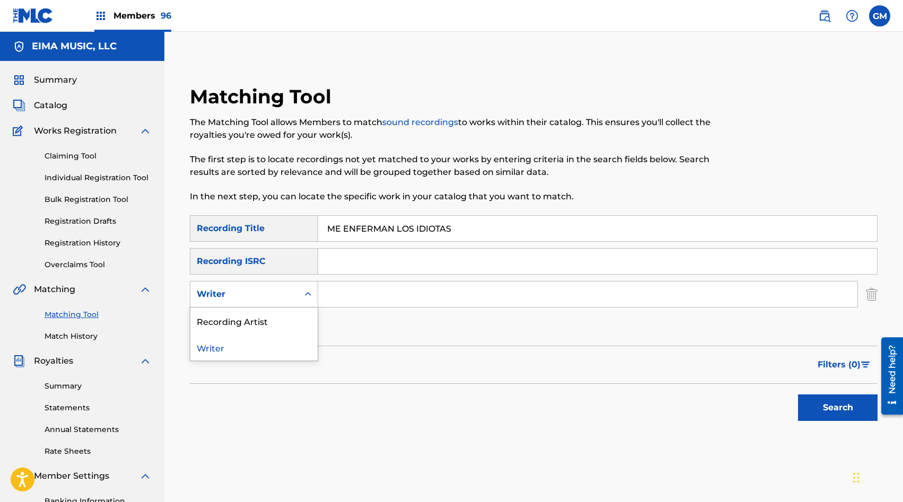
click at [246, 296] on div "Writer" at bounding box center [244, 294] width 95 height 13
click at [245, 319] on div "Recording Artist" at bounding box center [253, 321] width 127 height 27
click at [357, 290] on input "Search Form" at bounding box center [587, 294] width 539 height 25
paste input "MC1NHC"
type input "MC1NHC"
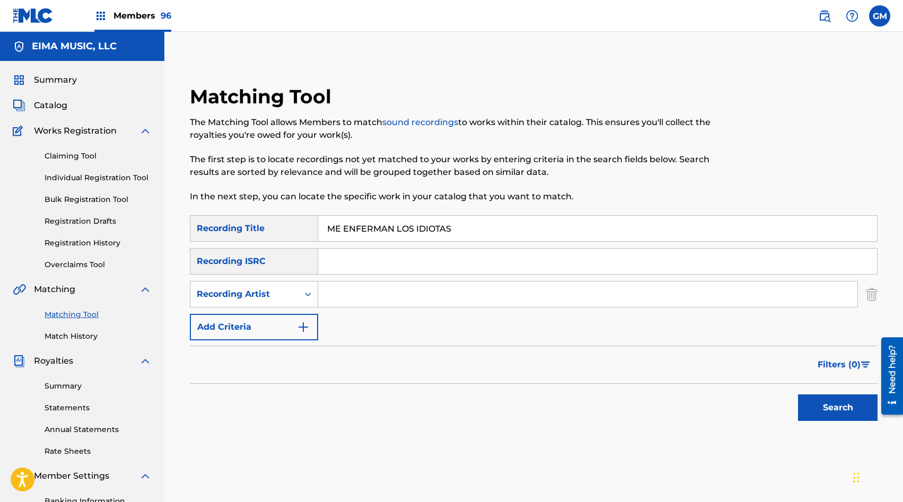
paste input "AZUL CASTELLO"
click at [810, 405] on button "Search" at bounding box center [838, 408] width 80 height 27
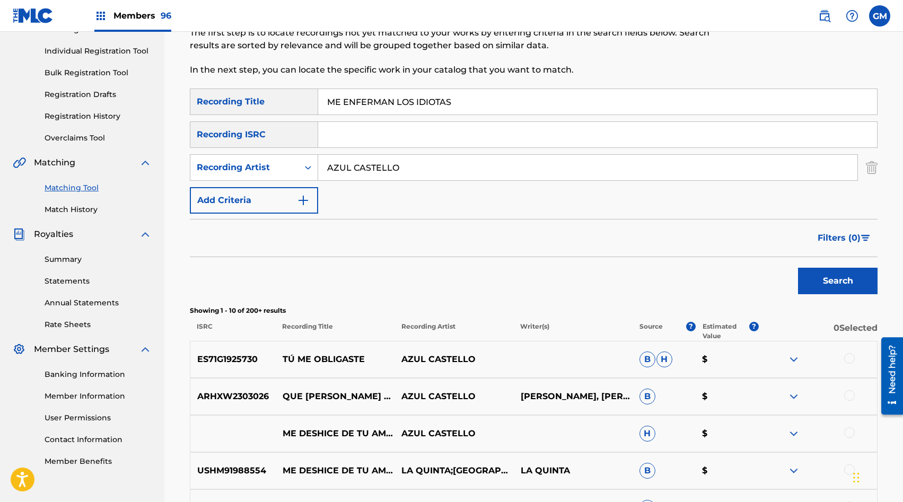
scroll to position [121, 0]
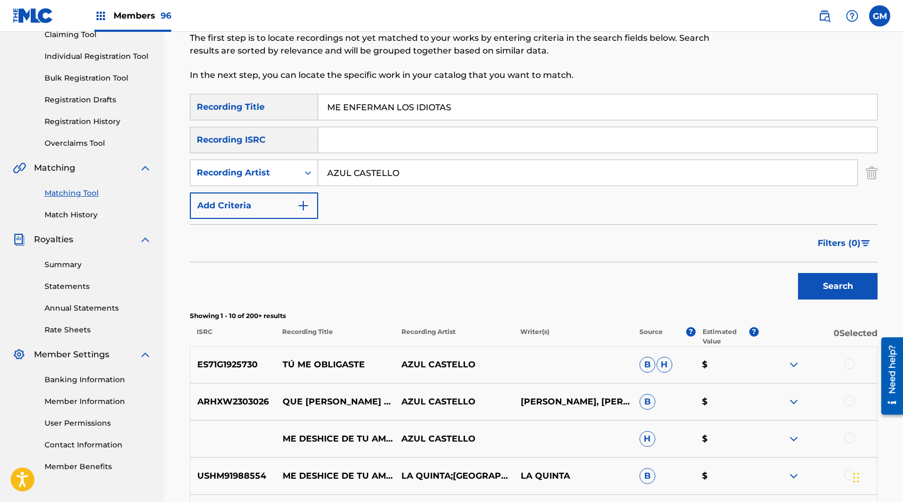
click at [354, 173] on input "AZUL CASTELLO" at bounding box center [587, 172] width 539 height 25
paste input "[PERSON_NAME]"
click at [839, 286] on button "Search" at bounding box center [838, 286] width 80 height 27
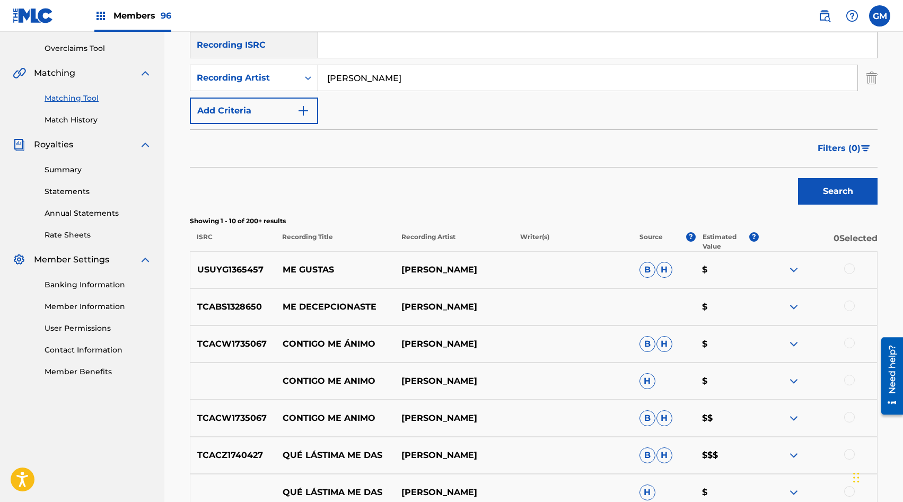
scroll to position [171, 0]
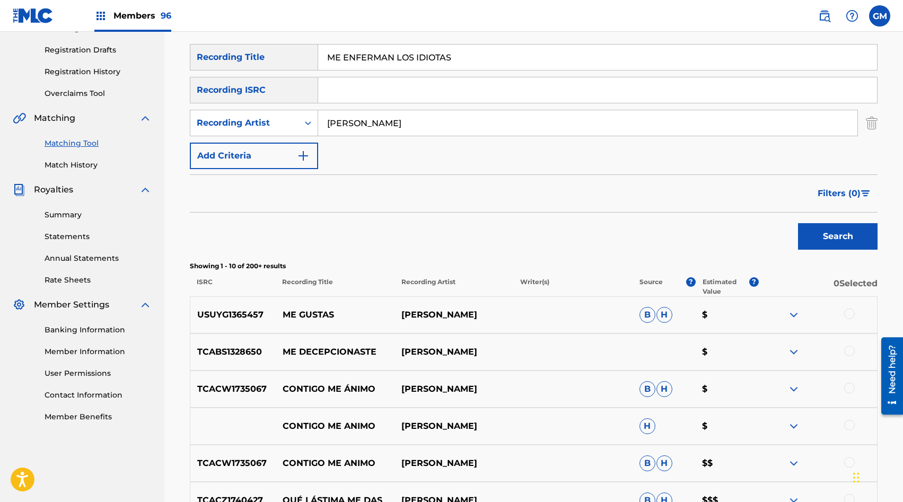
click at [385, 124] on input "[PERSON_NAME]" at bounding box center [587, 122] width 539 height 25
type input "AZUL"
drag, startPoint x: 830, startPoint y: 228, endPoint x: 810, endPoint y: 216, distance: 22.6
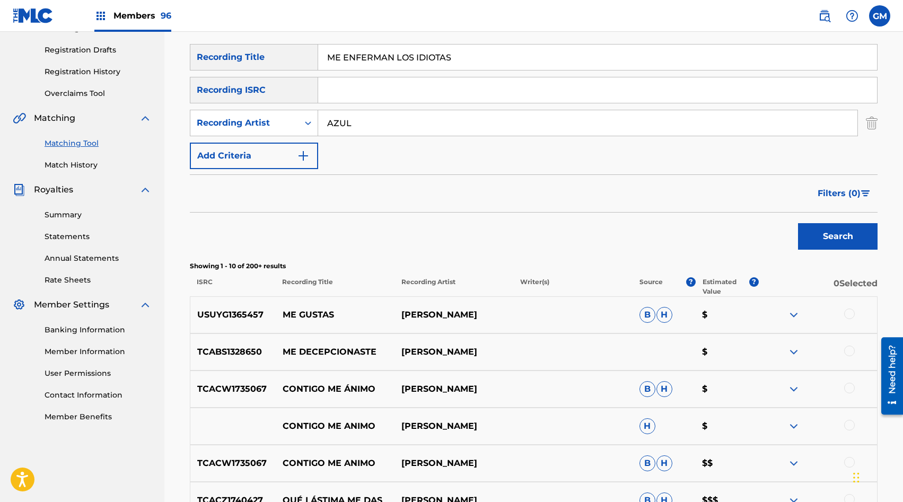
click at [830, 228] on button "Search" at bounding box center [838, 236] width 80 height 27
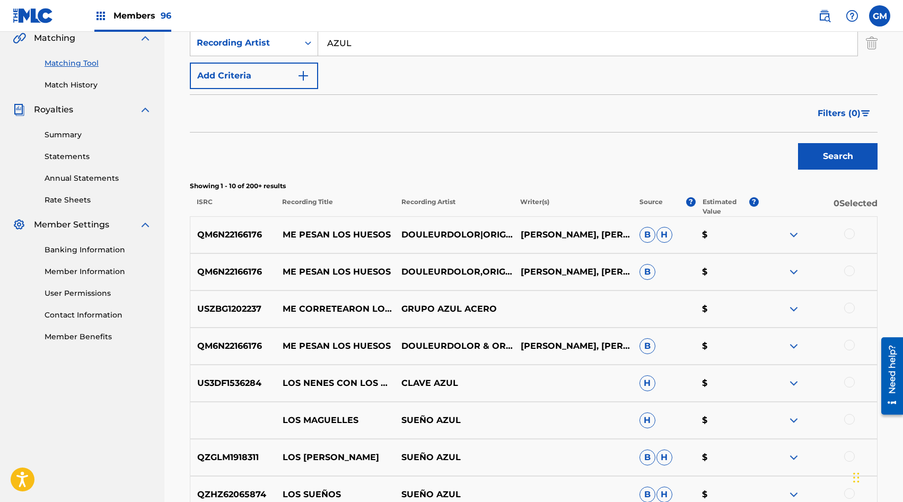
scroll to position [222, 0]
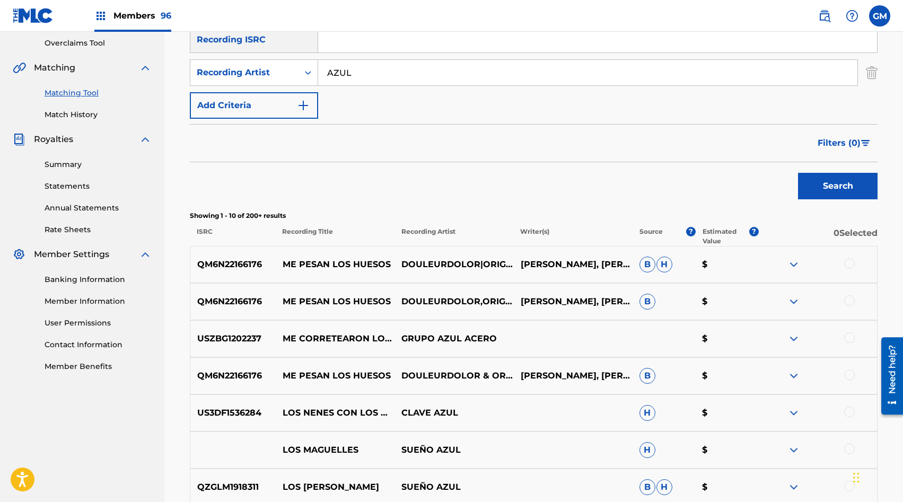
click at [370, 85] on div "AZUL" at bounding box center [588, 72] width 540 height 27
click at [372, 76] on input "AZUL" at bounding box center [587, 72] width 539 height 25
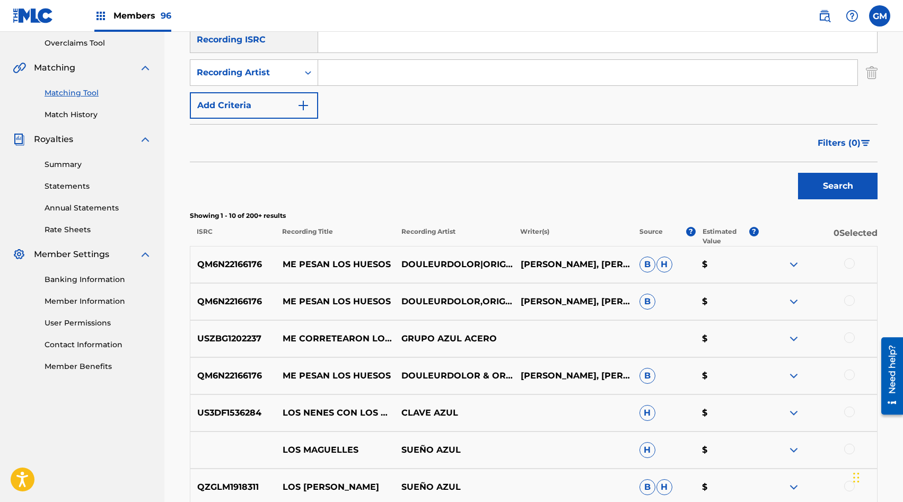
click at [811, 183] on button "Search" at bounding box center [838, 186] width 80 height 27
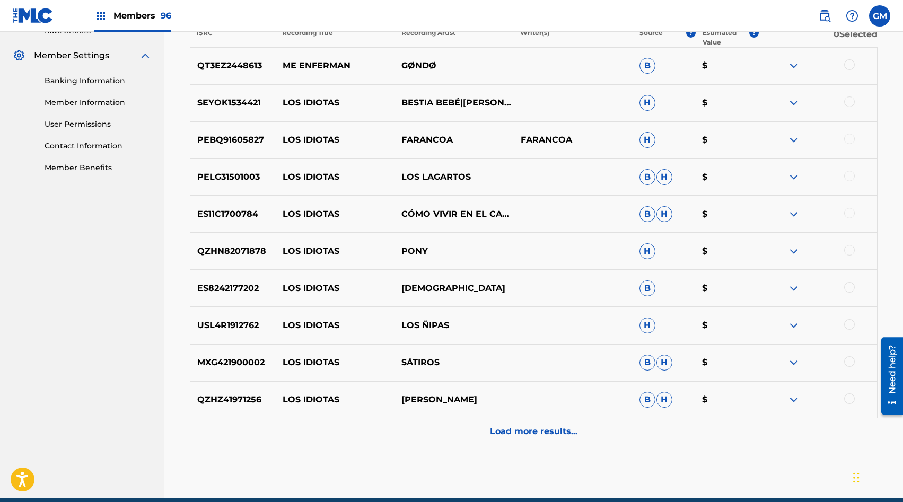
click at [507, 441] on div "Load more results..." at bounding box center [534, 431] width 688 height 27
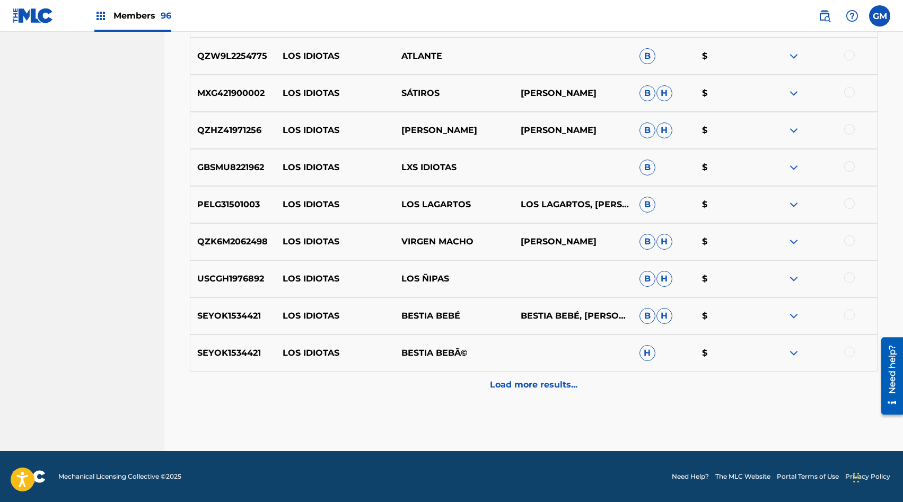
click at [508, 391] on div "Load more results..." at bounding box center [534, 385] width 688 height 27
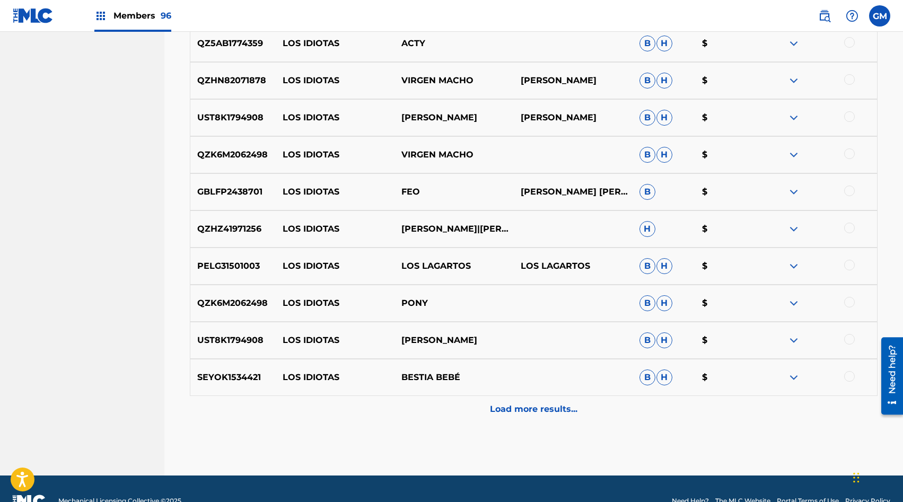
click at [501, 404] on p "Load more results..." at bounding box center [534, 409] width 88 height 13
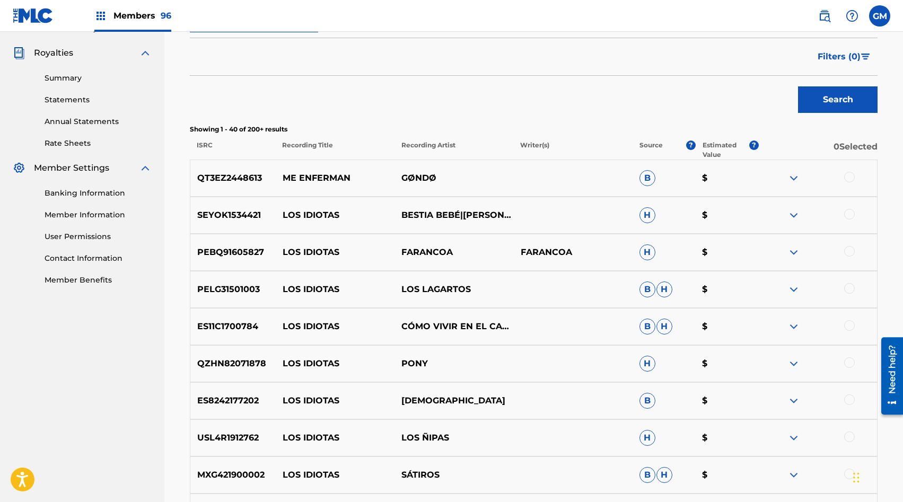
scroll to position [0, 0]
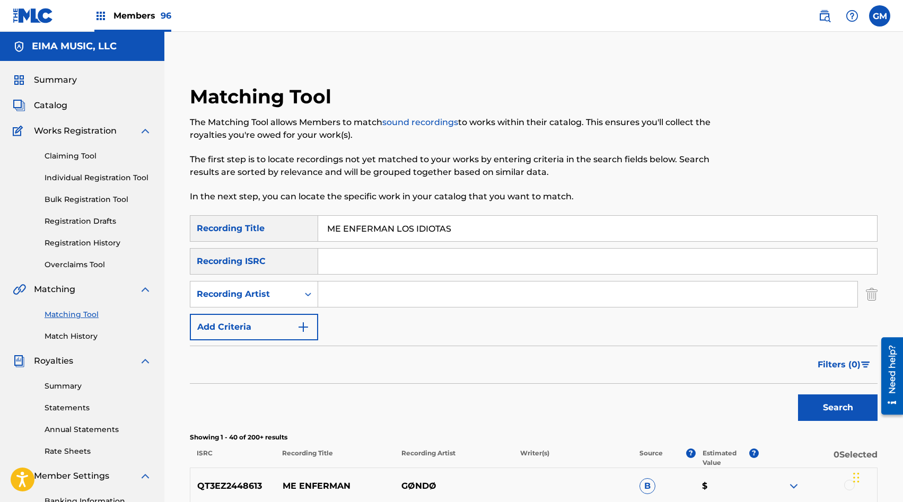
click at [156, 14] on span "Members 96" at bounding box center [142, 16] width 58 height 12
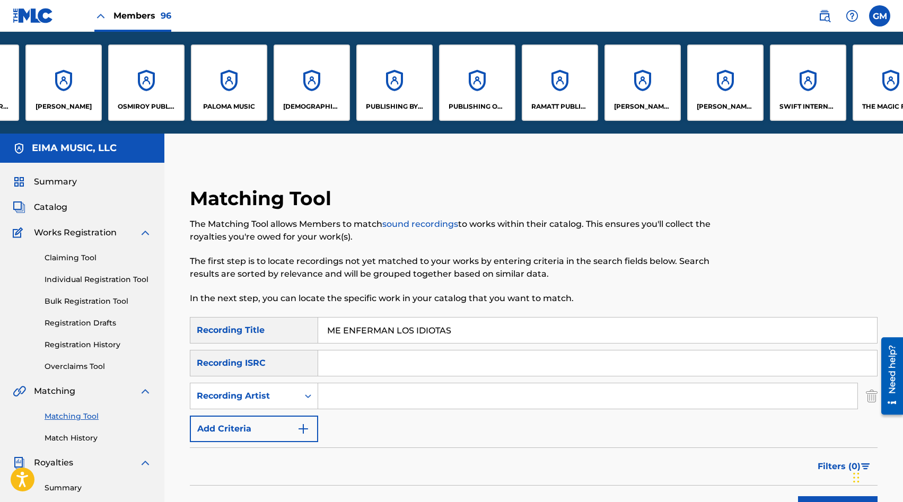
scroll to position [0, 6159]
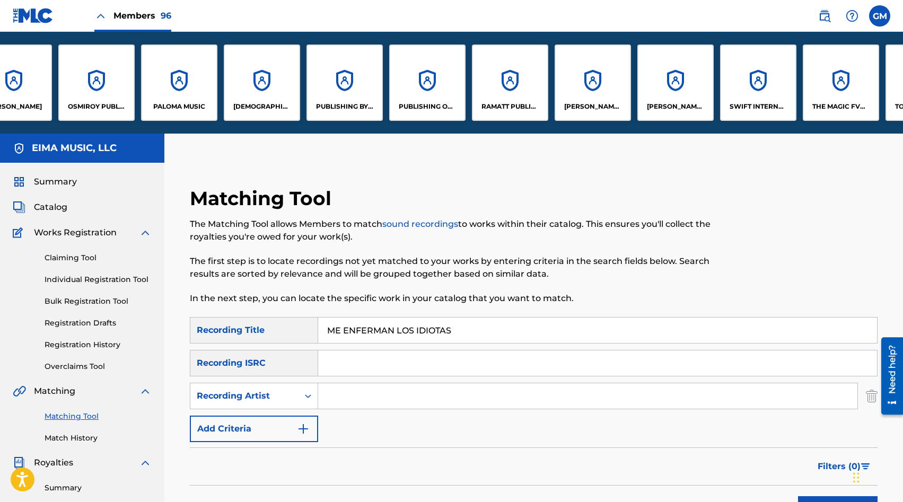
click at [674, 88] on div "[PERSON_NAME] MUSIC LLC" at bounding box center [675, 83] width 76 height 76
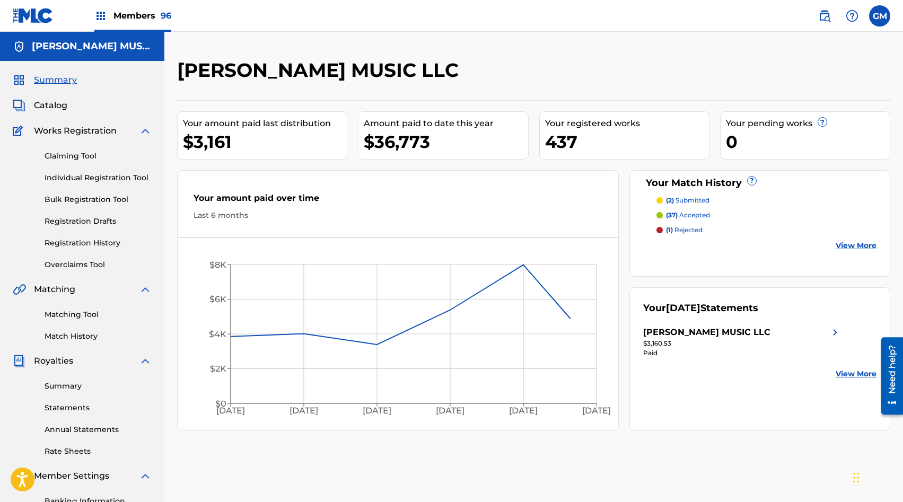
click at [83, 314] on link "Matching Tool" at bounding box center [98, 314] width 107 height 11
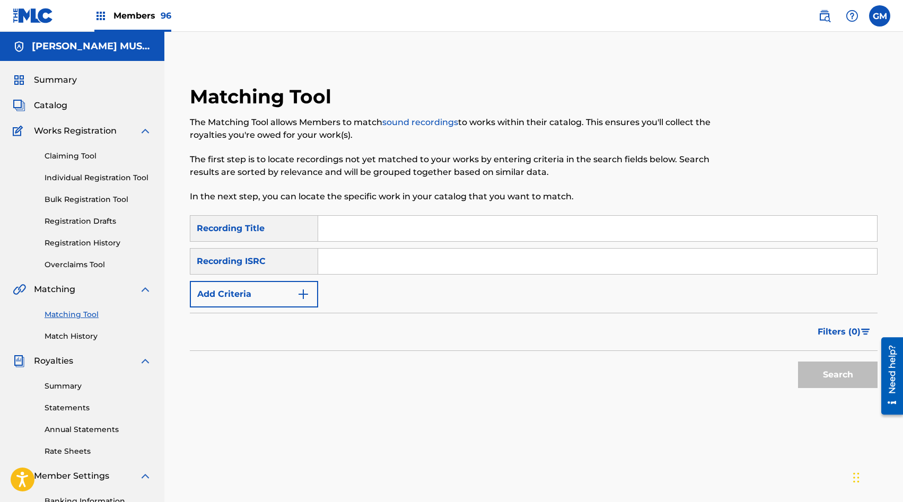
click at [68, 109] on div "Catalog" at bounding box center [82, 105] width 139 height 13
click at [58, 107] on span "Catalog" at bounding box center [50, 105] width 33 height 13
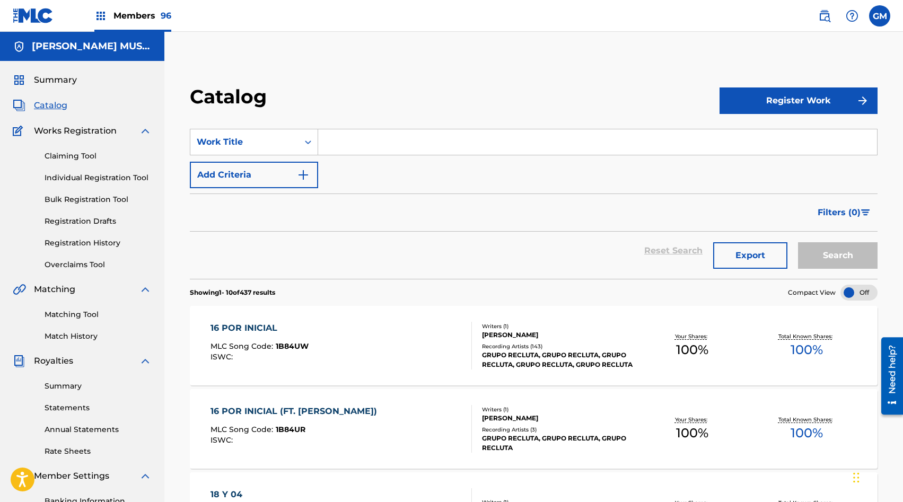
click at [436, 145] on input "Search Form" at bounding box center [597, 141] width 559 height 25
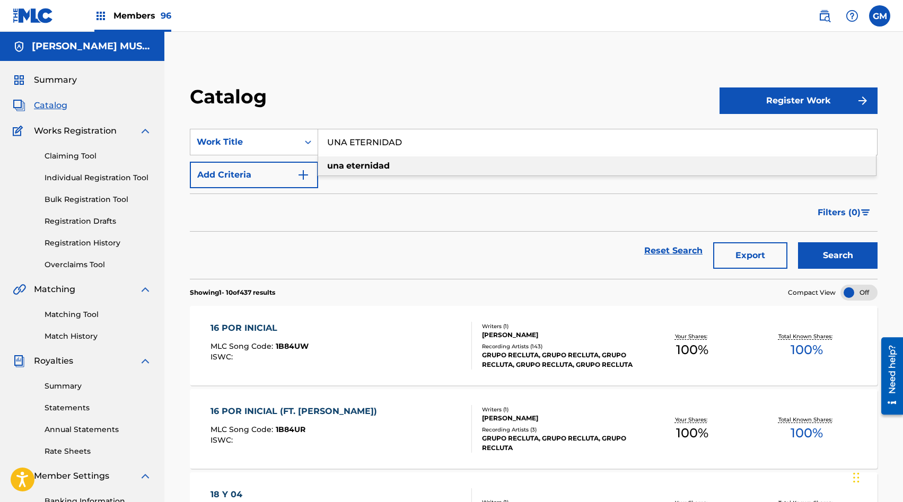
click at [426, 169] on div "una eternidad" at bounding box center [597, 165] width 558 height 19
type input "una eternidad"
click at [398, 165] on div "una eternidad" at bounding box center [597, 165] width 558 height 19
click at [851, 257] on button "Search" at bounding box center [838, 255] width 80 height 27
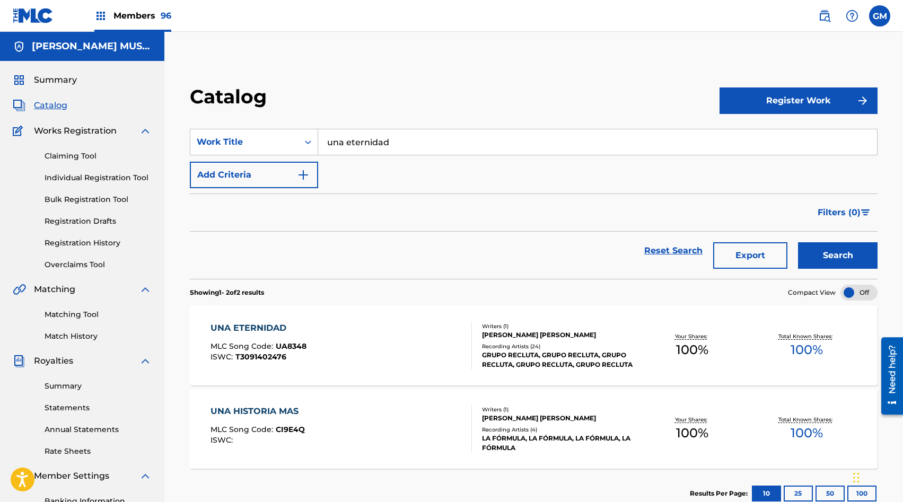
click at [351, 330] on div "UNA ETERNIDAD MLC Song Code : UA8348 ISWC : T3091402476" at bounding box center [341, 346] width 261 height 48
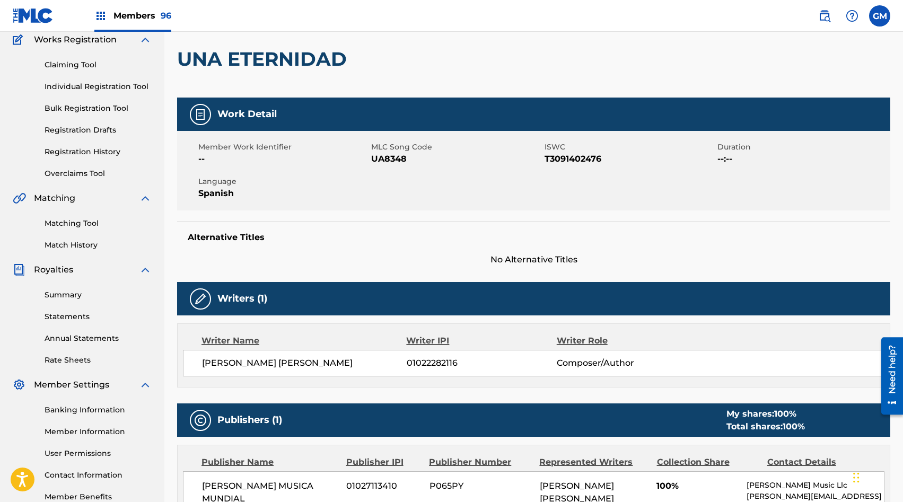
scroll to position [93, 0]
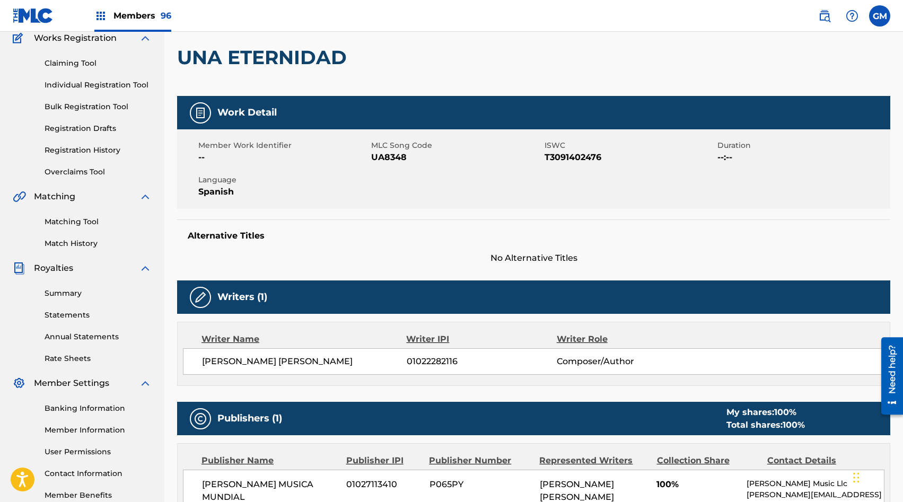
click at [385, 158] on span "UA8348" at bounding box center [456, 157] width 170 height 13
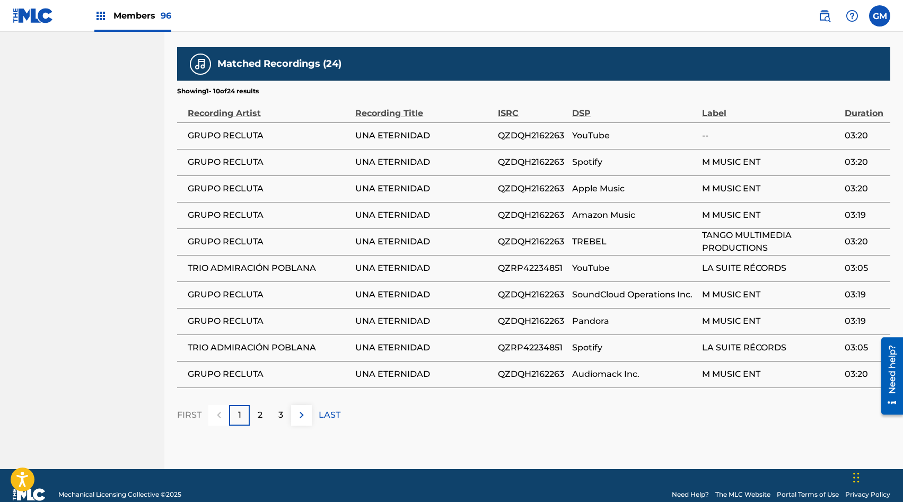
scroll to position [602, 0]
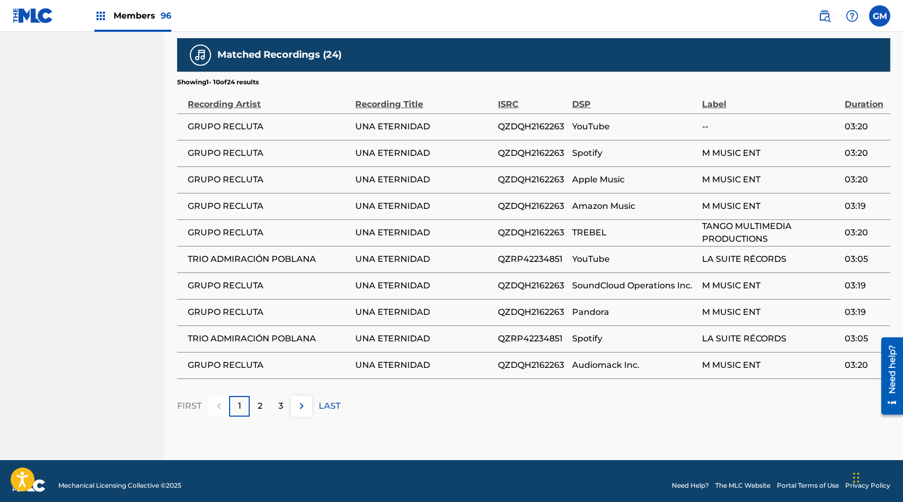
click at [247, 253] on span "TRIO ADMIRACIÓN POBLANA" at bounding box center [269, 259] width 162 height 13
click at [303, 400] on img at bounding box center [301, 406] width 13 height 13
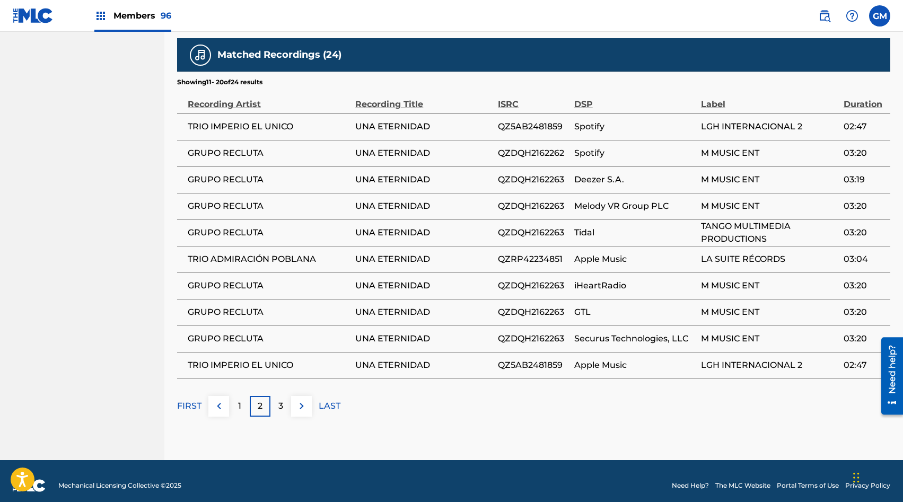
click at [234, 120] on span "TRIO IMPERIO EL UNICO" at bounding box center [269, 126] width 162 height 13
click at [298, 396] on button at bounding box center [301, 406] width 21 height 21
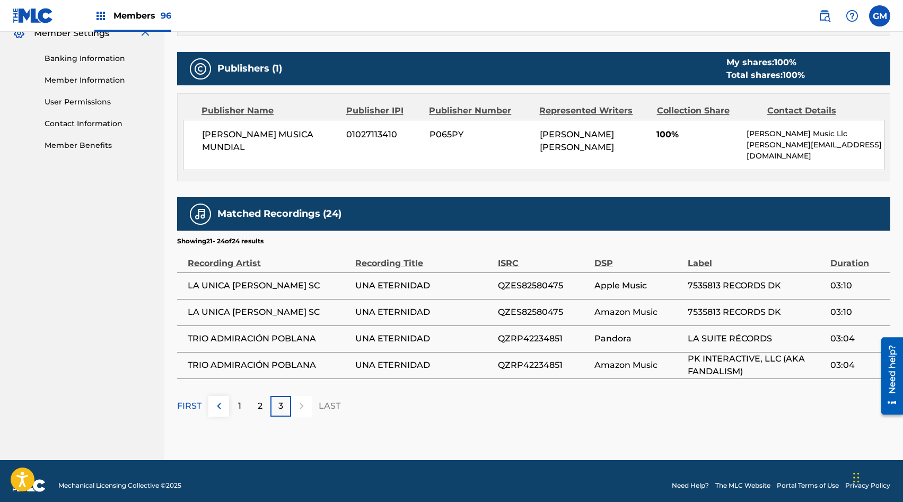
scroll to position [0, 0]
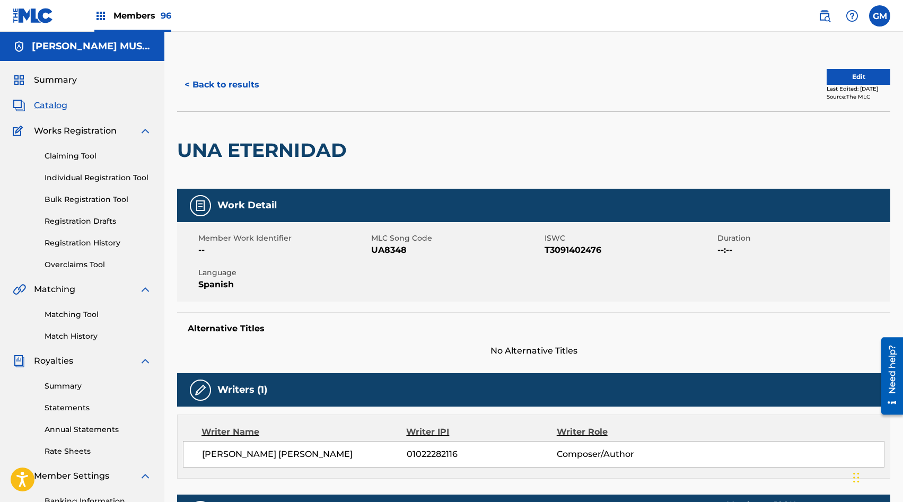
click at [71, 316] on link "Matching Tool" at bounding box center [98, 314] width 107 height 11
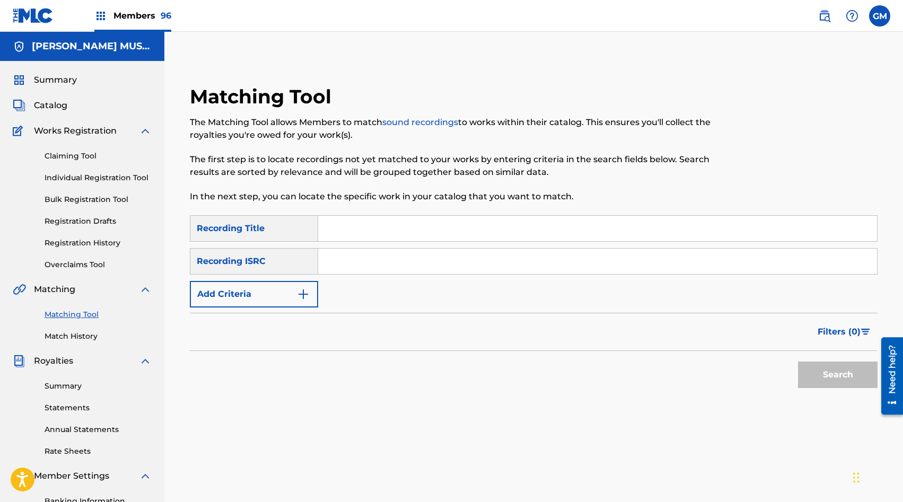
click at [330, 235] on input "Search Form" at bounding box center [597, 228] width 559 height 25
type input "UNA ETERNIDAD"
click at [276, 285] on button "Add Criteria" at bounding box center [254, 294] width 128 height 27
click at [276, 286] on div "SearchWithCriteria46608890-e768-4091-8e3a-1971b7ba9bd1 Recording Title UNA ETER…" at bounding box center [534, 261] width 688 height 92
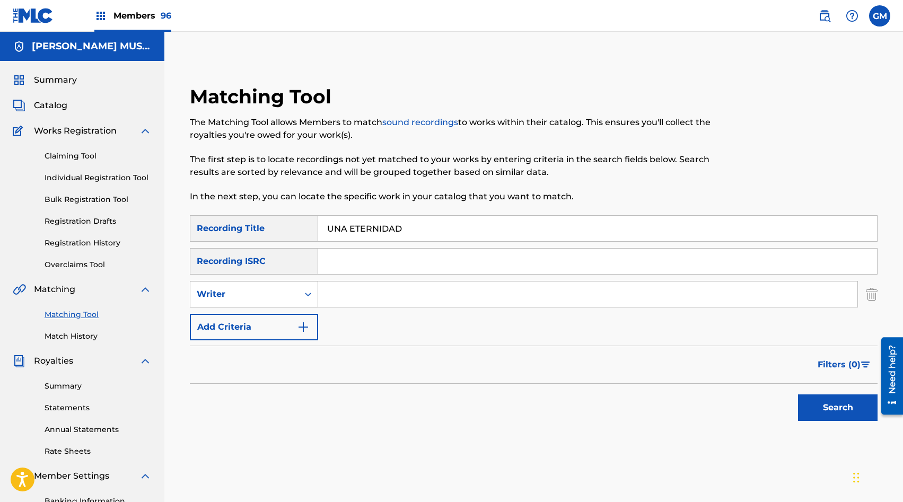
click at [276, 301] on div "Writer" at bounding box center [244, 294] width 108 height 20
click at [272, 321] on div "Recording Artist" at bounding box center [253, 321] width 127 height 27
click at [335, 293] on input "Search Form" at bounding box center [587, 294] width 539 height 25
click at [806, 400] on button "Search" at bounding box center [838, 408] width 80 height 27
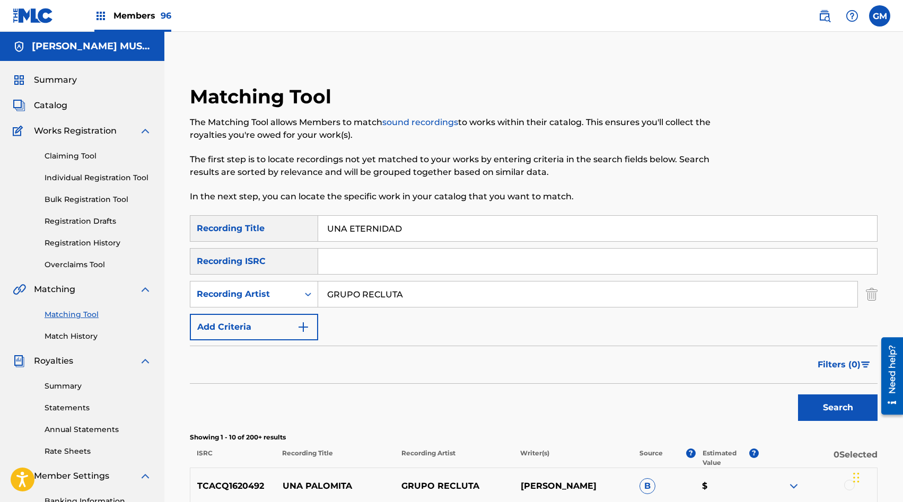
click at [369, 282] on input "GRUPO RECLUTA" at bounding box center [587, 294] width 539 height 25
paste input "TRIO IMPERIO EL UNICO"
click at [810, 403] on button "Search" at bounding box center [838, 408] width 80 height 27
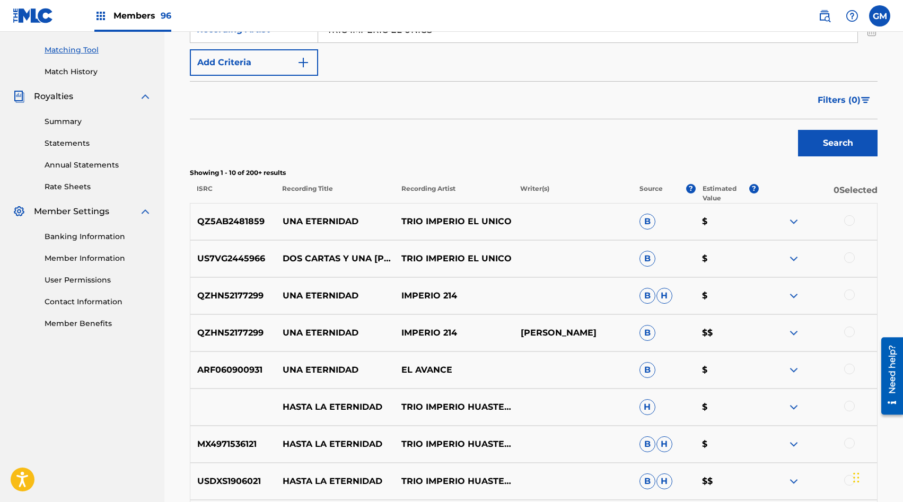
scroll to position [271, 0]
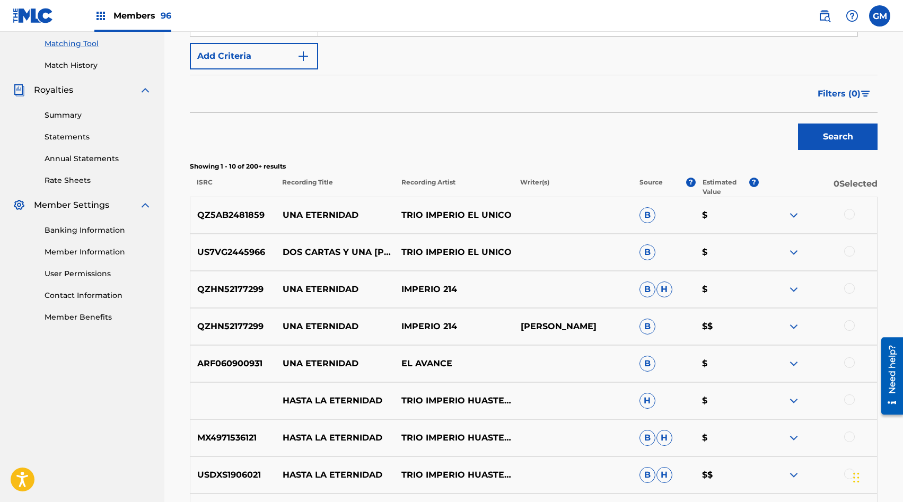
click at [848, 213] on div at bounding box center [849, 214] width 11 height 11
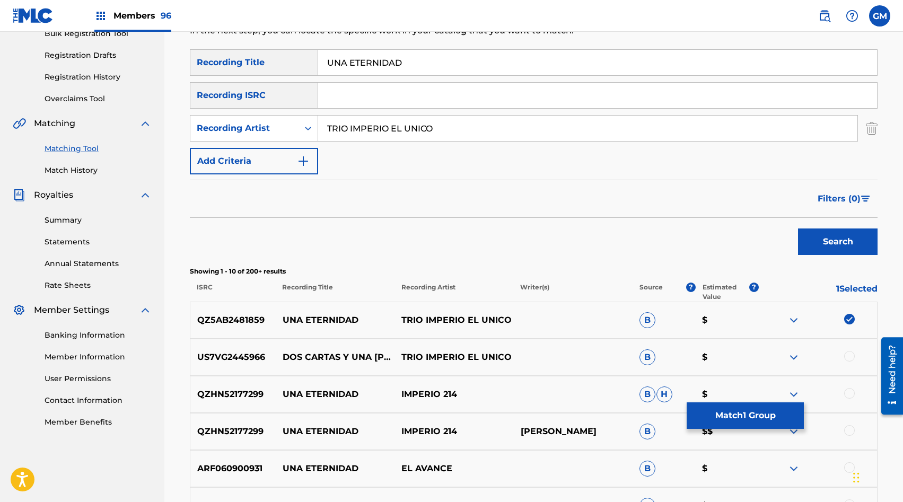
scroll to position [85, 0]
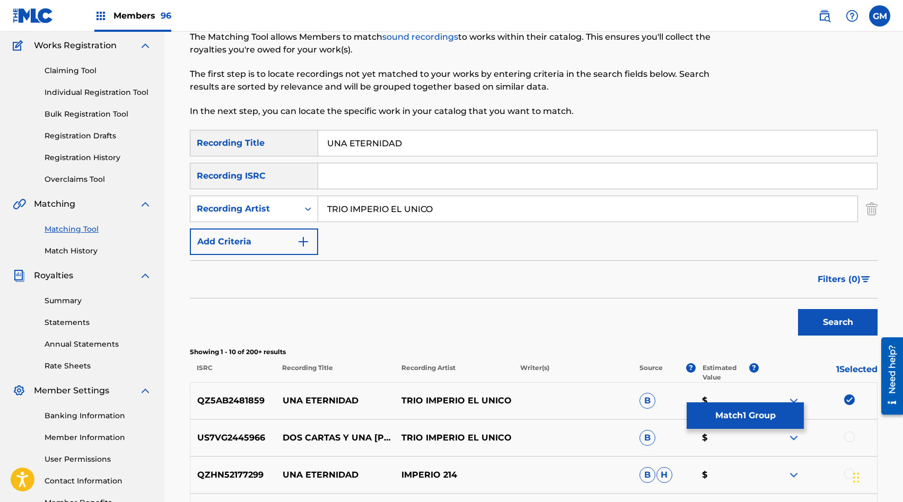
click at [372, 207] on input "TRIO IMPERIO EL UNICO" at bounding box center [587, 208] width 539 height 25
paste input "ADMIRACIÓN POBLANA"
click at [823, 333] on button "Search" at bounding box center [838, 322] width 80 height 27
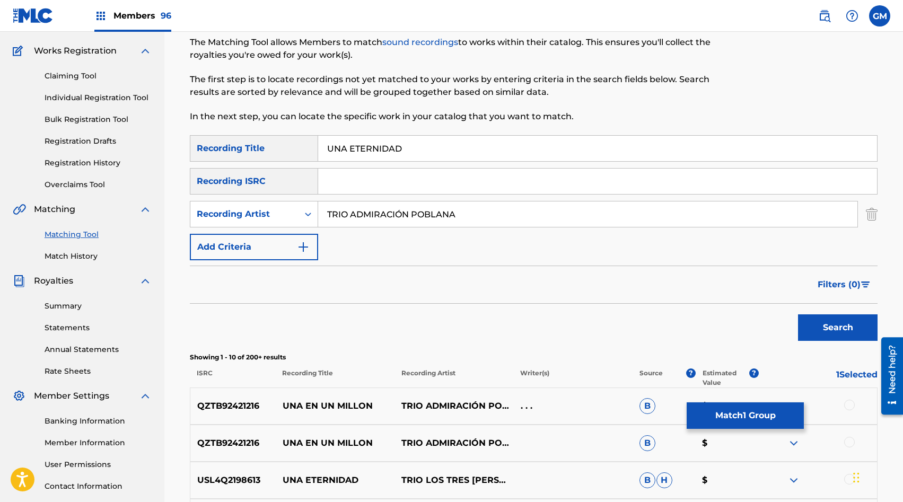
scroll to position [46, 0]
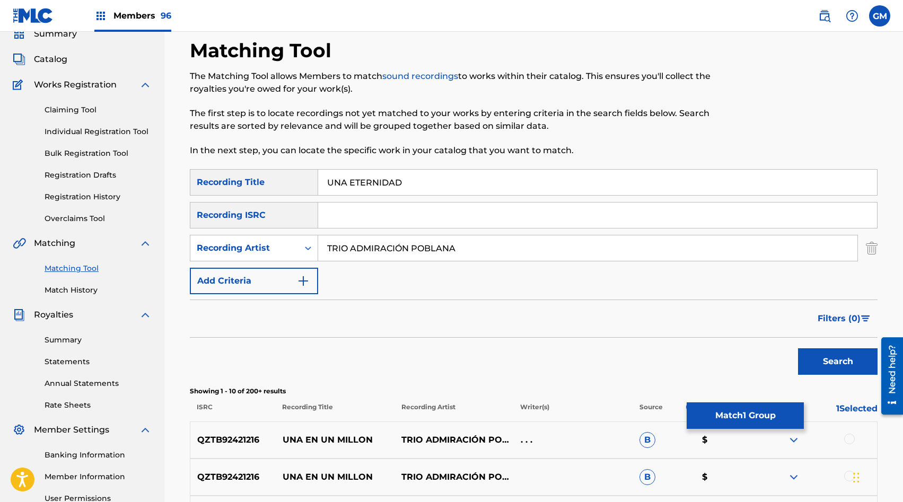
click at [403, 249] on input "TRIO ADMIRACIÓN POBLANA" at bounding box center [587, 247] width 539 height 25
click at [812, 364] on button "Search" at bounding box center [838, 361] width 80 height 27
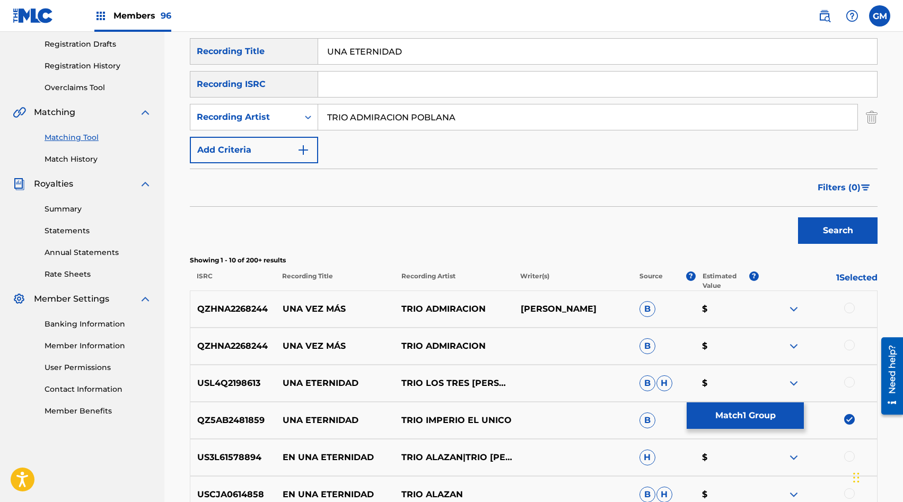
scroll to position [100, 0]
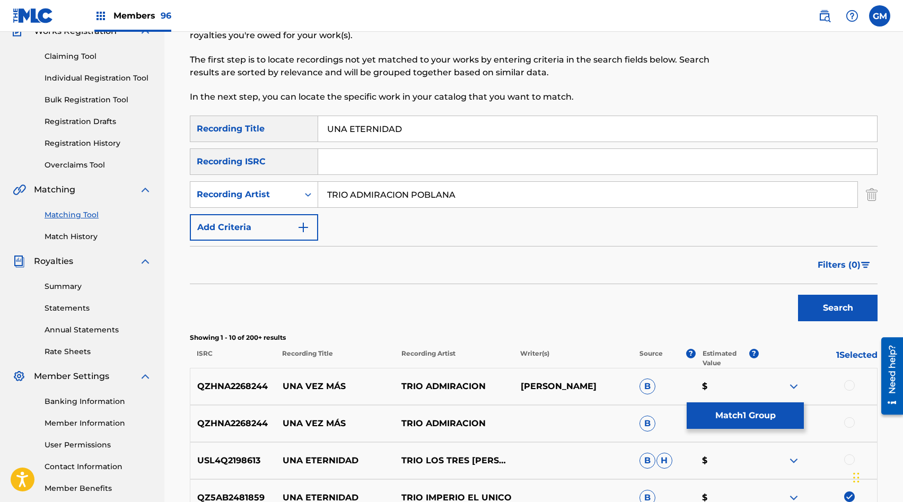
click at [364, 202] on input "TRIO ADMIRACION POBLANA" at bounding box center [587, 194] width 539 height 25
paste input "LA UNICA [PERSON_NAME] SC"
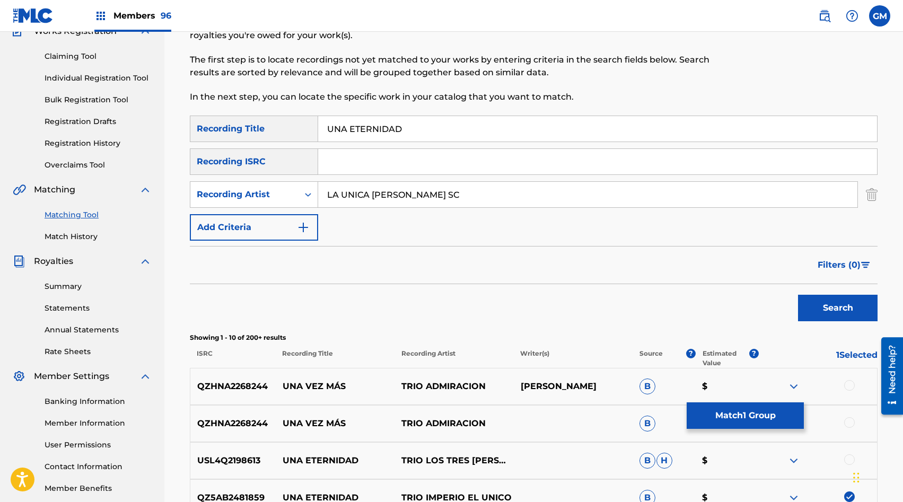
type input "LA UNICA [PERSON_NAME] SC"
drag, startPoint x: 834, startPoint y: 300, endPoint x: 583, endPoint y: 227, distance: 261.7
click at [834, 300] on button "Search" at bounding box center [838, 308] width 80 height 27
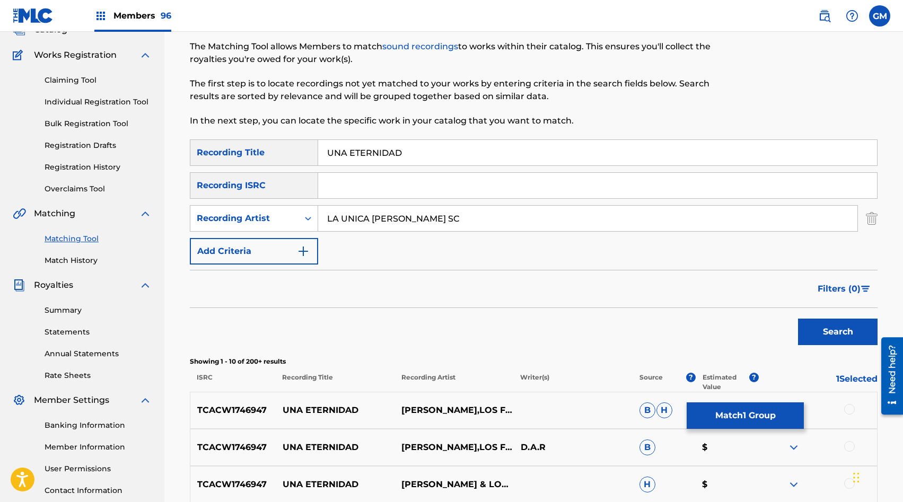
scroll to position [34, 0]
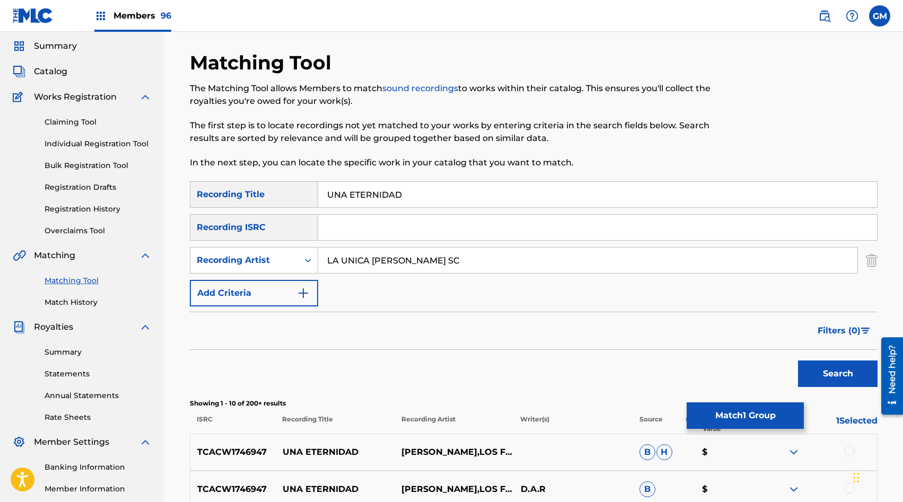
click at [409, 274] on div "SearchWithCriteria46608890-e768-4091-8e3a-1971b7ba9bd1 Recording Title UNA ETER…" at bounding box center [534, 243] width 688 height 125
click at [419, 264] on input "LA UNICA [PERSON_NAME] SC" at bounding box center [587, 260] width 539 height 25
click at [820, 374] on button "Search" at bounding box center [838, 374] width 80 height 27
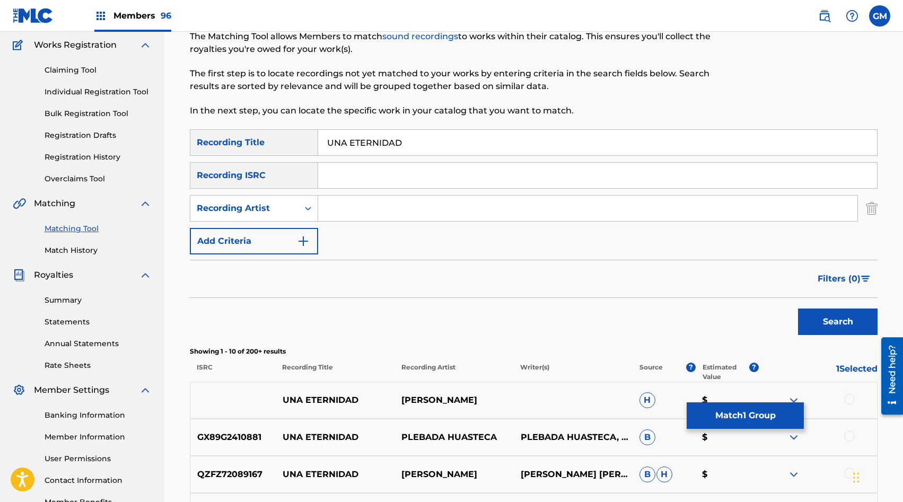
scroll to position [114, 0]
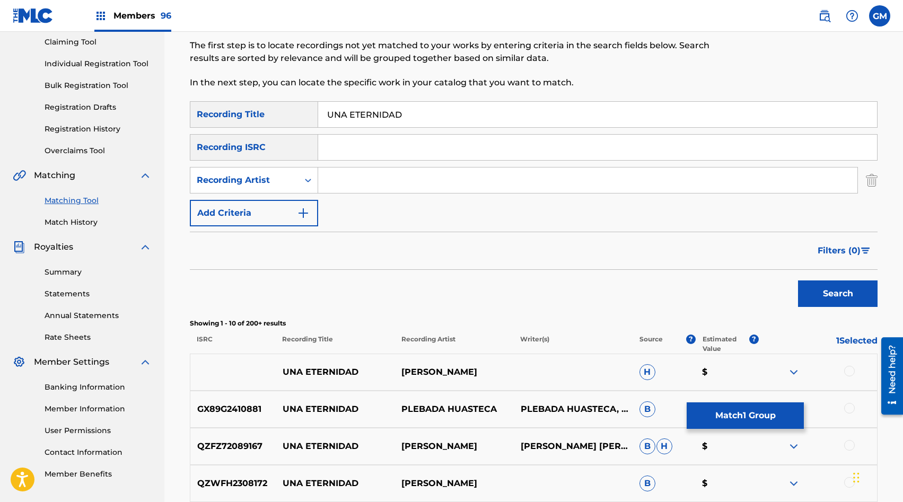
click at [830, 295] on button "Search" at bounding box center [838, 294] width 80 height 27
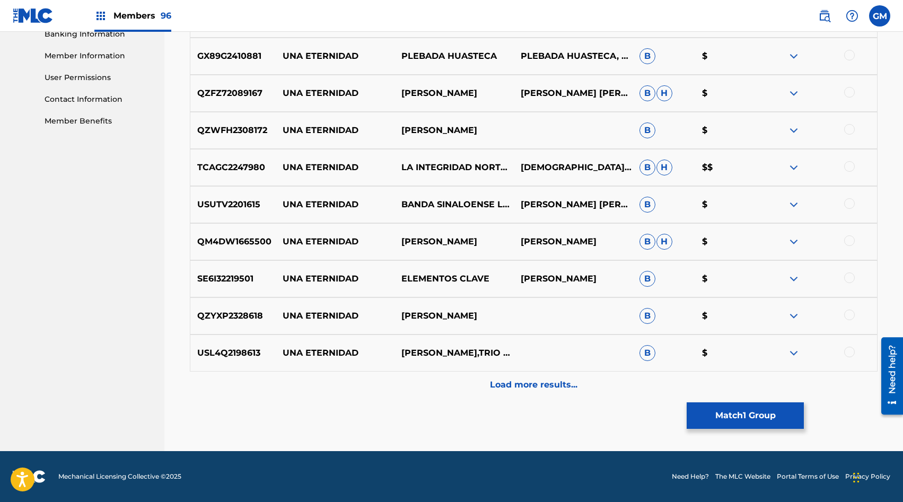
click at [514, 390] on p "Load more results..." at bounding box center [534, 385] width 88 height 13
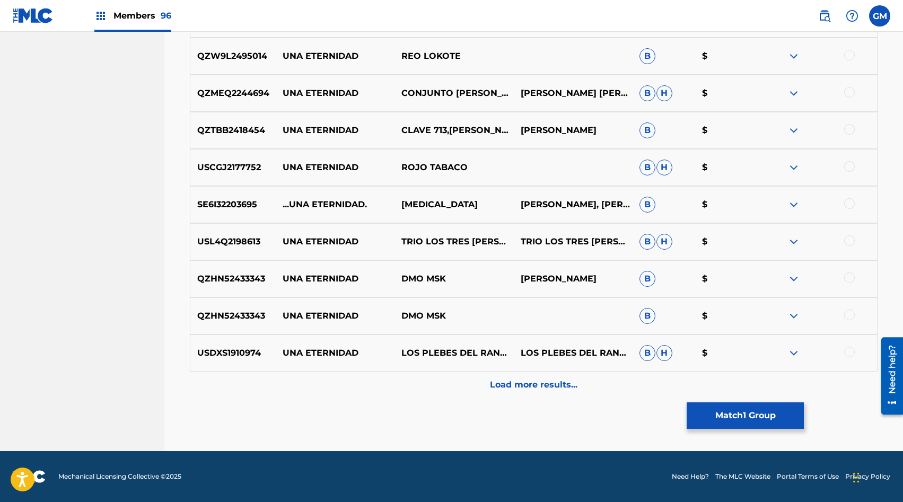
click at [514, 391] on div "Load more results..." at bounding box center [534, 385] width 688 height 27
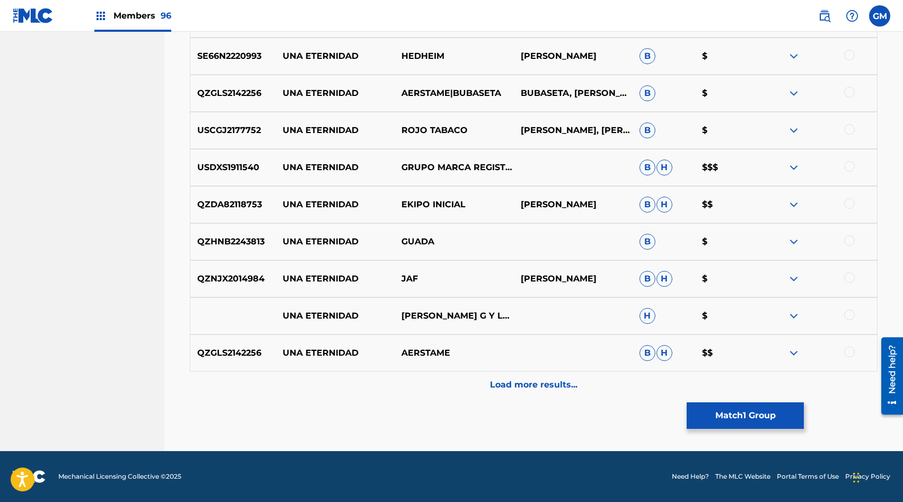
click at [514, 390] on div "Load more results..." at bounding box center [534, 385] width 688 height 27
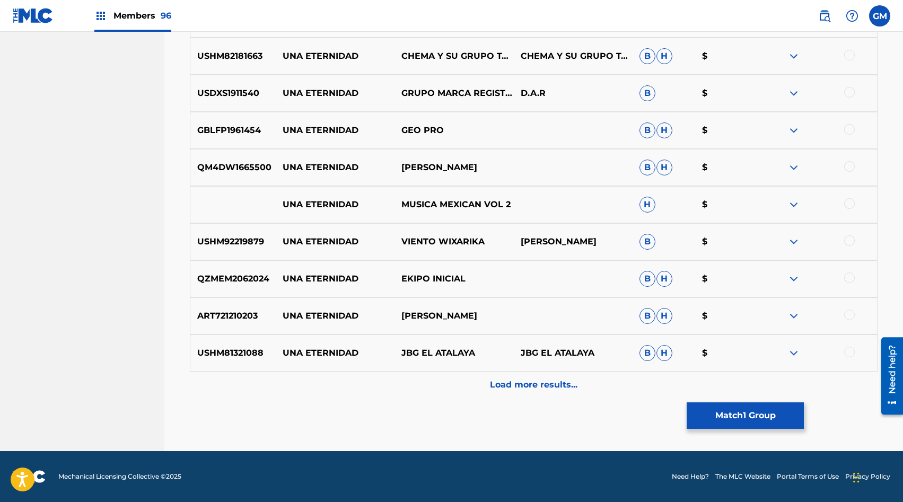
click at [539, 384] on p "Load more results..." at bounding box center [534, 385] width 88 height 13
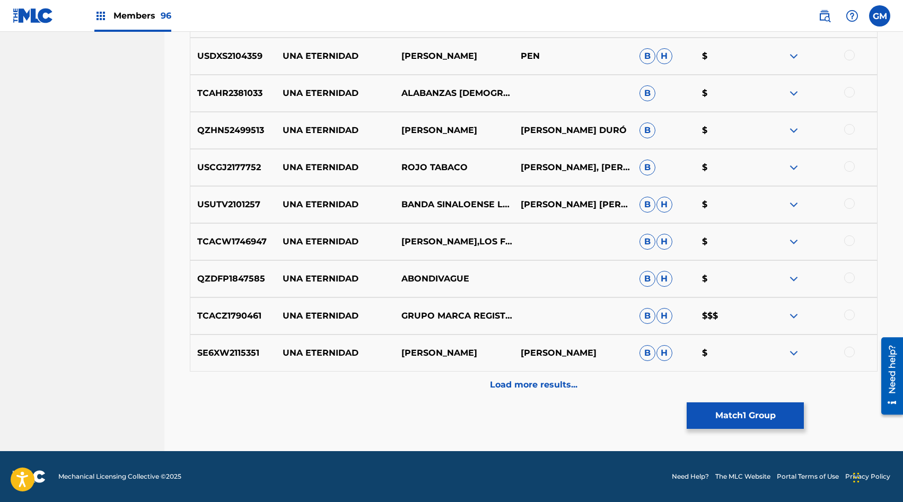
click at [529, 382] on p "Load more results..." at bounding box center [534, 385] width 88 height 13
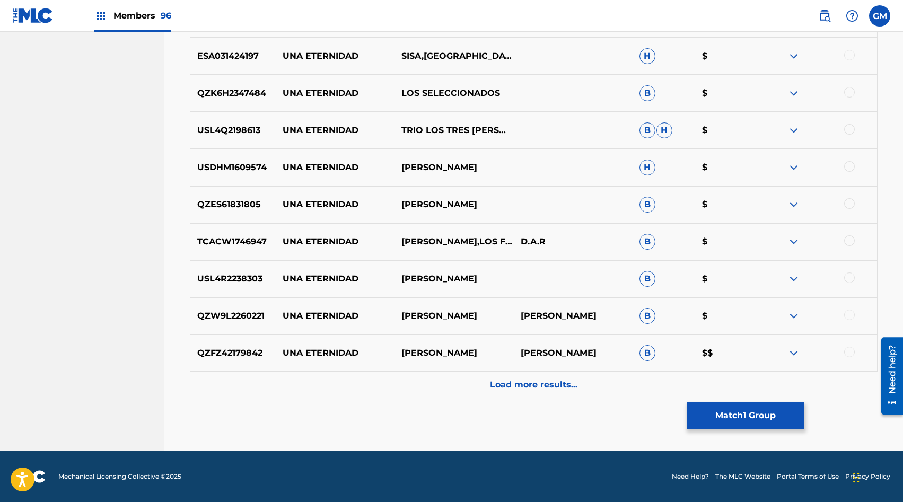
click at [529, 382] on p "Load more results..." at bounding box center [534, 385] width 88 height 13
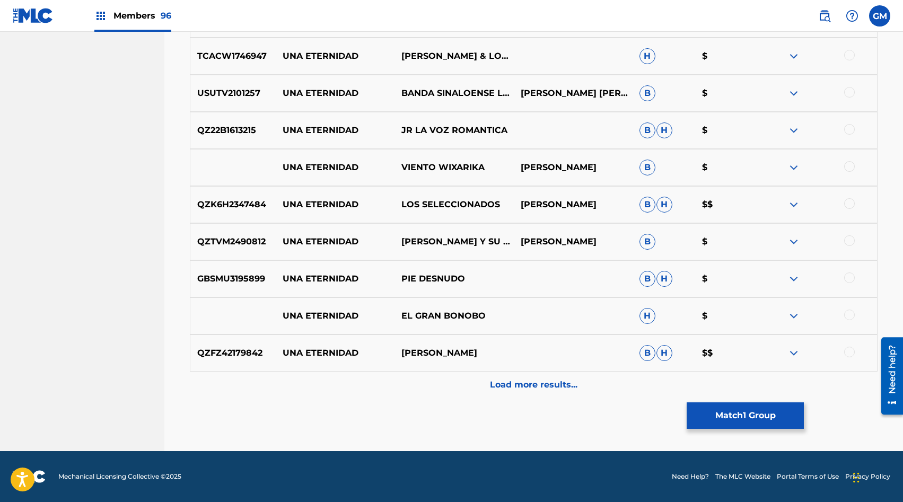
click at [529, 382] on p "Load more results..." at bounding box center [534, 385] width 88 height 13
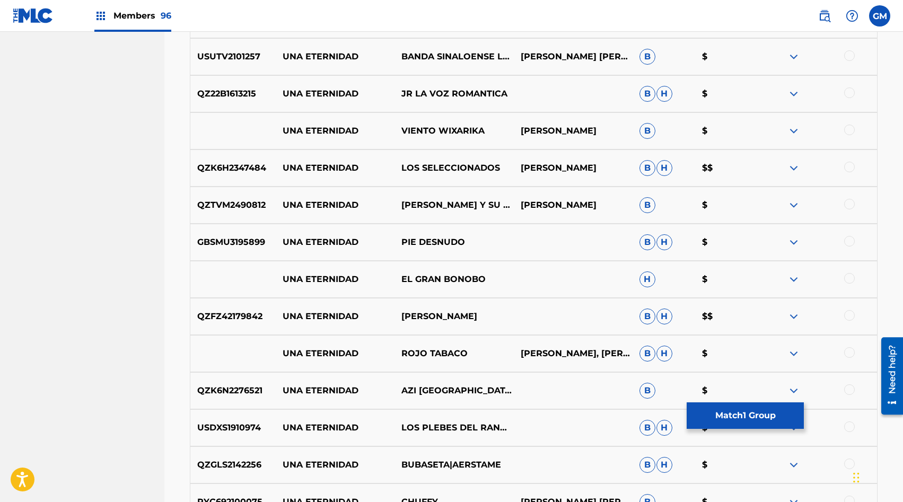
scroll to position [3066, 0]
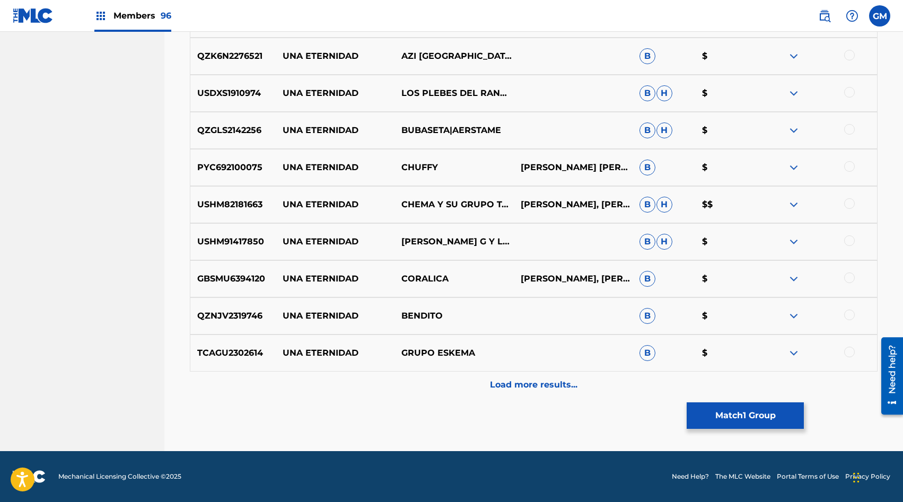
click at [529, 381] on p "Load more results..." at bounding box center [534, 385] width 88 height 13
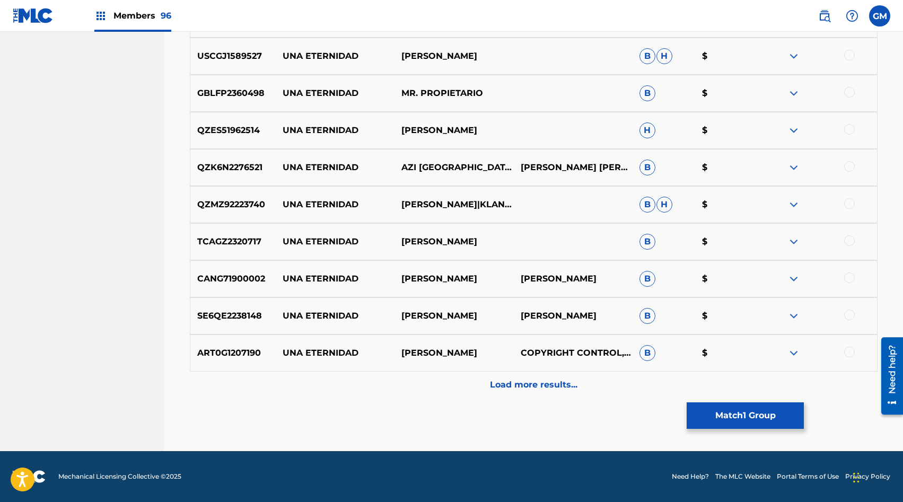
click at [538, 383] on p "Load more results..." at bounding box center [534, 385] width 88 height 13
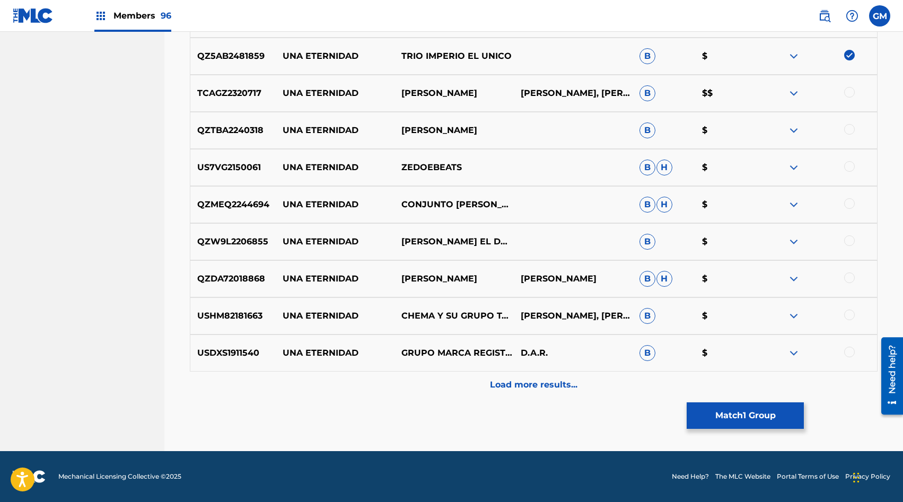
click at [538, 386] on p "Load more results..." at bounding box center [534, 385] width 88 height 13
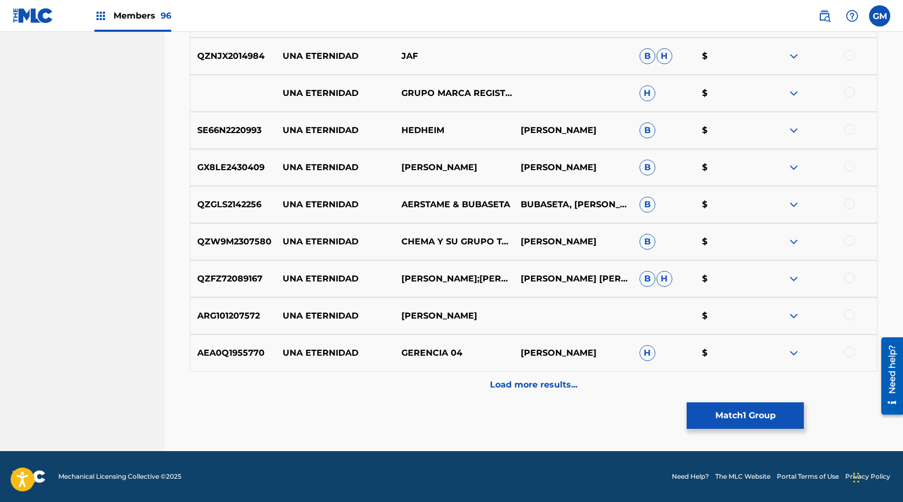
click at [532, 386] on p "Load more results..." at bounding box center [534, 385] width 88 height 13
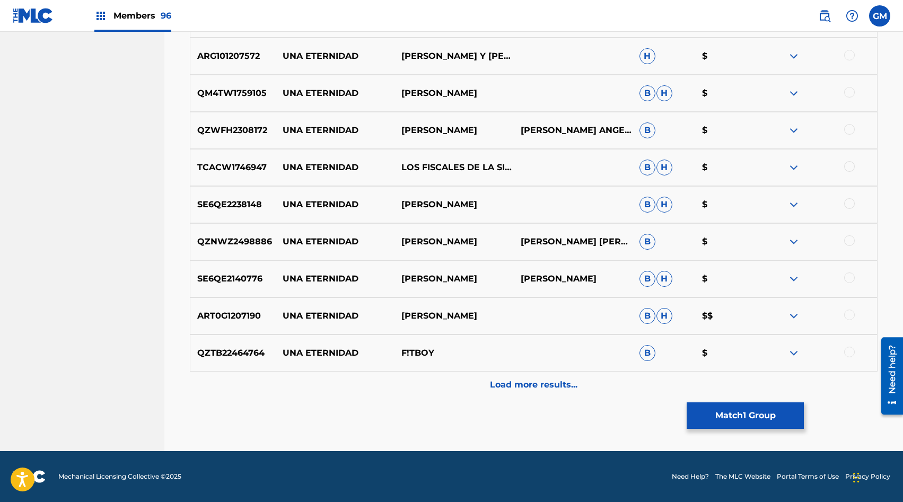
click at [532, 386] on p "Load more results..." at bounding box center [534, 385] width 88 height 13
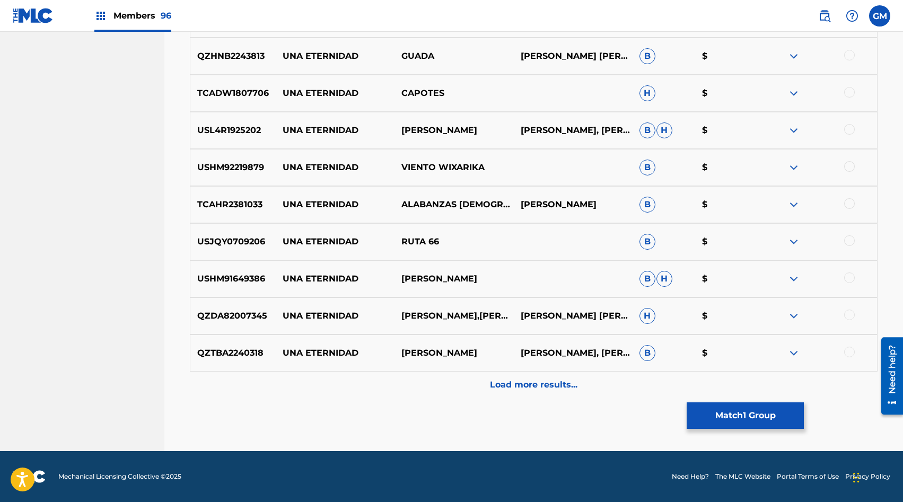
click at [532, 386] on p "Load more results..." at bounding box center [534, 385] width 88 height 13
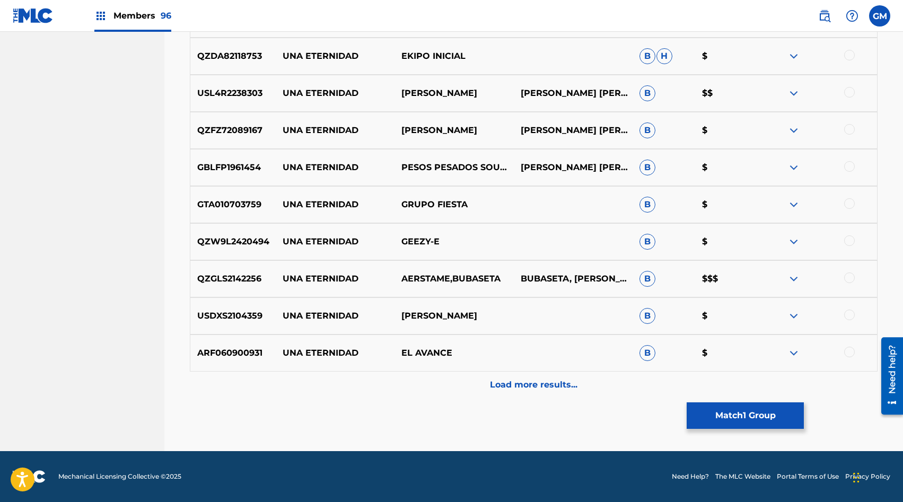
click at [528, 386] on p "Load more results..." at bounding box center [534, 385] width 88 height 13
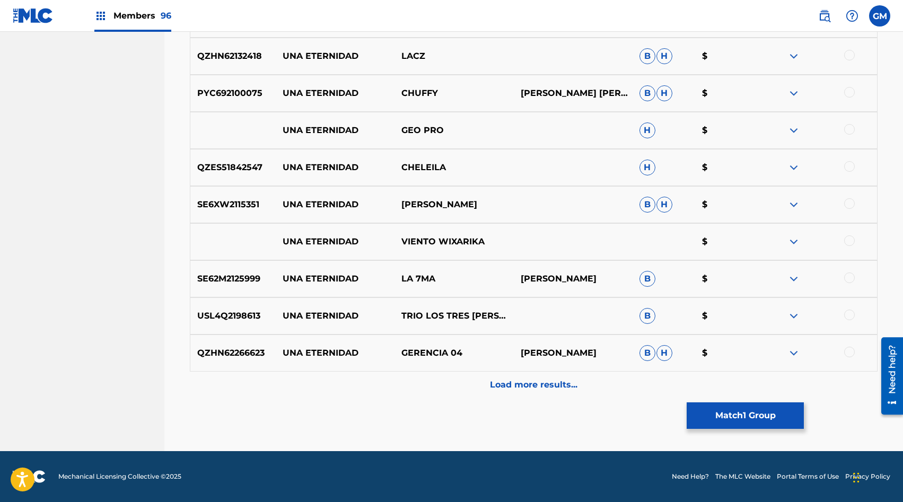
click at [528, 386] on p "Load more results..." at bounding box center [534, 385] width 88 height 13
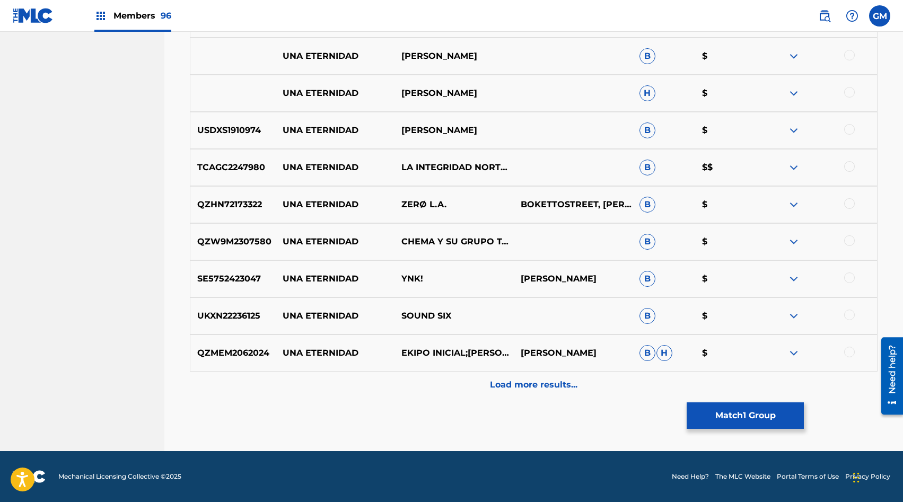
click at [522, 384] on p "Load more results..." at bounding box center [534, 385] width 88 height 13
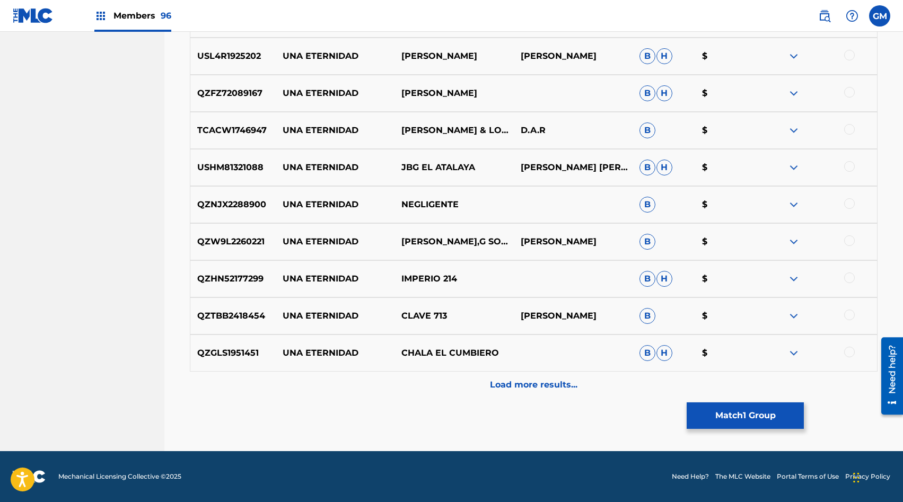
click at [522, 384] on p "Load more results..." at bounding box center [534, 385] width 88 height 13
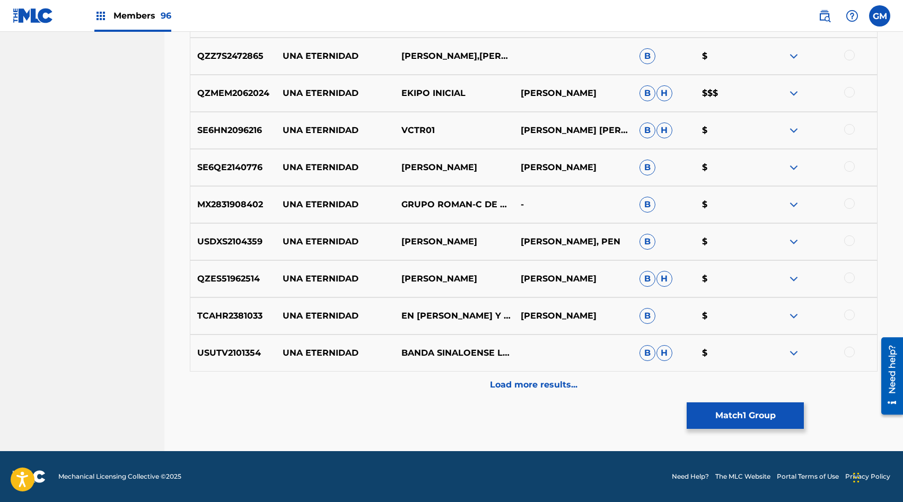
click at [522, 384] on p "Load more results..." at bounding box center [534, 385] width 88 height 13
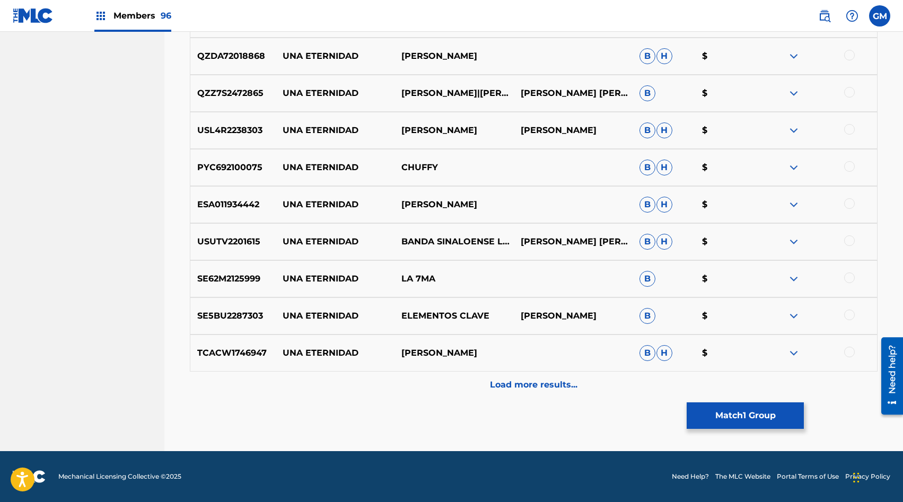
click at [522, 385] on p "Load more results..." at bounding box center [534, 385] width 88 height 13
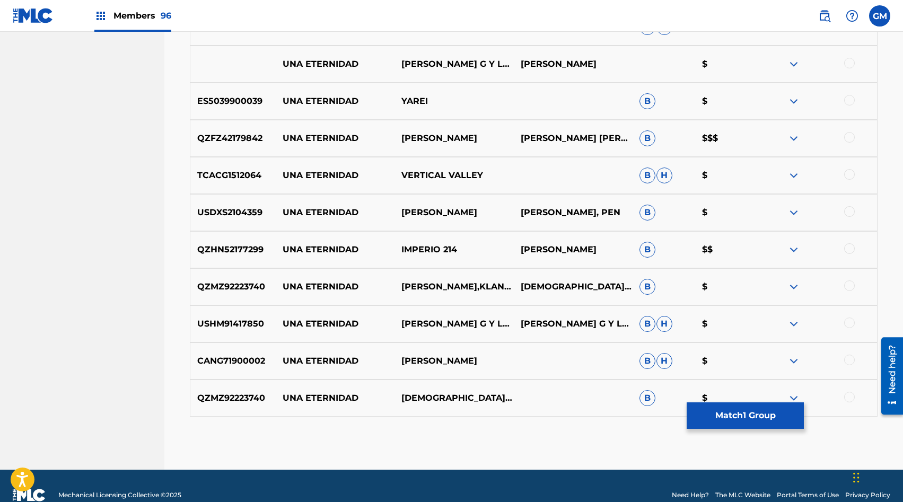
scroll to position [7472, 0]
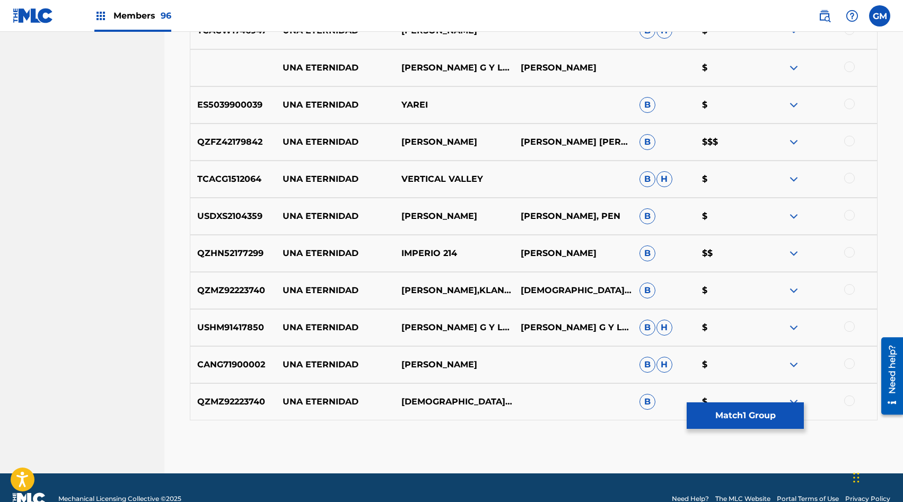
click at [421, 252] on p "IMPERIO 214" at bounding box center [454, 253] width 119 height 13
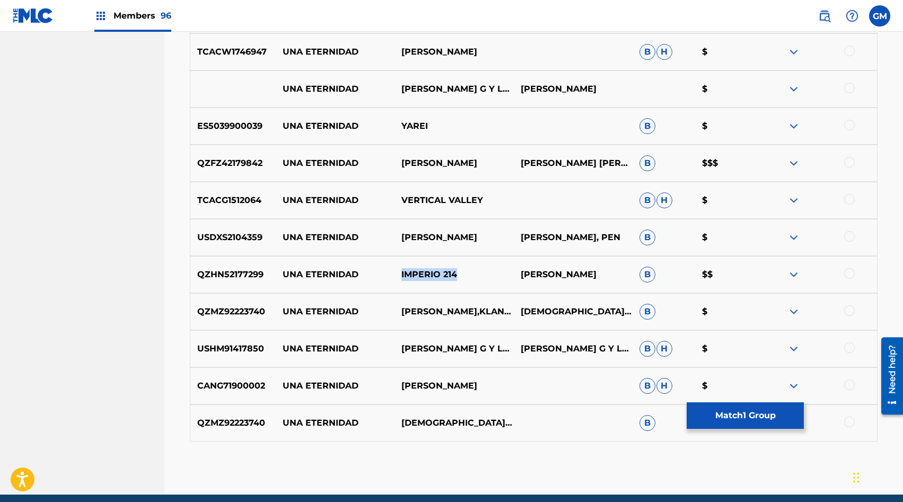
scroll to position [7444, 0]
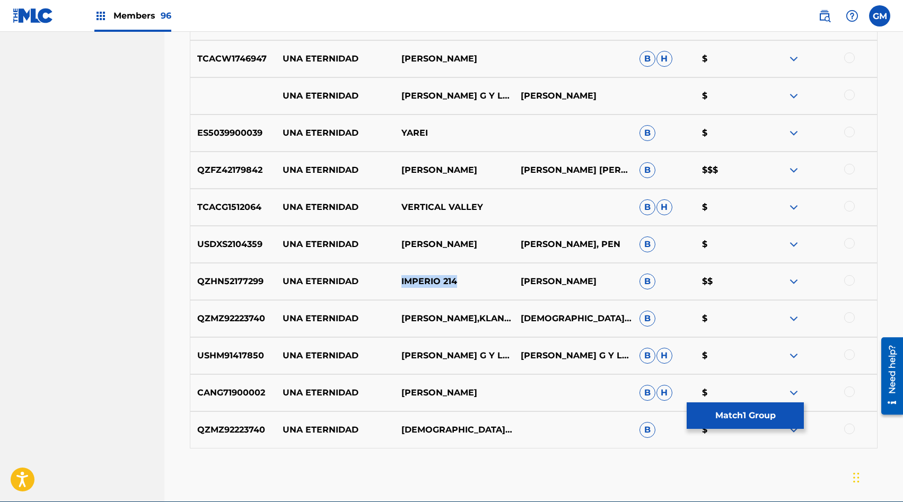
click at [414, 165] on p "[PERSON_NAME]" at bounding box center [454, 170] width 119 height 13
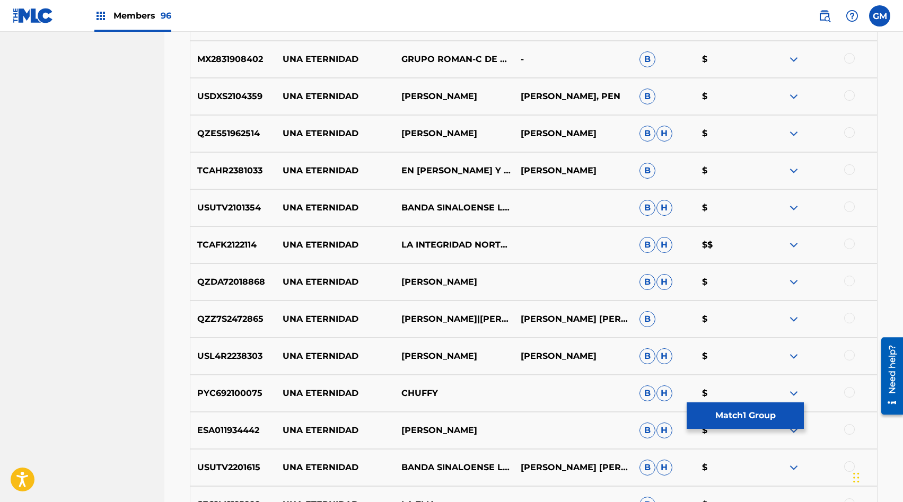
scroll to position [6909, 0]
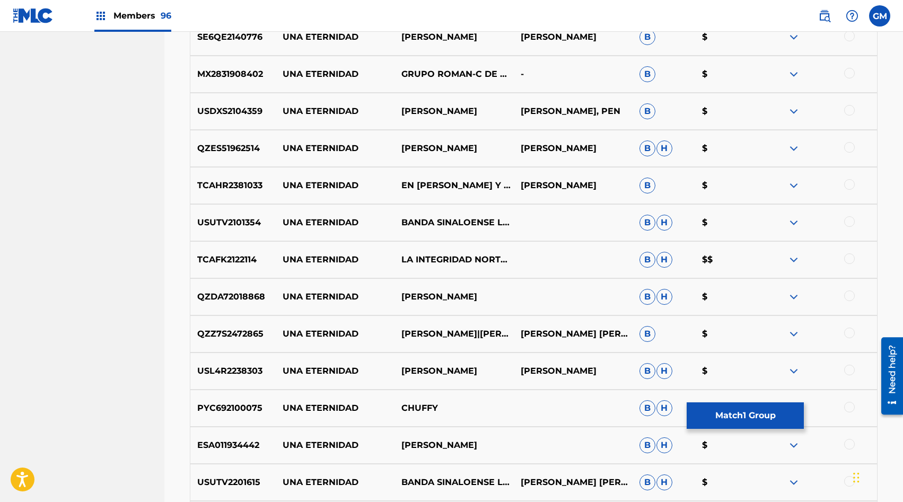
click at [431, 251] on div "TCAFK2122114 UNA ETERNIDAD LA INTEGRIDAD NORTEÑA B H $$" at bounding box center [534, 259] width 688 height 37
click at [429, 258] on p "LA INTEGRIDAD NORTEÑA" at bounding box center [454, 259] width 119 height 13
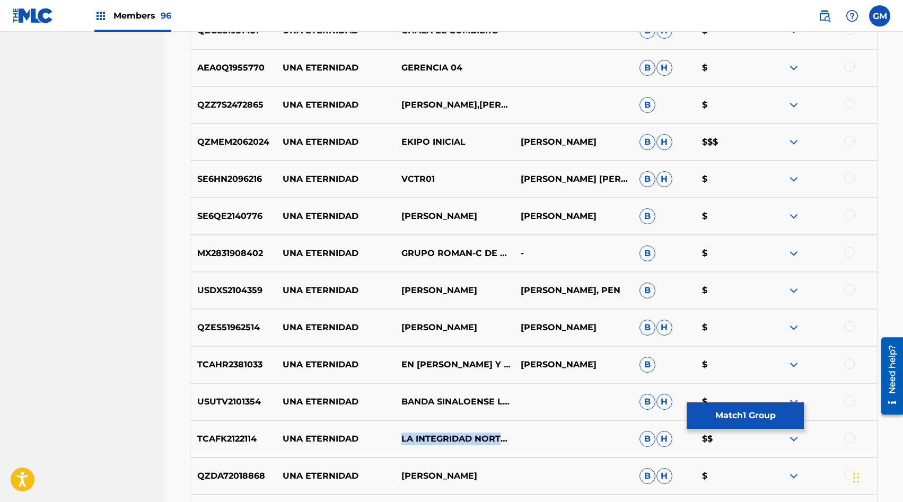
scroll to position [6722, 0]
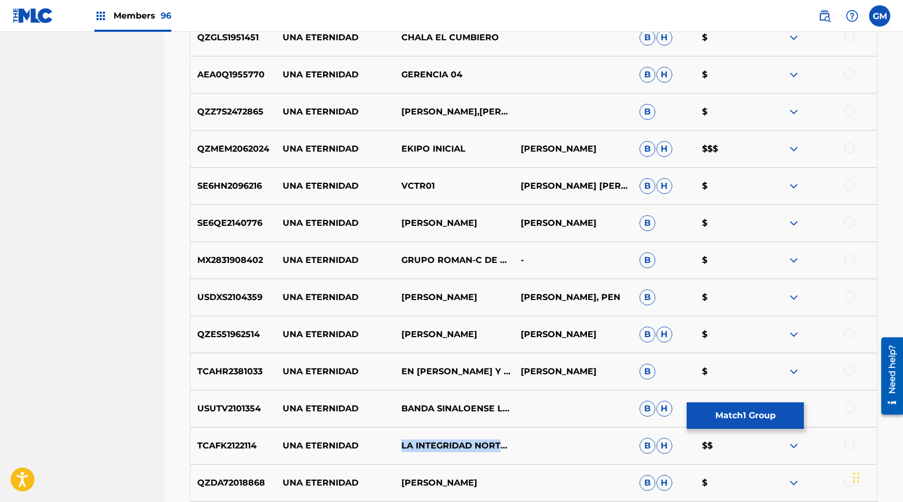
click at [413, 153] on p "EKIPO INICIAL" at bounding box center [454, 149] width 119 height 13
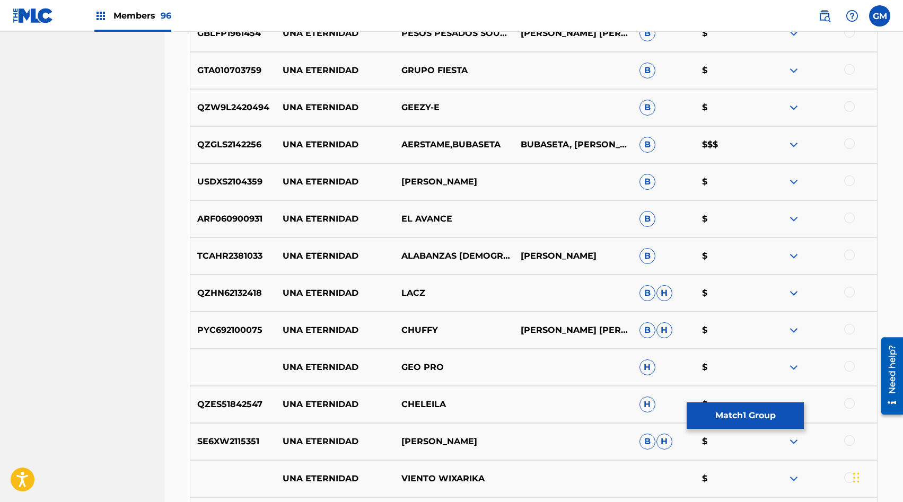
scroll to position [5386, 0]
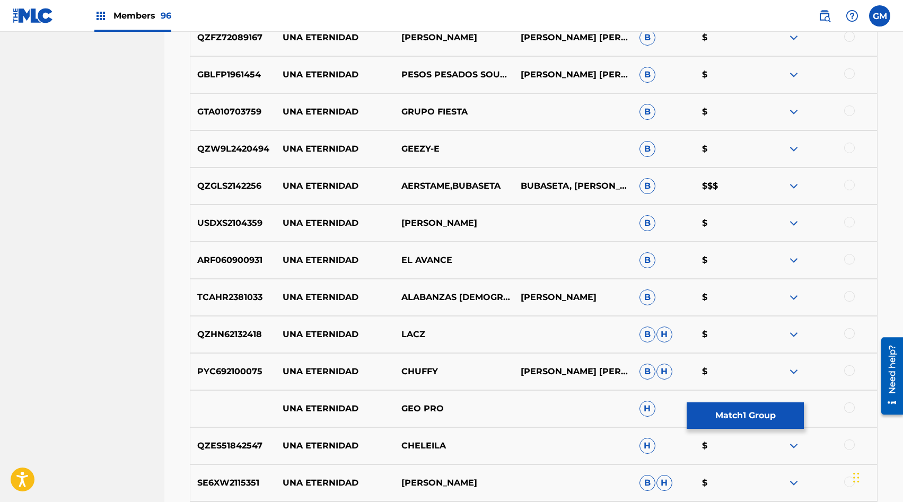
click at [426, 189] on p "AERSTAME,BUBASETA" at bounding box center [454, 186] width 119 height 13
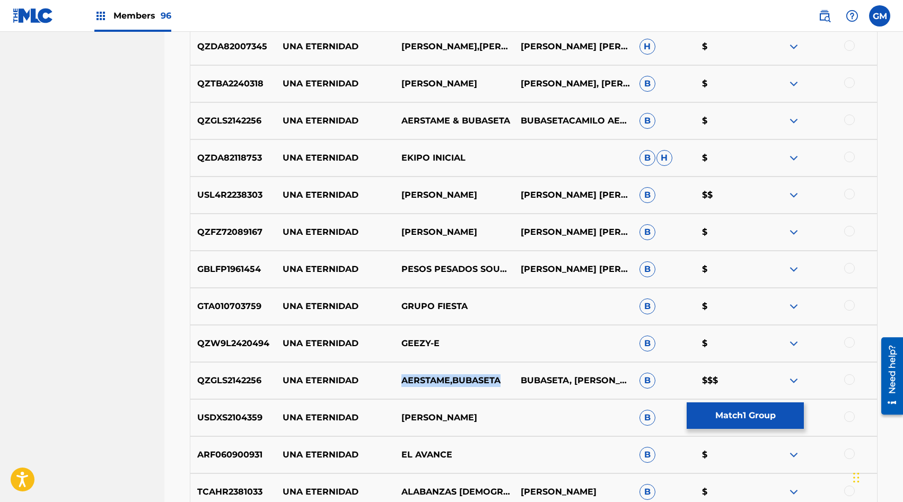
scroll to position [5175, 0]
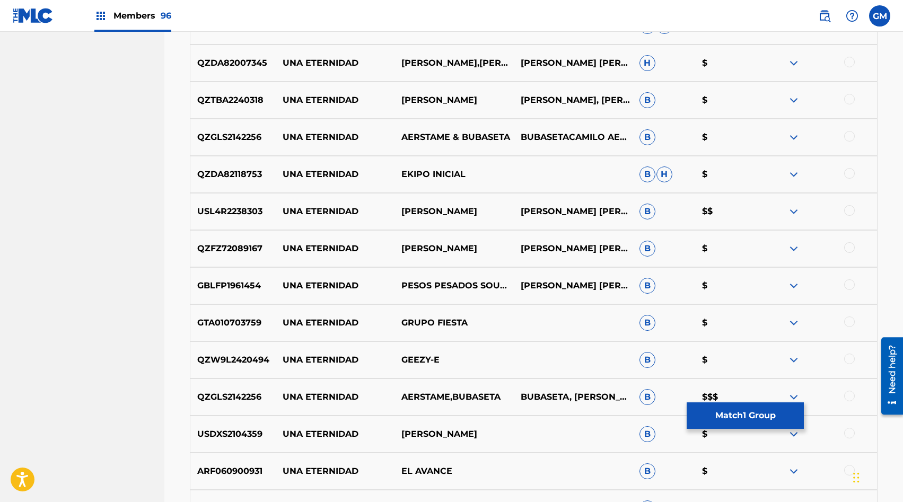
click at [422, 212] on p "[PERSON_NAME]" at bounding box center [454, 211] width 119 height 13
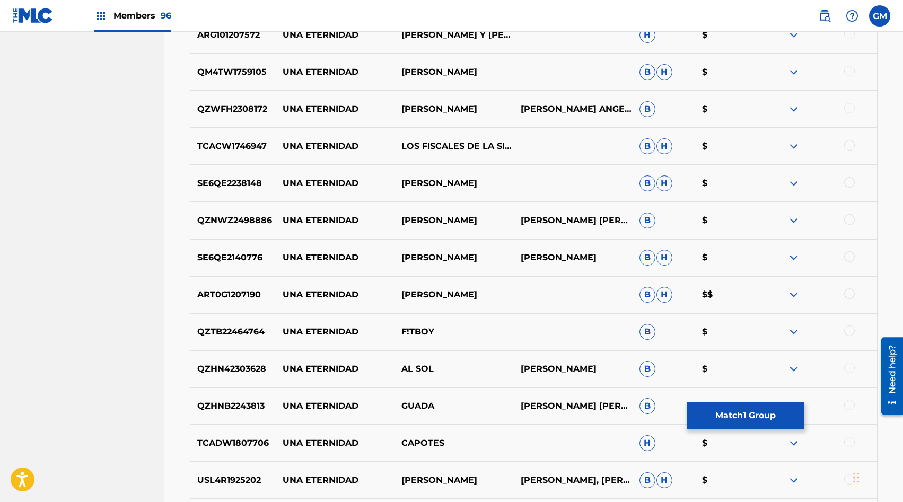
scroll to position [4567, 0]
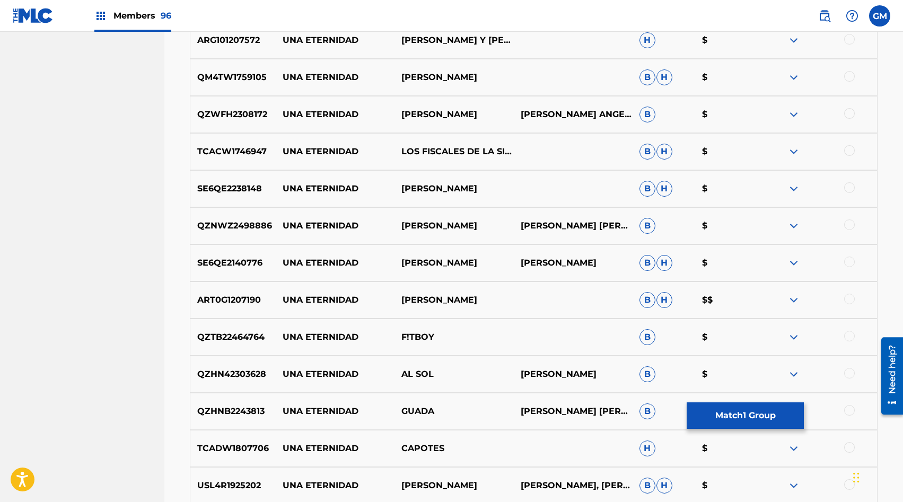
click at [415, 299] on p "[PERSON_NAME]" at bounding box center [454, 300] width 119 height 13
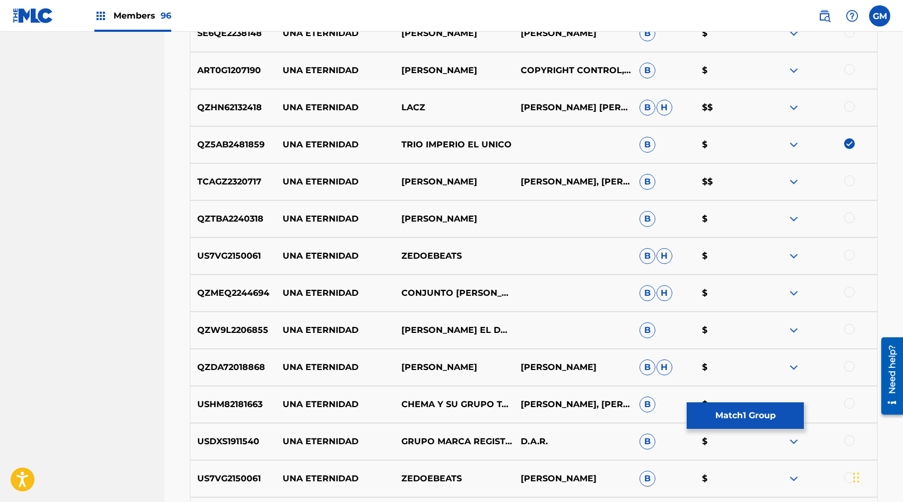
scroll to position [3640, 0]
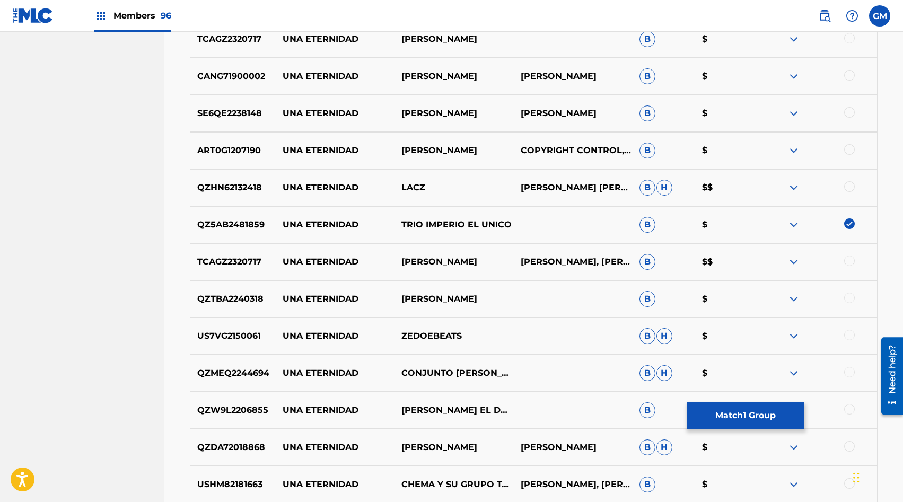
click at [409, 257] on p "[PERSON_NAME]" at bounding box center [454, 262] width 119 height 13
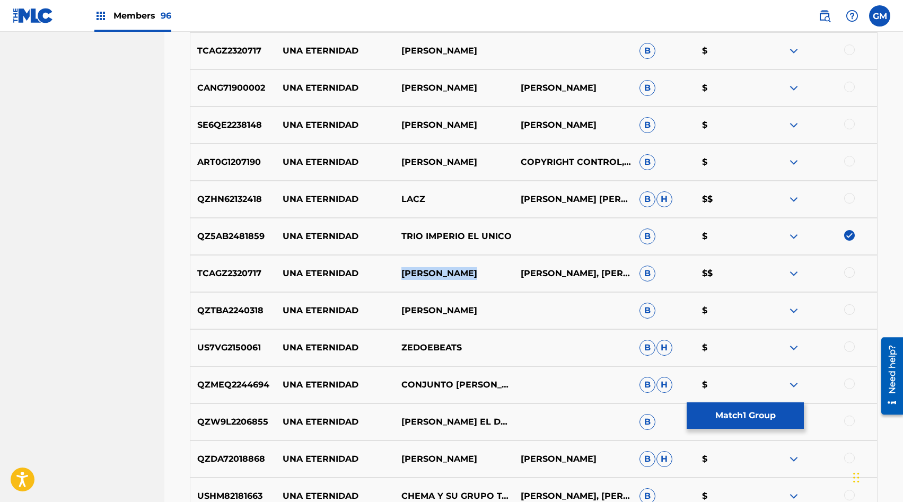
scroll to position [3619, 0]
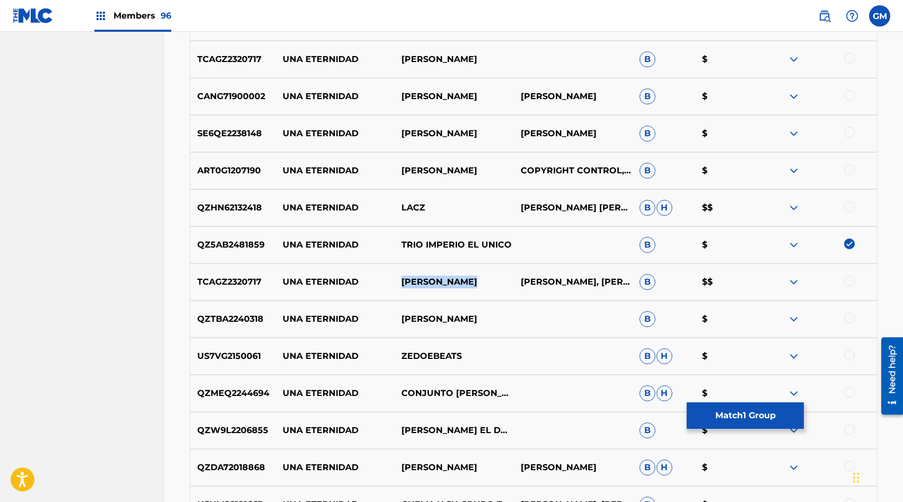
click at [410, 209] on p "LACZ" at bounding box center [454, 208] width 119 height 13
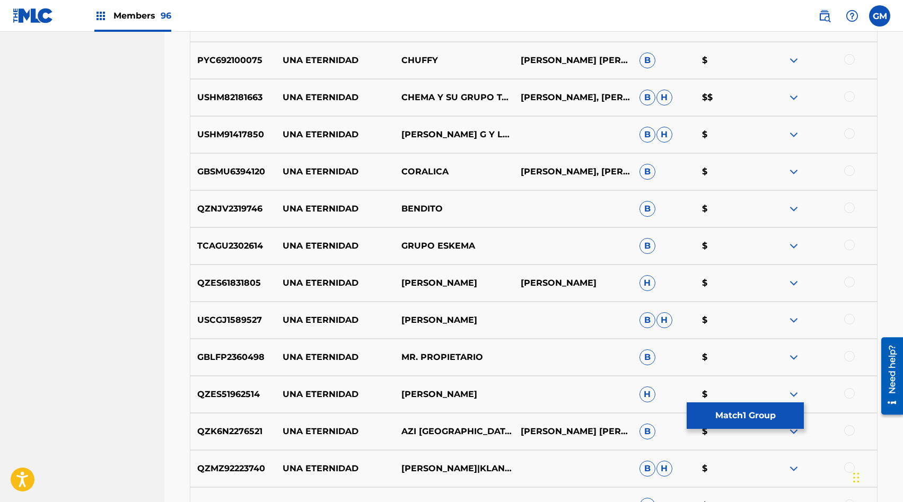
scroll to position [3162, 0]
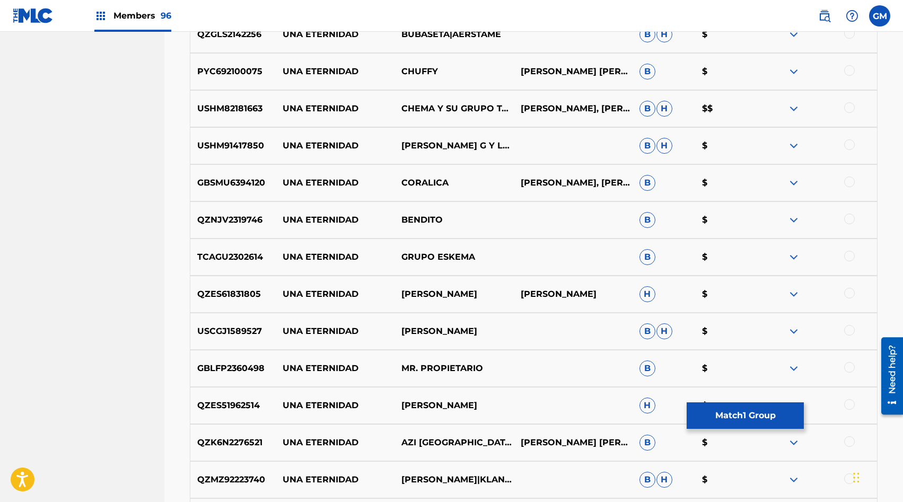
click at [416, 109] on p "CHEMA Y SU GRUPO TALENTO DE PUEBLO" at bounding box center [454, 108] width 119 height 13
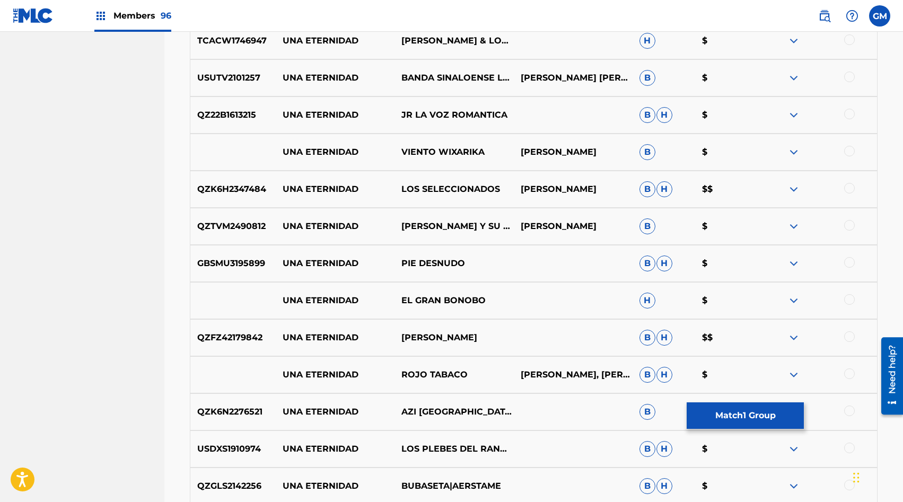
scroll to position [2690, 0]
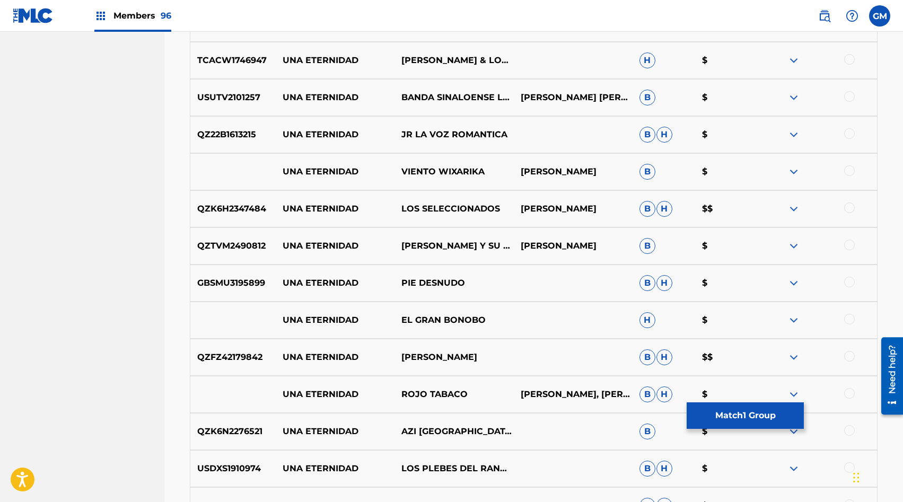
click at [426, 206] on p "LOS SELECCIONADOS" at bounding box center [454, 209] width 119 height 13
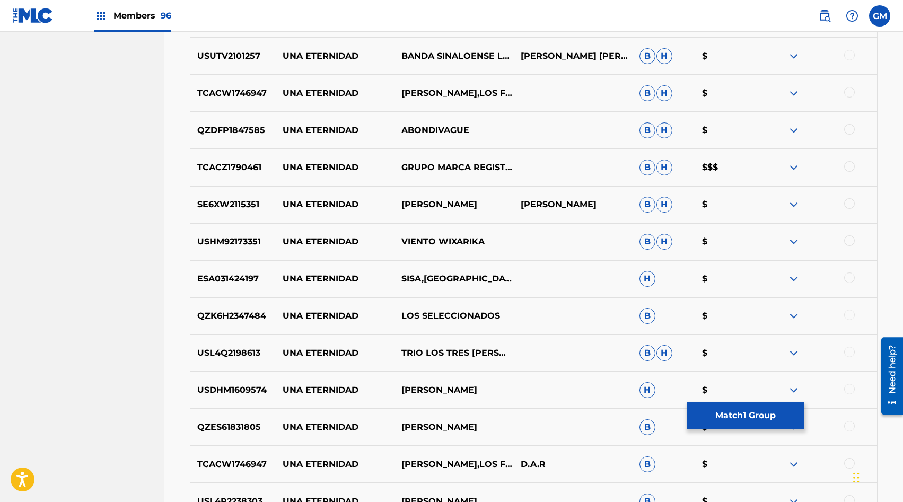
scroll to position [2097, 0]
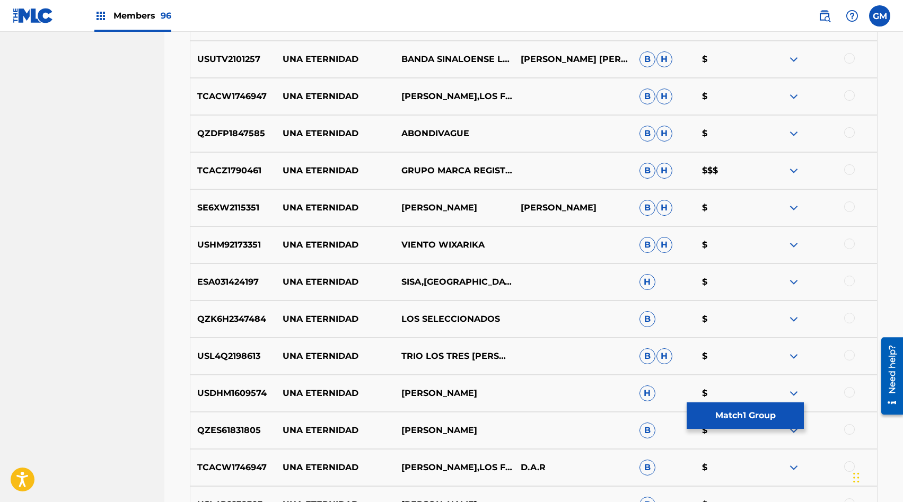
click at [421, 167] on p "GRUPO MARCA REGISTRADA" at bounding box center [454, 170] width 119 height 13
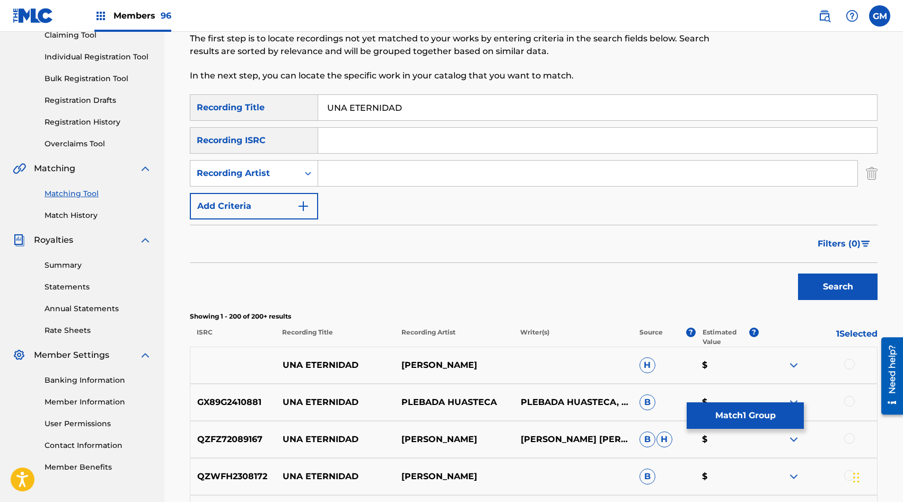
scroll to position [102, 0]
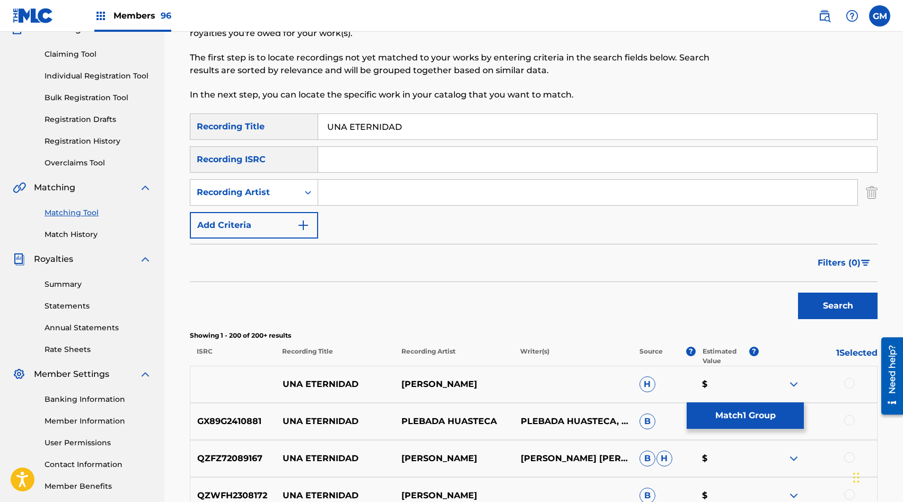
click at [347, 197] on input "Search Form" at bounding box center [587, 192] width 539 height 25
type input "GRUPO RECLUTA"
click at [806, 302] on button "Search" at bounding box center [838, 306] width 80 height 27
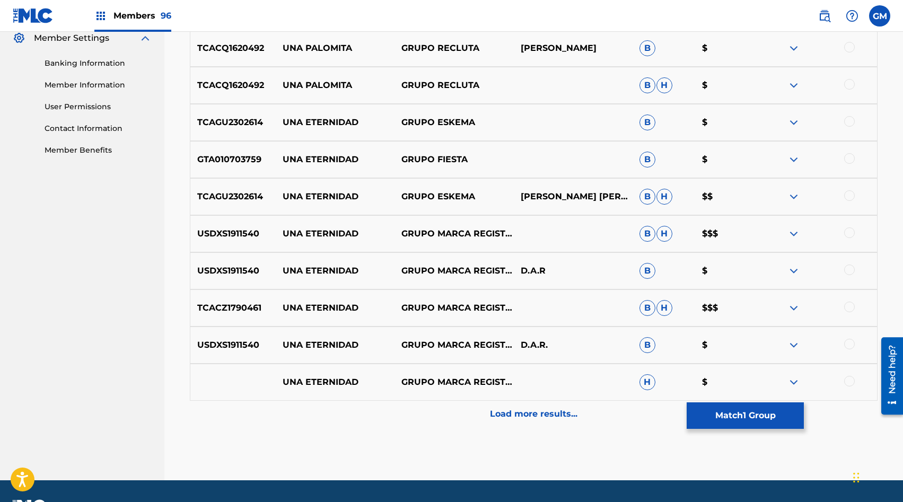
scroll to position [467, 0]
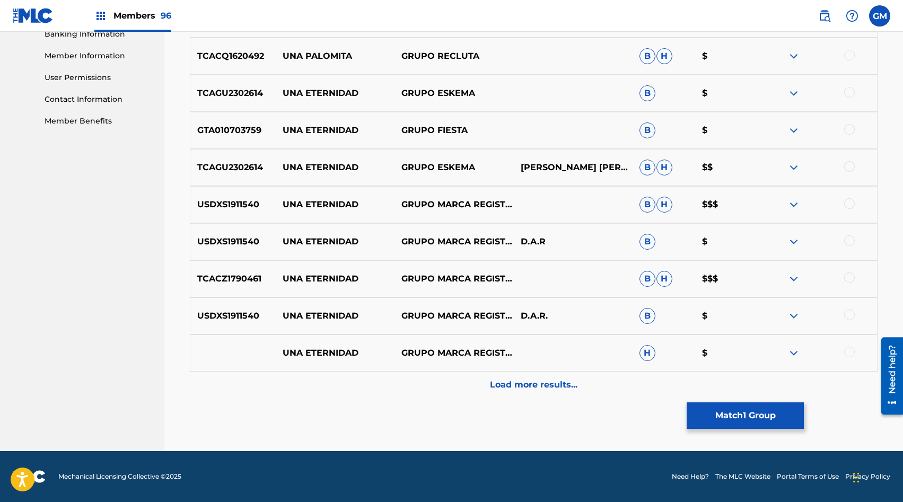
click at [738, 414] on button "Match 1 Group" at bounding box center [745, 416] width 117 height 27
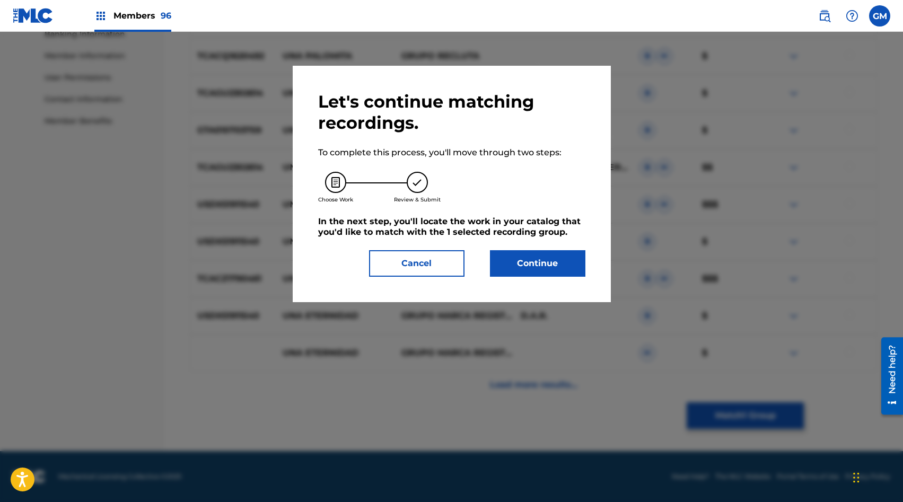
click at [506, 266] on button "Continue" at bounding box center [537, 263] width 95 height 27
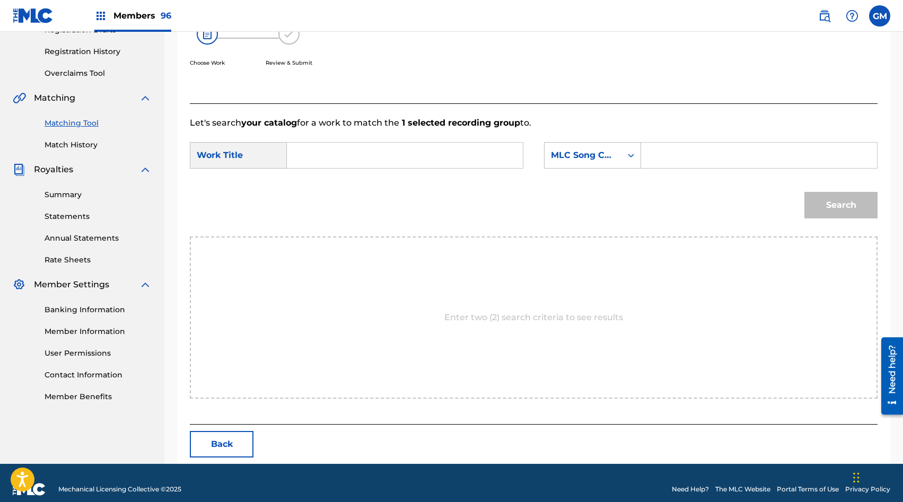
scroll to position [204, 0]
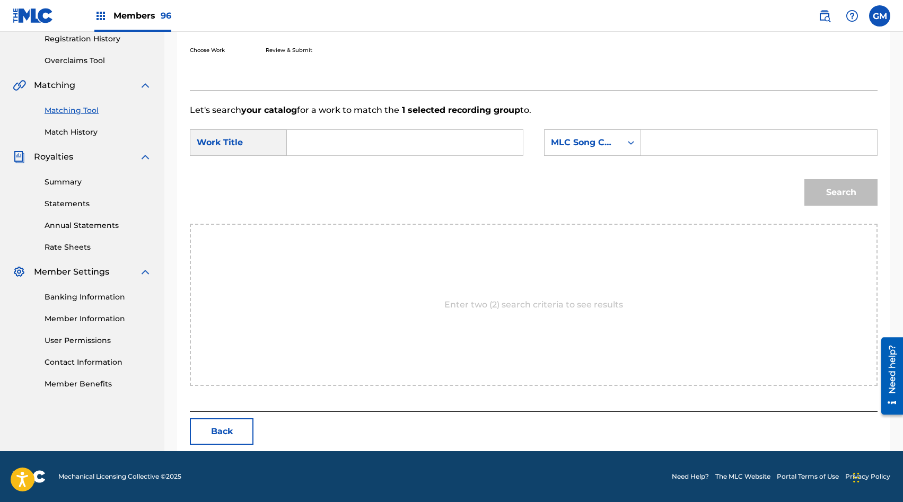
click at [342, 141] on input "Search Form" at bounding box center [405, 142] width 218 height 25
click at [693, 150] on input "Search Form" at bounding box center [759, 142] width 218 height 25
paste input "UA8348"
type input "UA8348"
click at [427, 155] on div "Search Form" at bounding box center [405, 142] width 237 height 27
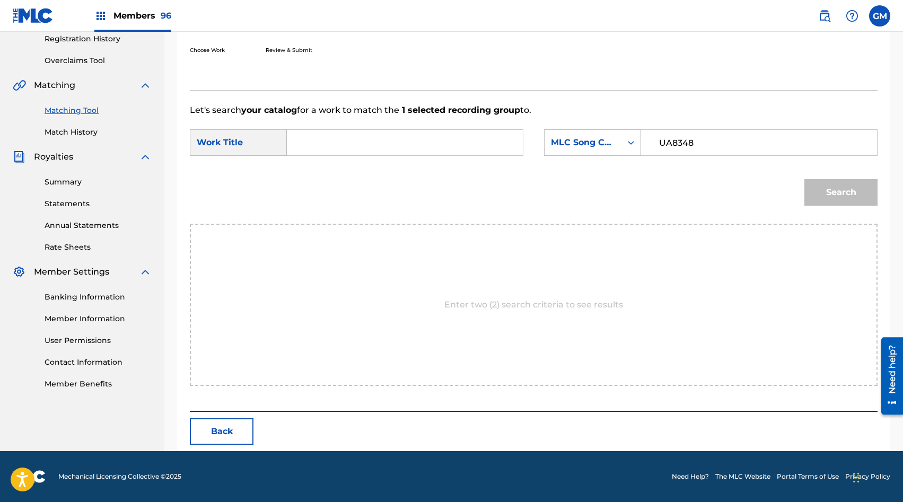
click at [428, 145] on input "Search Form" at bounding box center [405, 142] width 218 height 25
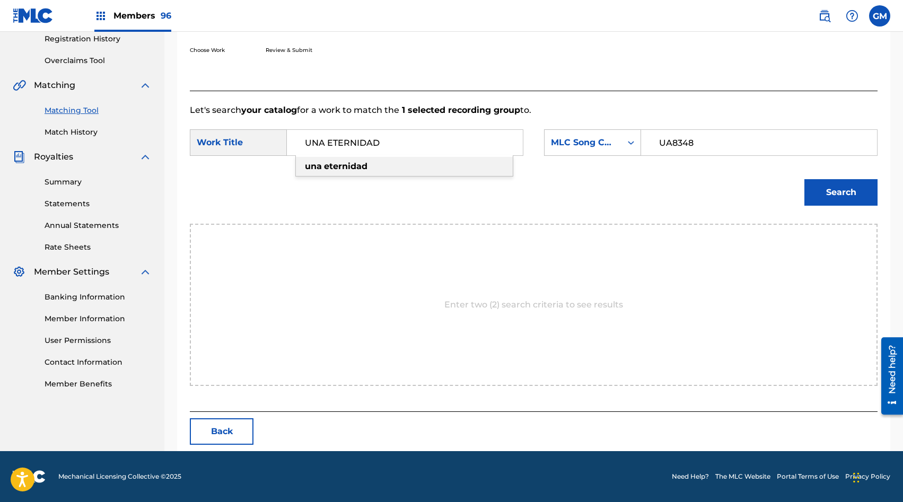
type input "UNA ETERNIDAD"
click at [838, 191] on button "Search" at bounding box center [841, 192] width 73 height 27
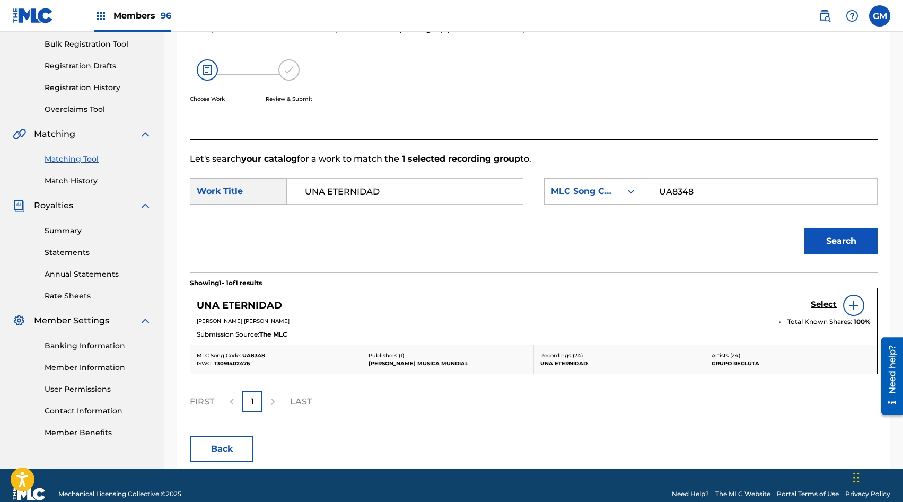
scroll to position [173, 0]
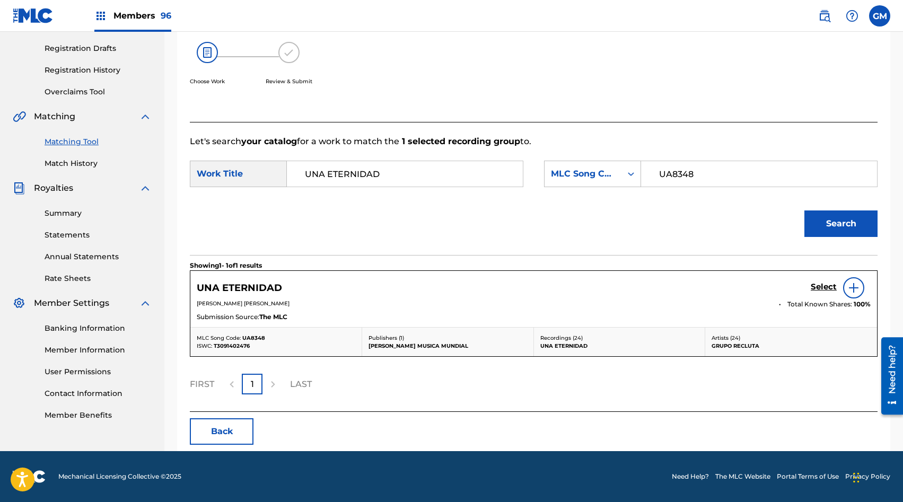
click at [820, 289] on h5 "Select" at bounding box center [824, 287] width 26 height 10
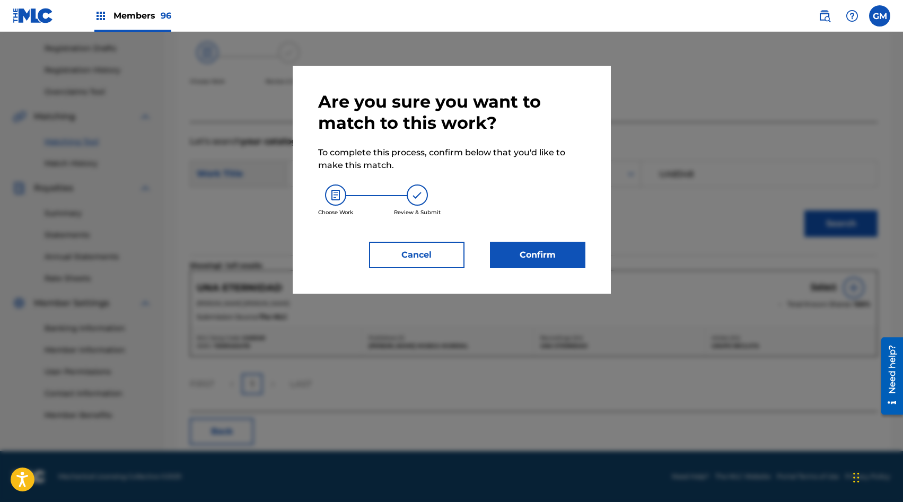
click at [530, 253] on button "Confirm" at bounding box center [537, 255] width 95 height 27
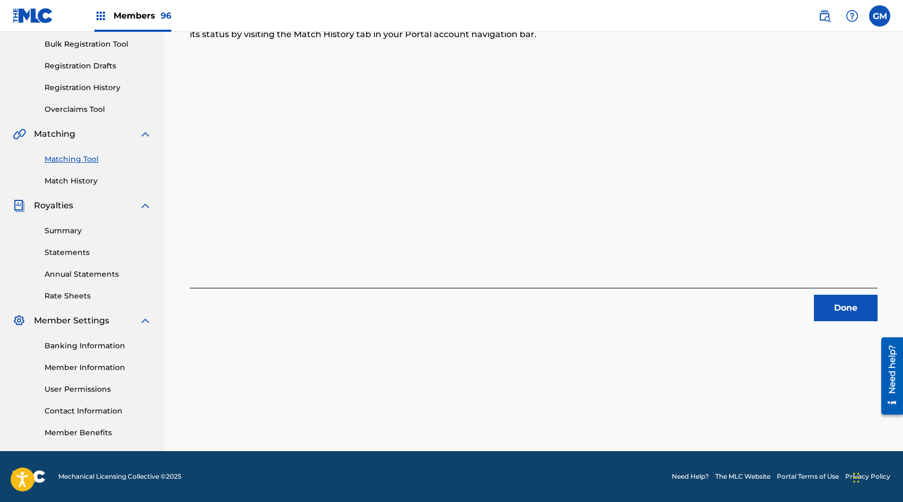
scroll to position [0, 0]
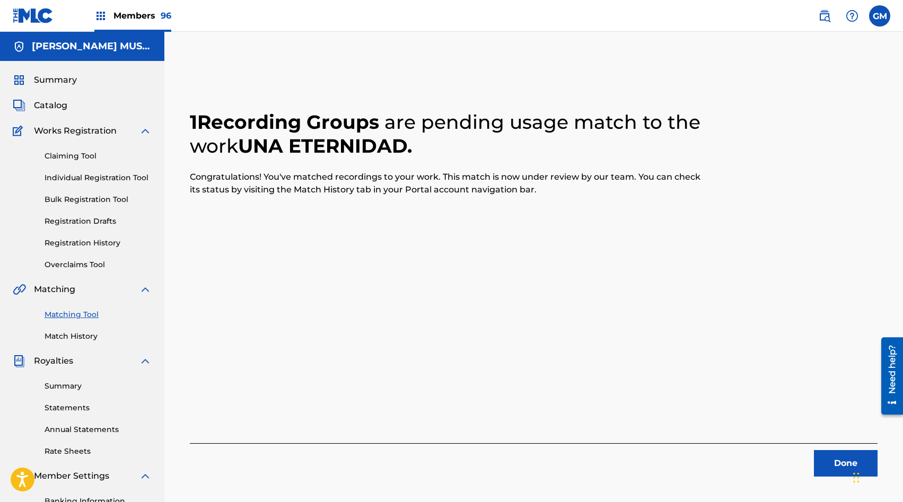
click at [825, 457] on button "Done" at bounding box center [846, 463] width 64 height 27
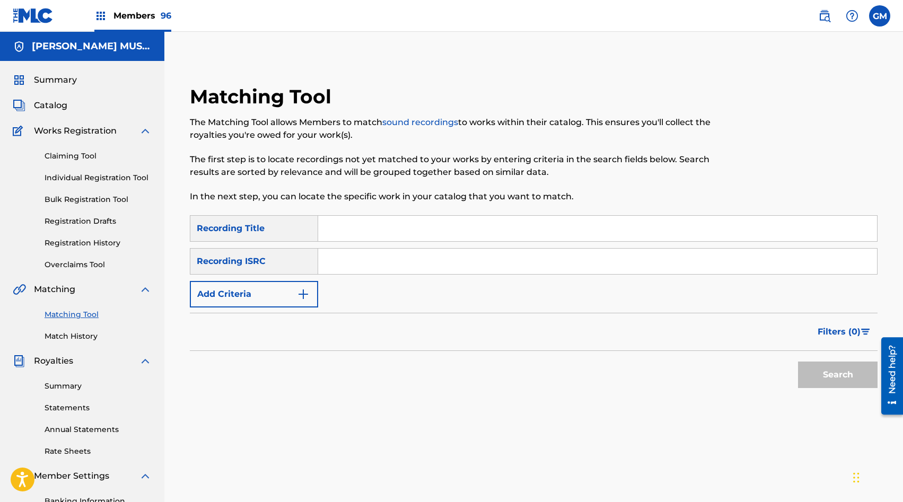
click at [74, 338] on link "Match History" at bounding box center [98, 336] width 107 height 11
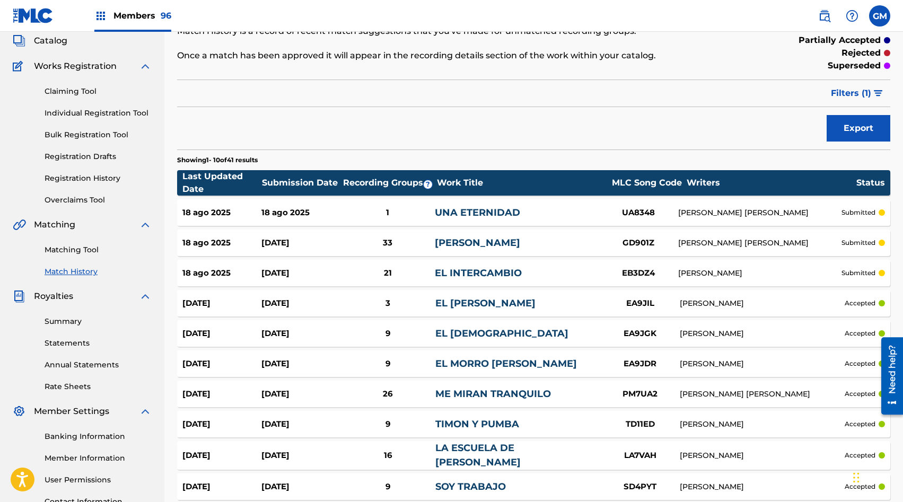
scroll to position [166, 0]
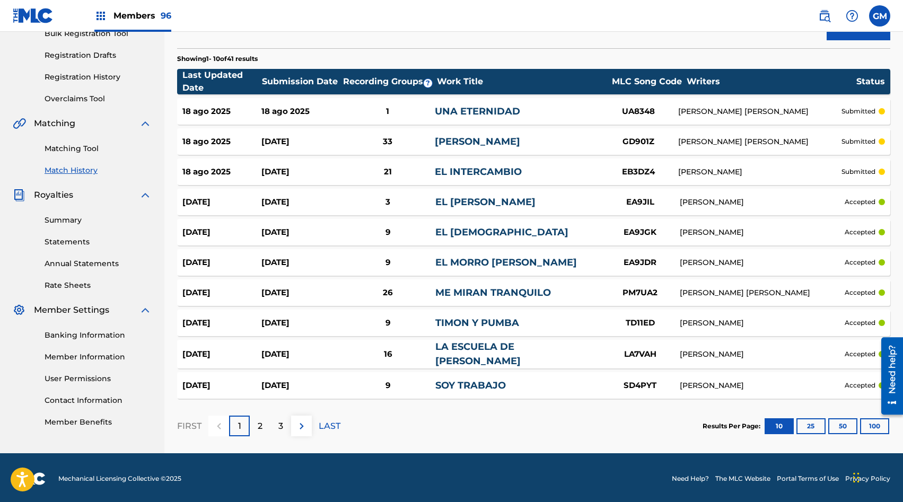
click at [307, 426] on img at bounding box center [301, 426] width 13 height 13
click at [146, 20] on span "Members 96" at bounding box center [142, 16] width 58 height 12
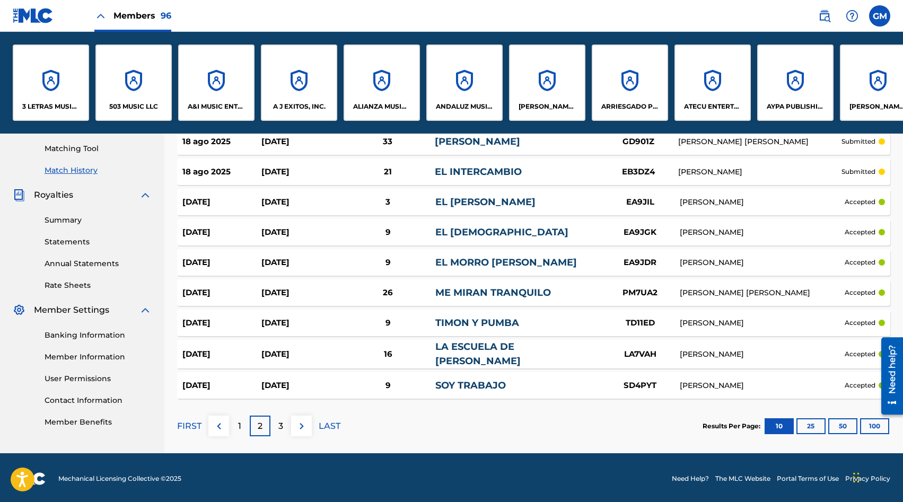
click at [208, 68] on div "A&I MUSIC ENTERTAINMENT, INC" at bounding box center [216, 83] width 76 height 76
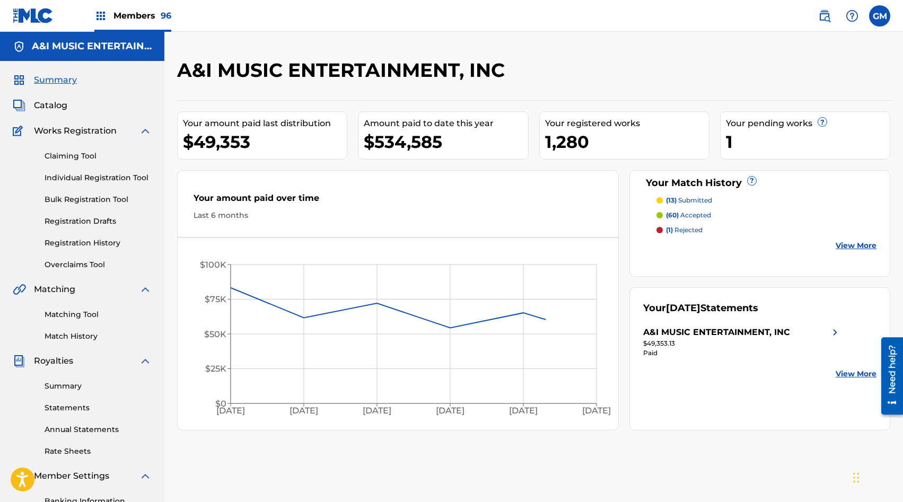
click at [63, 108] on span "Catalog" at bounding box center [50, 105] width 33 height 13
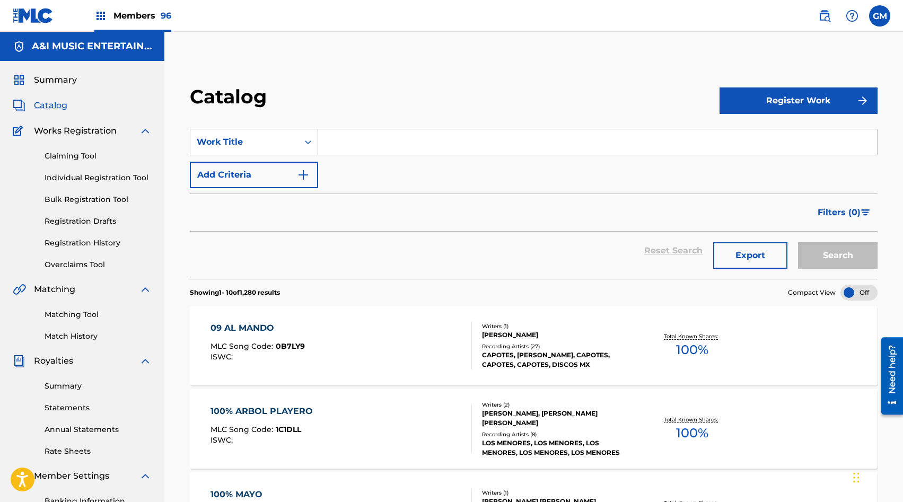
click at [354, 149] on input "Search Form" at bounding box center [597, 141] width 559 height 25
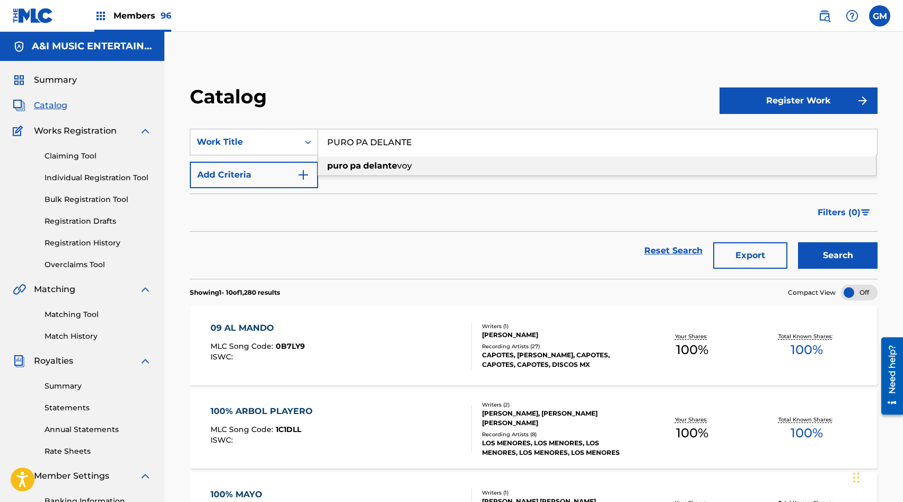
click at [363, 169] on strong "delante" at bounding box center [380, 166] width 34 height 10
type input "puro pa delante voy"
click at [820, 254] on button "Search" at bounding box center [838, 255] width 80 height 27
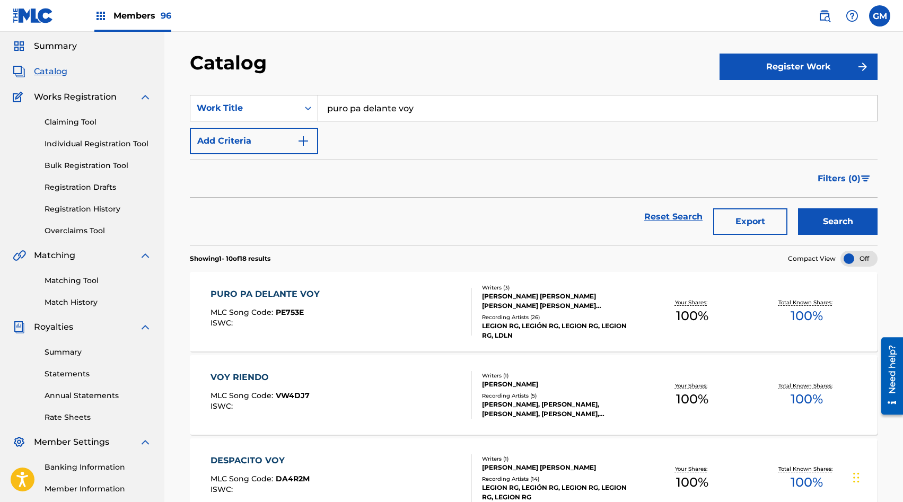
scroll to position [37, 0]
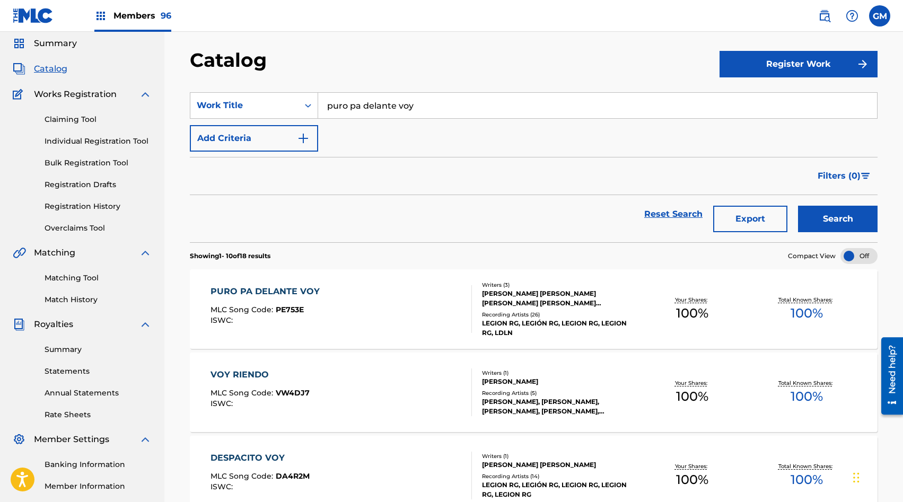
click at [407, 294] on div "PURO PA DELANTE VOY MLC Song Code : PE753E ISWC :" at bounding box center [341, 309] width 261 height 48
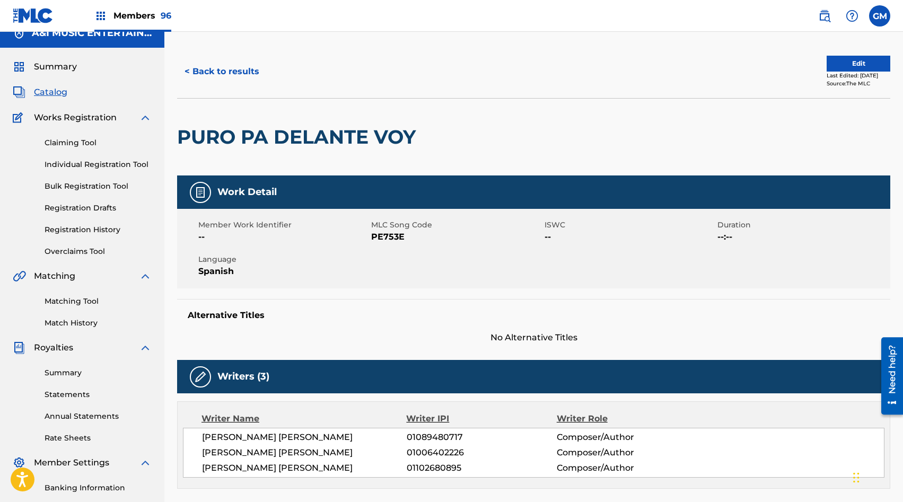
scroll to position [23, 0]
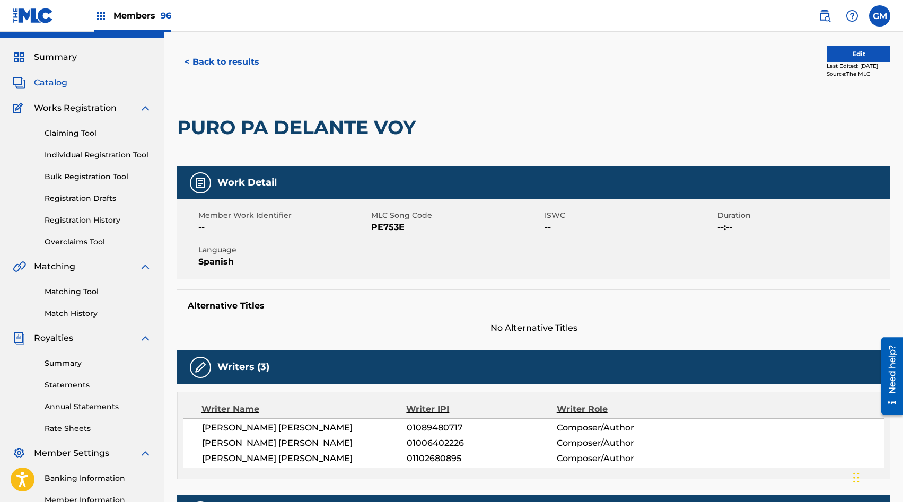
click at [396, 226] on span "PE753E" at bounding box center [456, 227] width 170 height 13
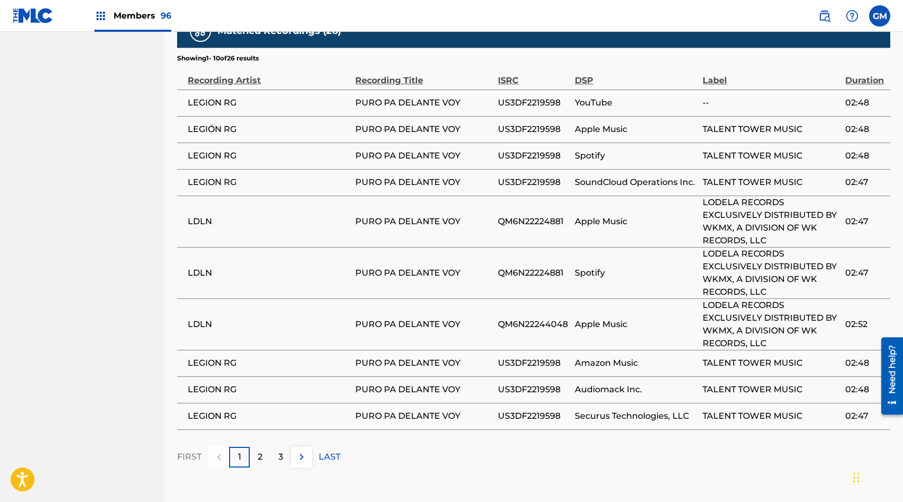
scroll to position [756, 0]
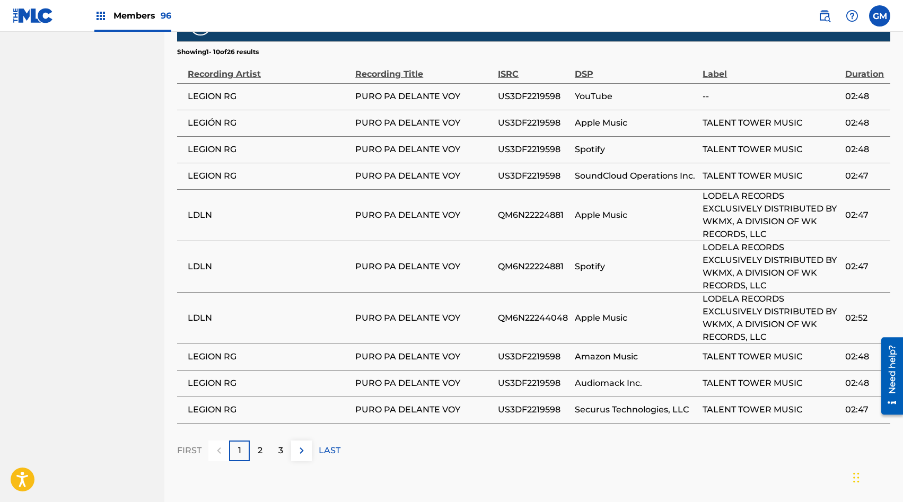
click at [302, 452] on img at bounding box center [301, 450] width 13 height 13
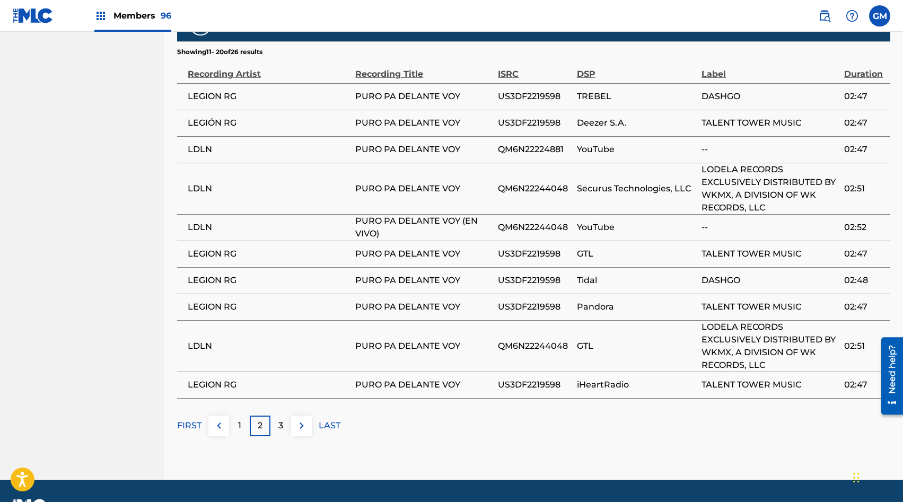
click at [300, 425] on img at bounding box center [301, 425] width 13 height 13
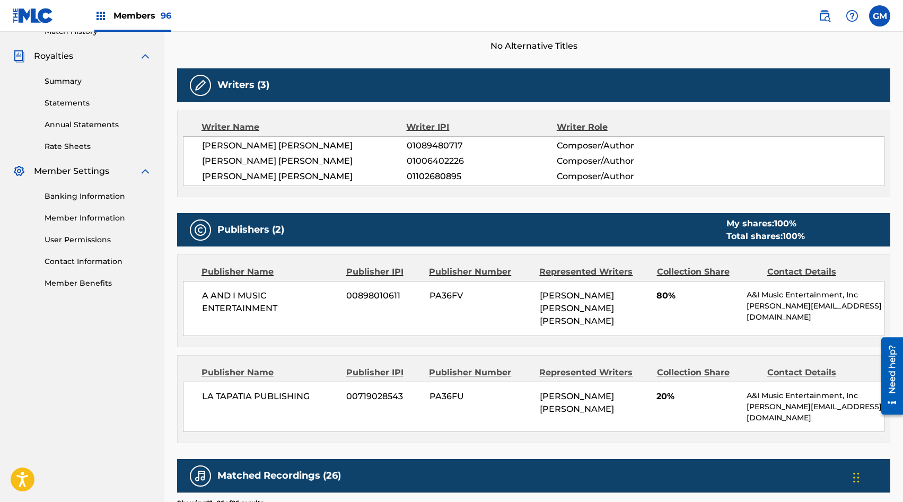
scroll to position [0, 0]
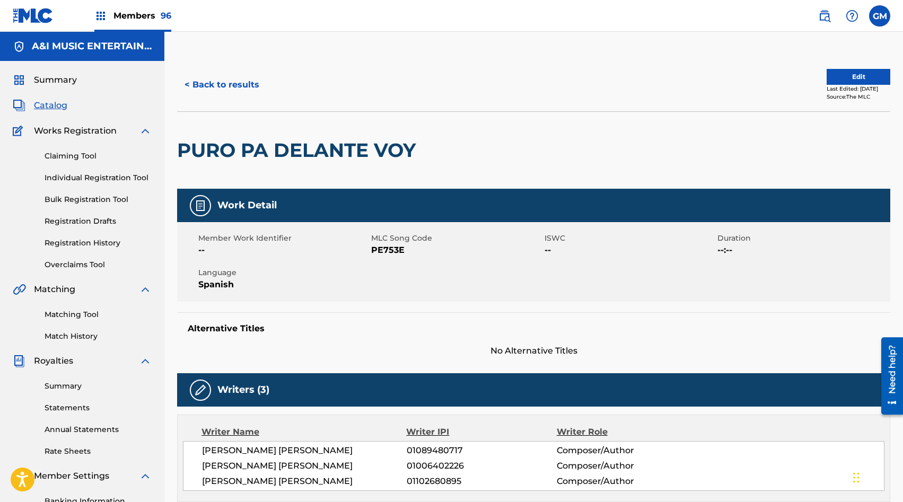
click at [69, 314] on link "Matching Tool" at bounding box center [98, 314] width 107 height 11
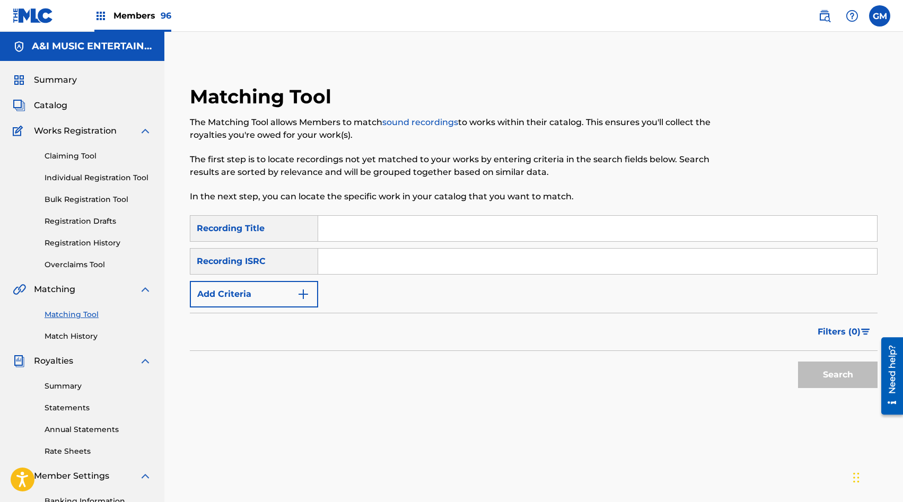
click at [330, 225] on input "Search Form" at bounding box center [597, 228] width 559 height 25
type input "PURO PA DELANTE VOY"
click at [831, 374] on button "Search" at bounding box center [838, 375] width 80 height 27
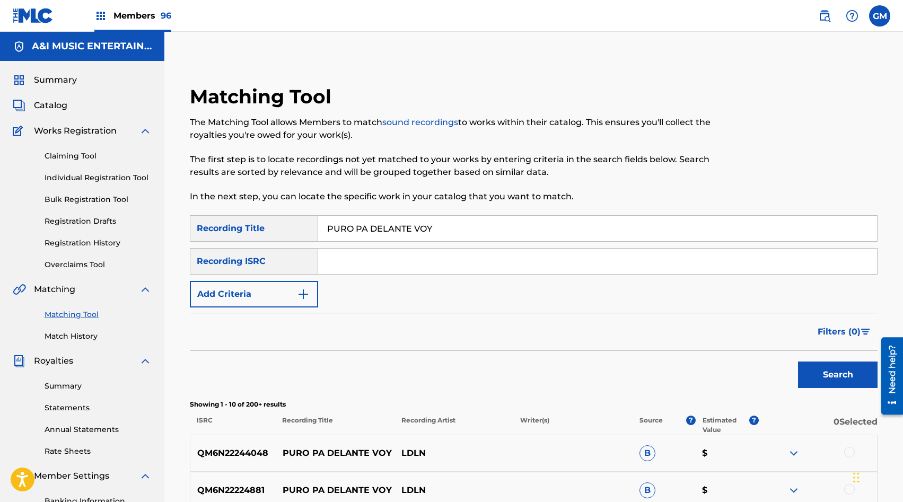
click at [290, 284] on button "Add Criteria" at bounding box center [254, 294] width 128 height 27
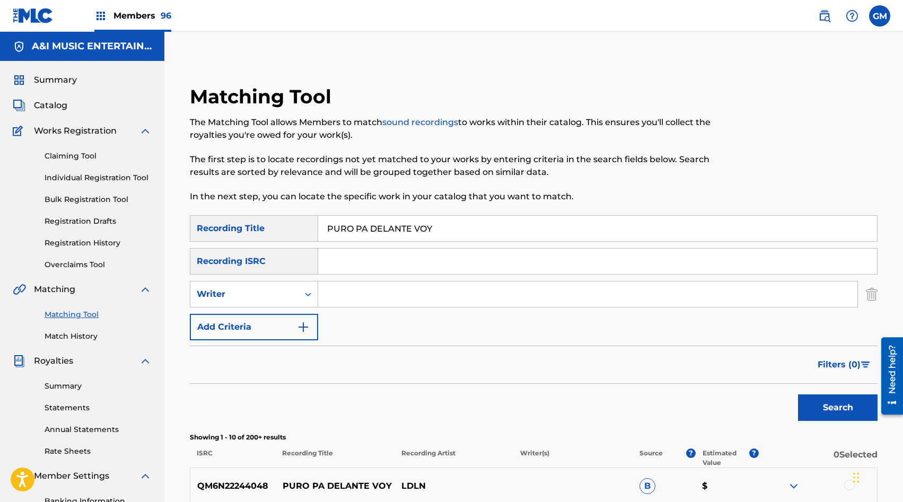
click at [290, 284] on div "Writer" at bounding box center [244, 294] width 108 height 20
click at [278, 321] on div "Recording Artist" at bounding box center [253, 321] width 127 height 27
click at [374, 290] on input "Search Form" at bounding box center [587, 294] width 539 height 25
click at [820, 404] on button "Search" at bounding box center [838, 408] width 80 height 27
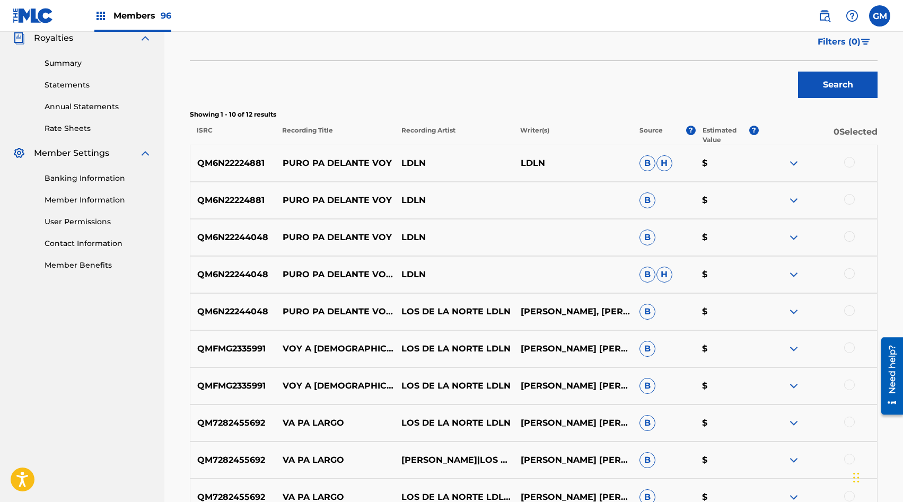
scroll to position [325, 0]
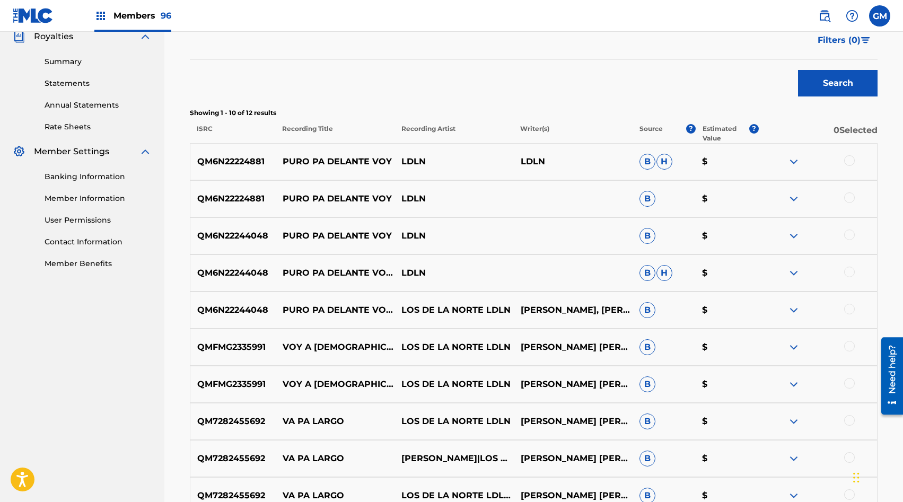
click at [849, 269] on div at bounding box center [849, 272] width 11 height 11
click at [850, 240] on div at bounding box center [849, 235] width 11 height 11
click at [852, 196] on div at bounding box center [849, 198] width 11 height 11
click at [849, 156] on div at bounding box center [849, 160] width 11 height 11
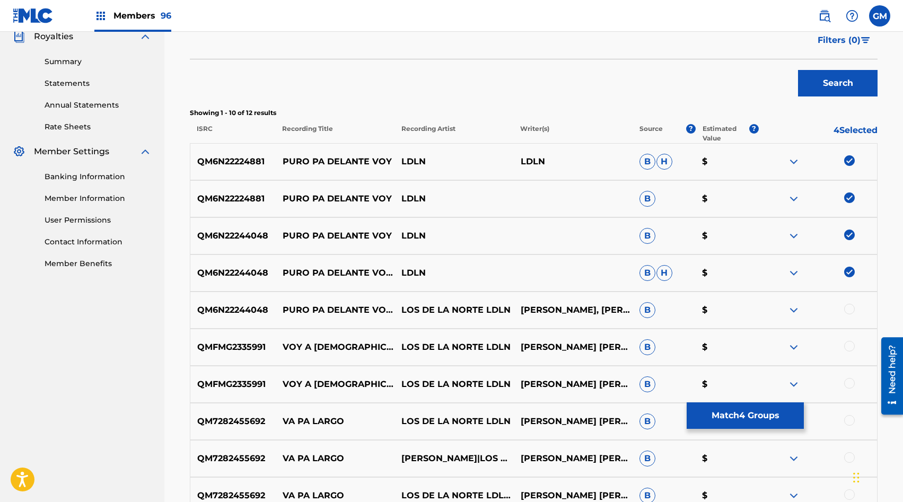
click at [851, 309] on div at bounding box center [849, 309] width 11 height 11
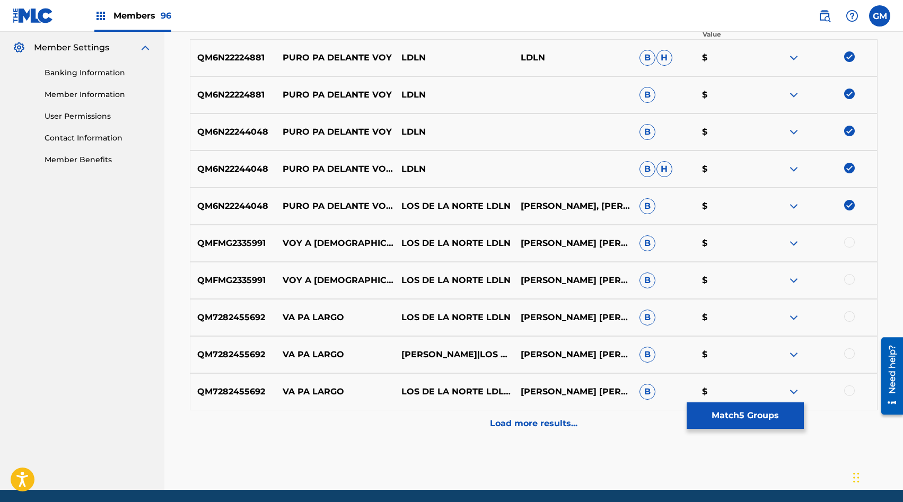
scroll to position [467, 0]
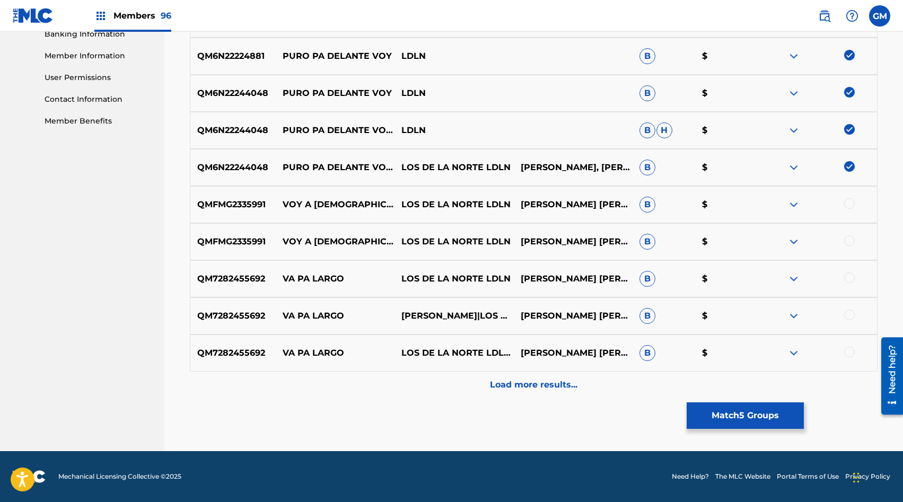
click at [548, 393] on div "Load more results..." at bounding box center [534, 385] width 688 height 27
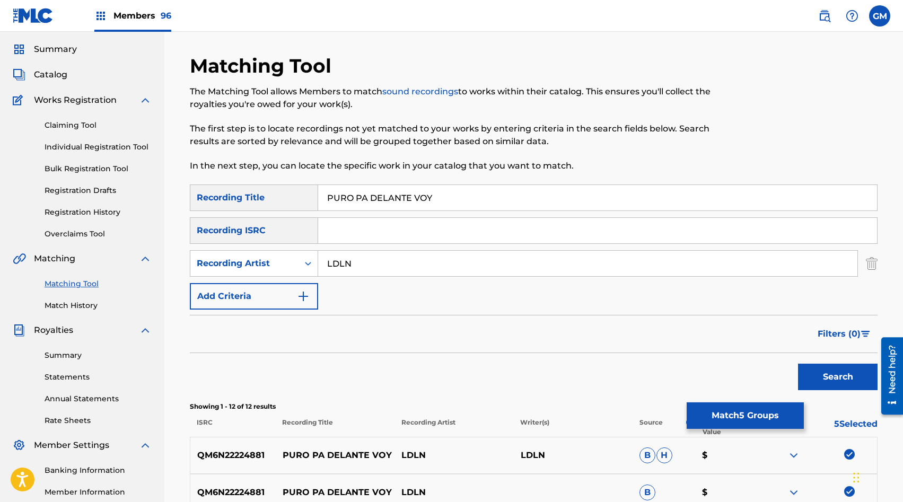
scroll to position [0, 0]
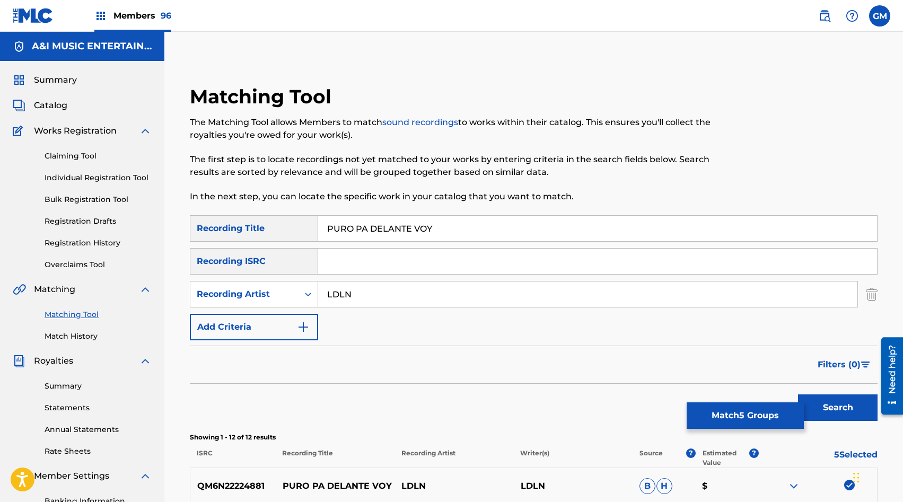
click at [392, 297] on input "LDLN" at bounding box center [587, 294] width 539 height 25
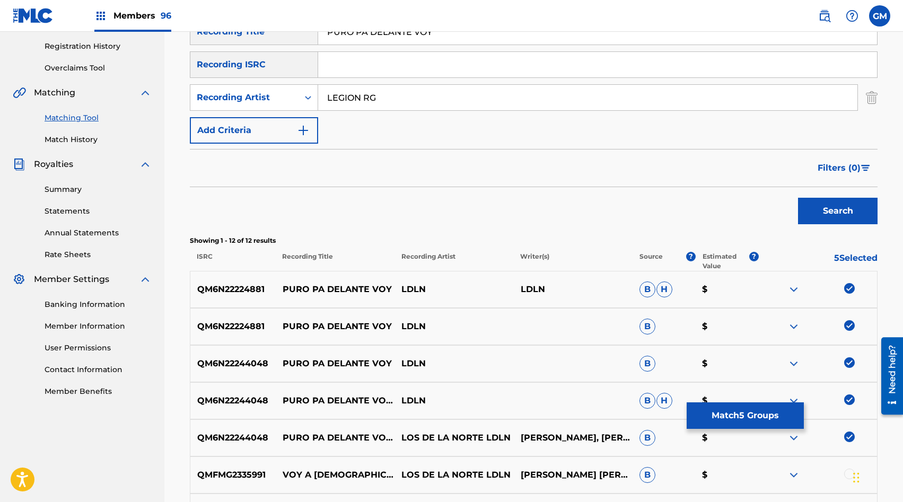
scroll to position [188, 0]
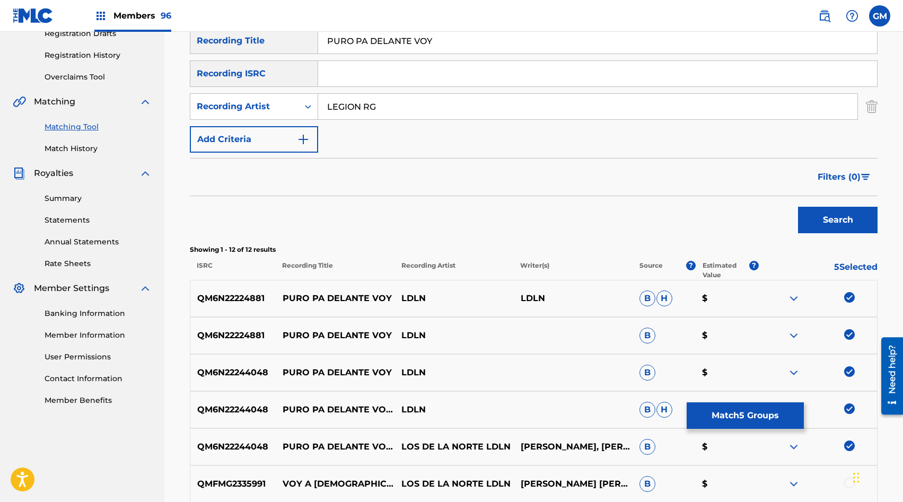
type input "LEGION RG"
click at [834, 212] on button "Search" at bounding box center [838, 220] width 80 height 27
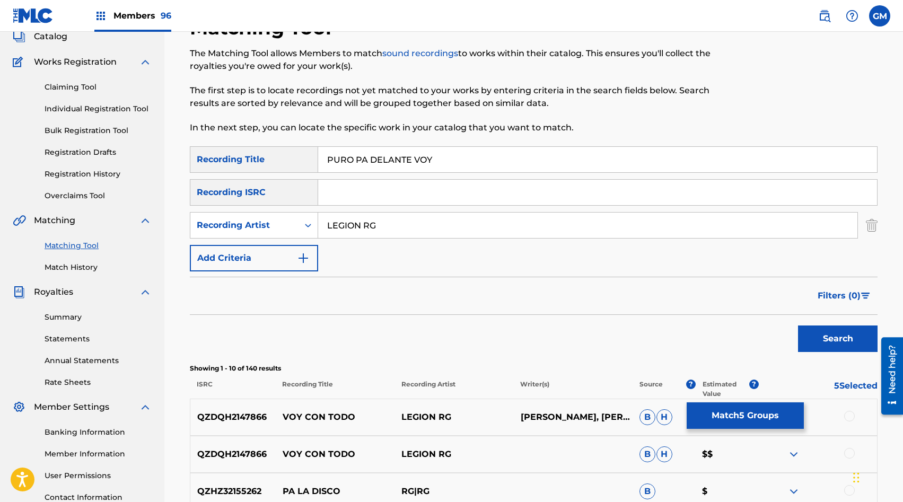
scroll to position [0, 0]
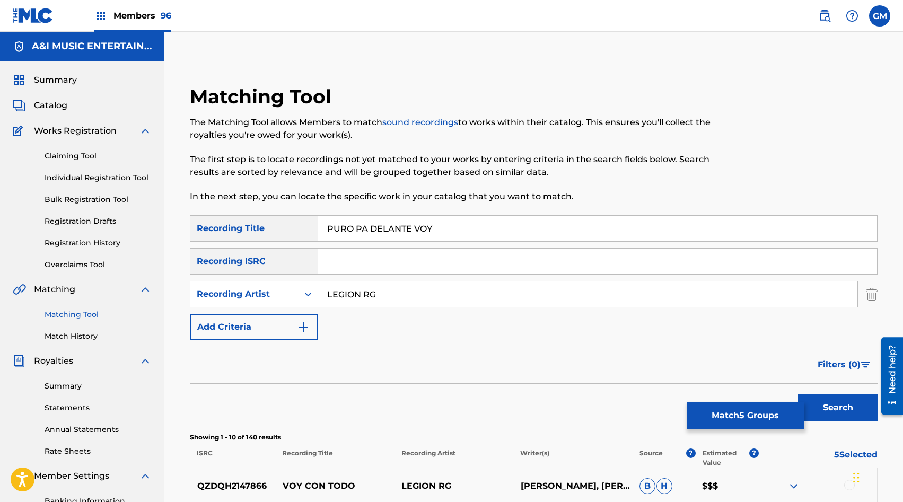
click at [382, 302] on input "LEGION RG" at bounding box center [587, 294] width 539 height 25
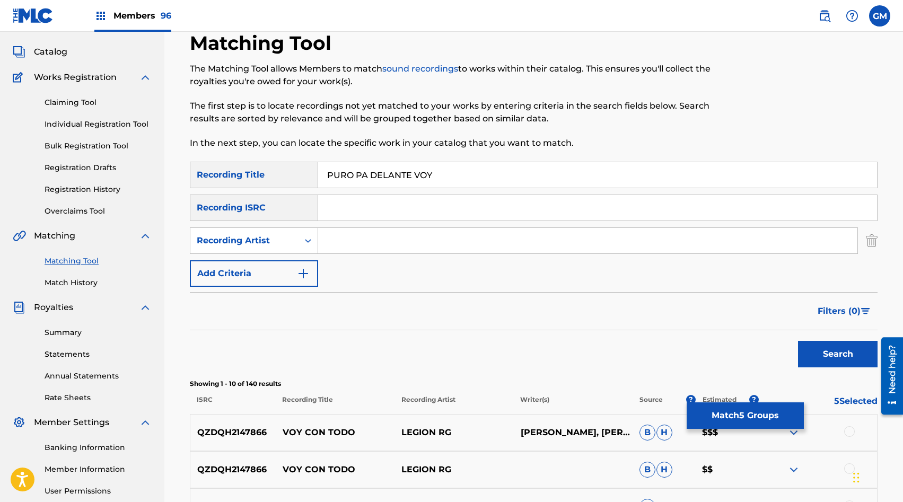
scroll to position [52, 0]
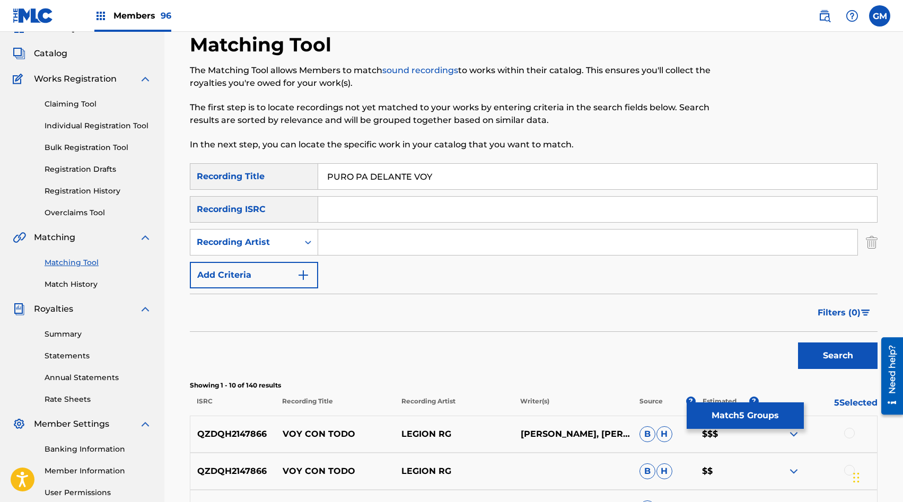
click at [839, 350] on button "Search" at bounding box center [838, 356] width 80 height 27
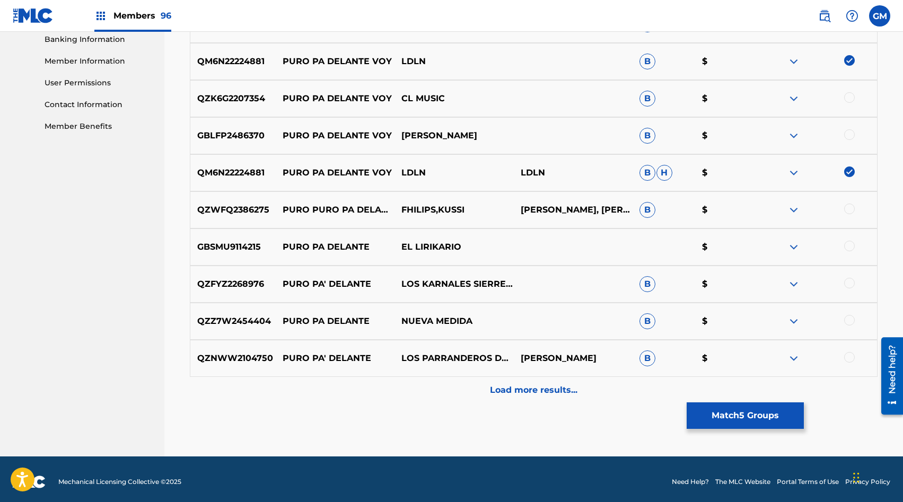
scroll to position [467, 0]
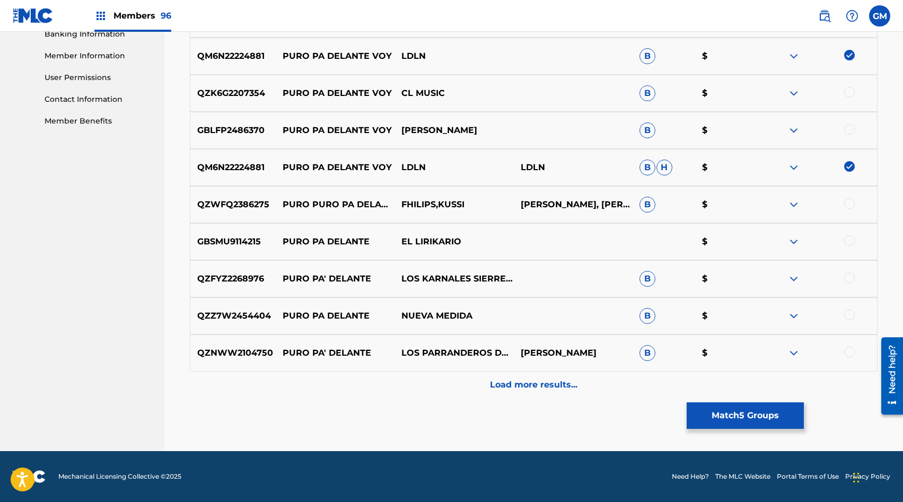
click at [499, 375] on div "Load more results..." at bounding box center [534, 385] width 688 height 27
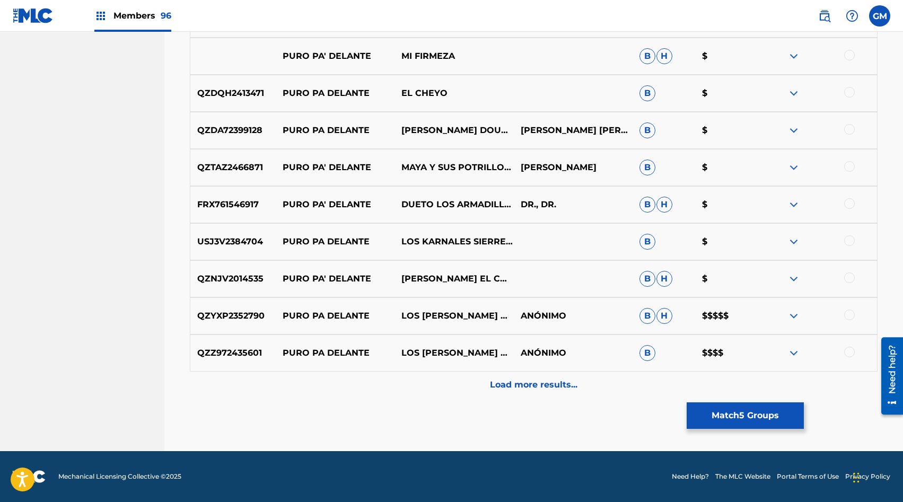
click at [539, 393] on div "Load more results..." at bounding box center [534, 385] width 688 height 27
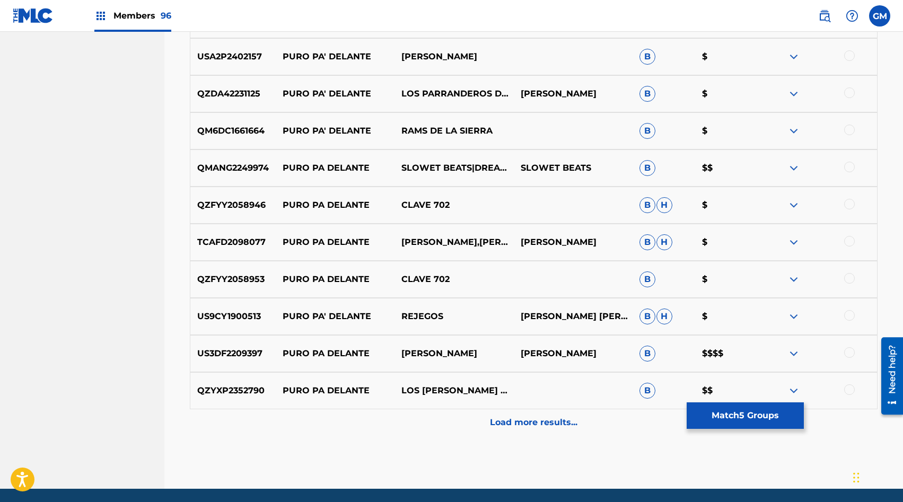
scroll to position [1173, 0]
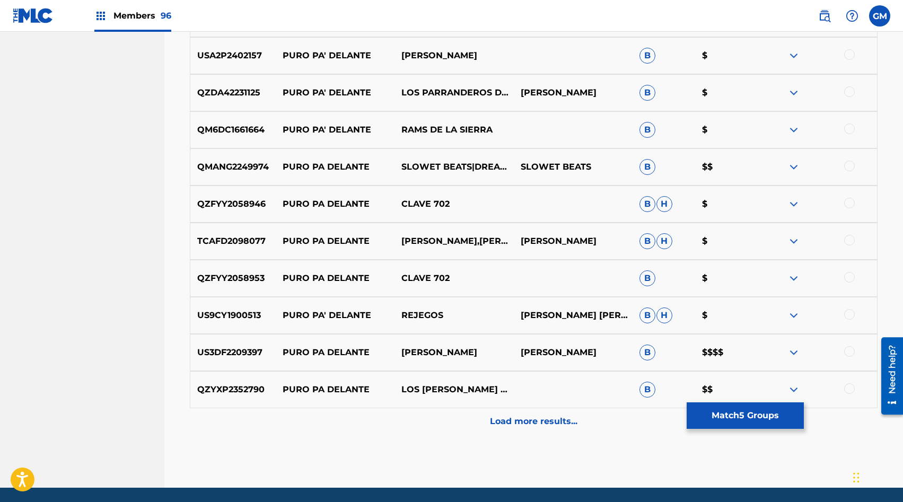
click at [714, 413] on button "Match 5 Groups" at bounding box center [745, 416] width 117 height 27
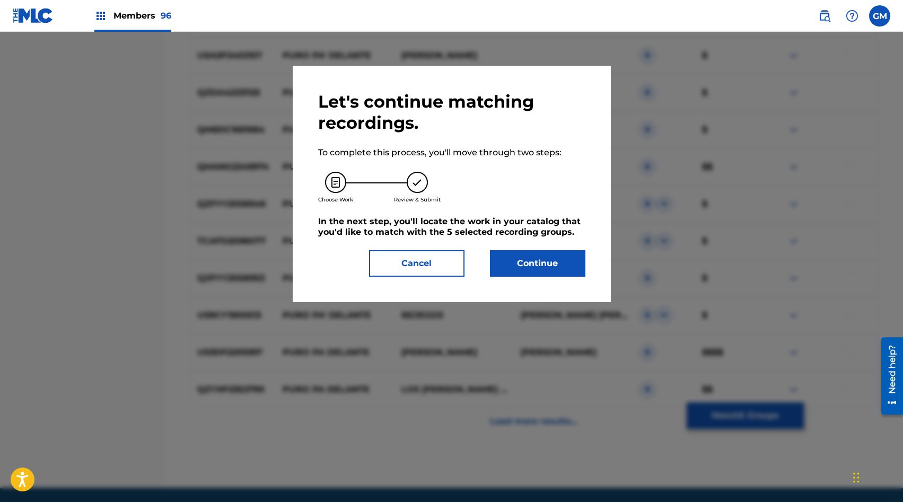
click at [526, 263] on button "Continue" at bounding box center [537, 263] width 95 height 27
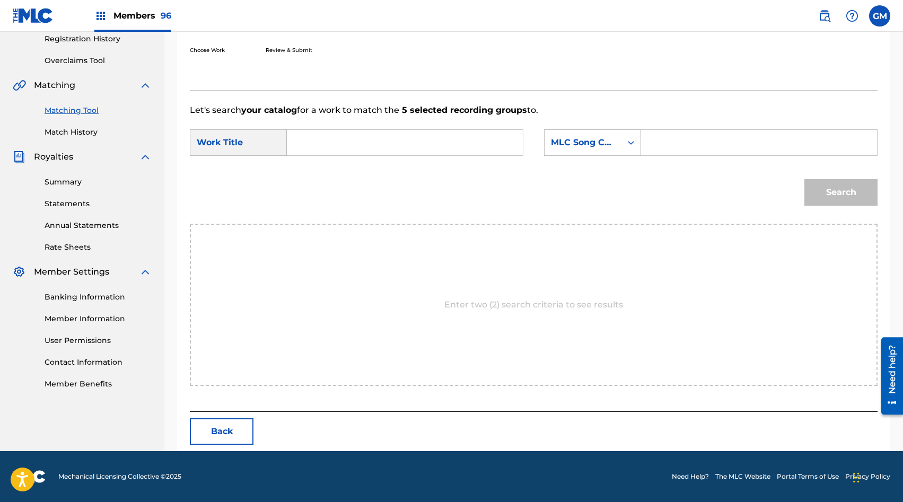
scroll to position [204, 0]
click at [203, 436] on button "Back" at bounding box center [222, 431] width 64 height 27
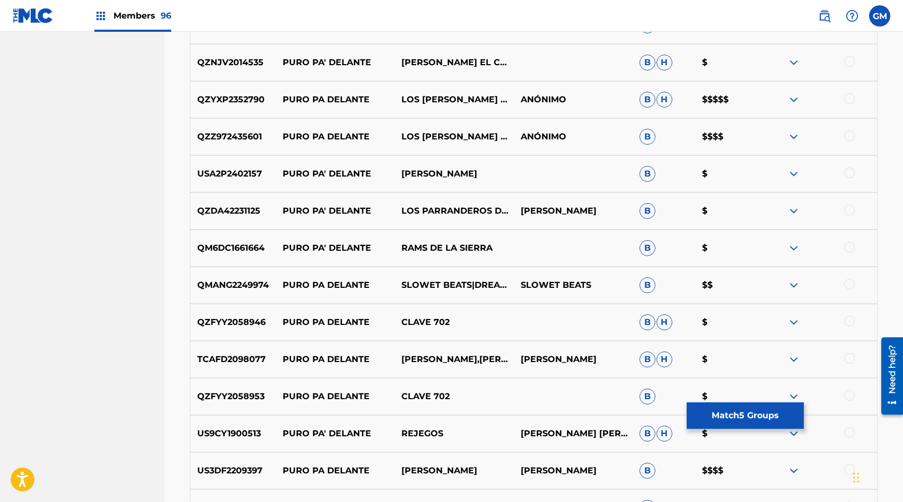
scroll to position [1210, 0]
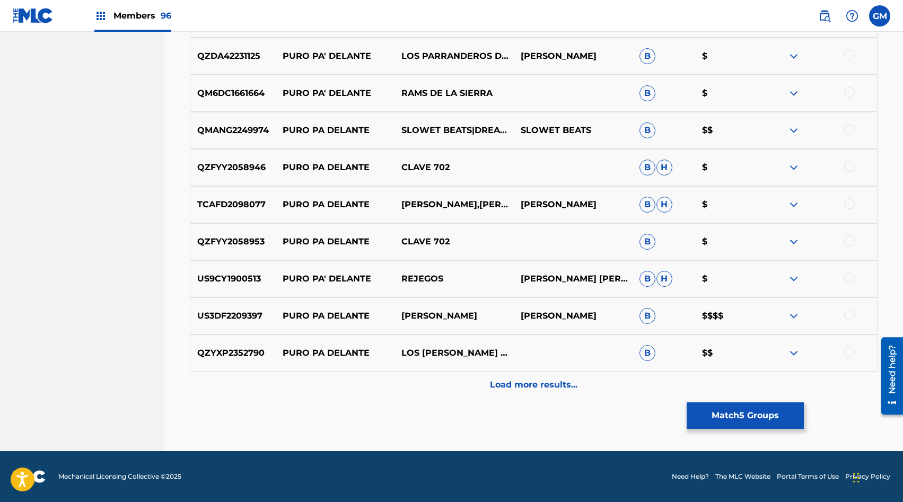
click at [524, 389] on p "Load more results..." at bounding box center [534, 385] width 88 height 13
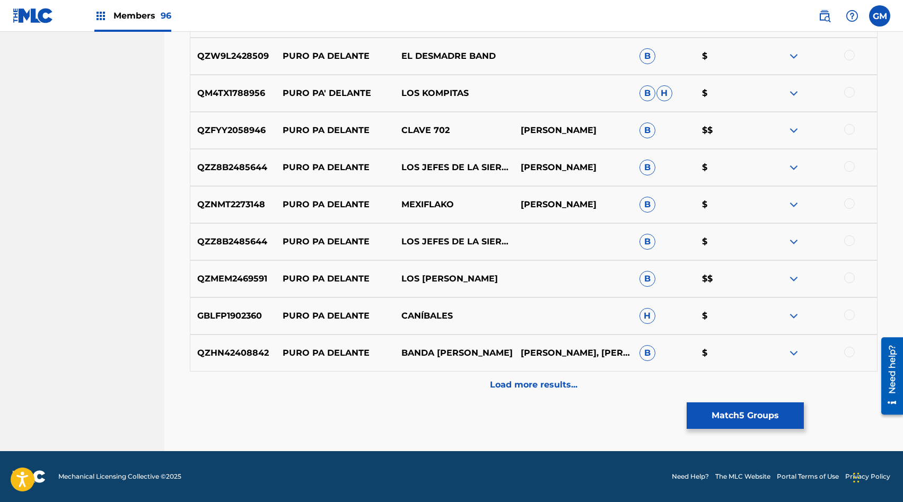
click at [524, 389] on p "Load more results..." at bounding box center [534, 385] width 88 height 13
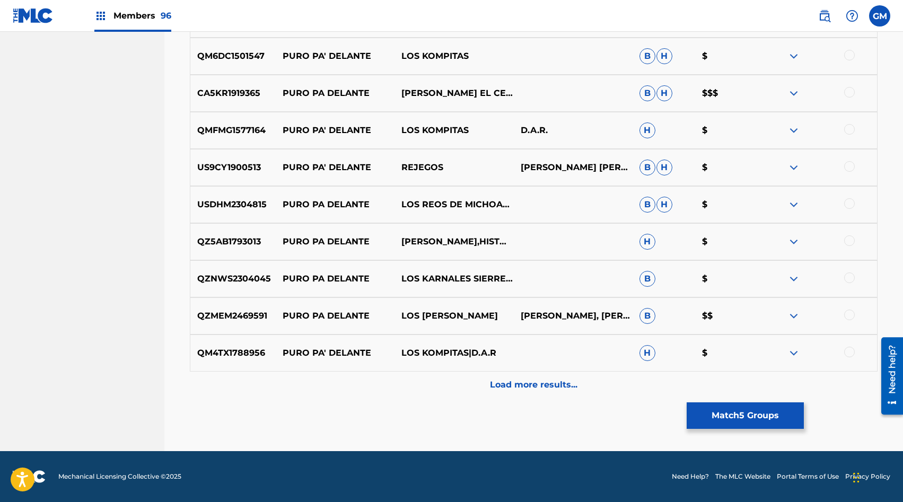
click at [524, 389] on p "Load more results..." at bounding box center [534, 385] width 88 height 13
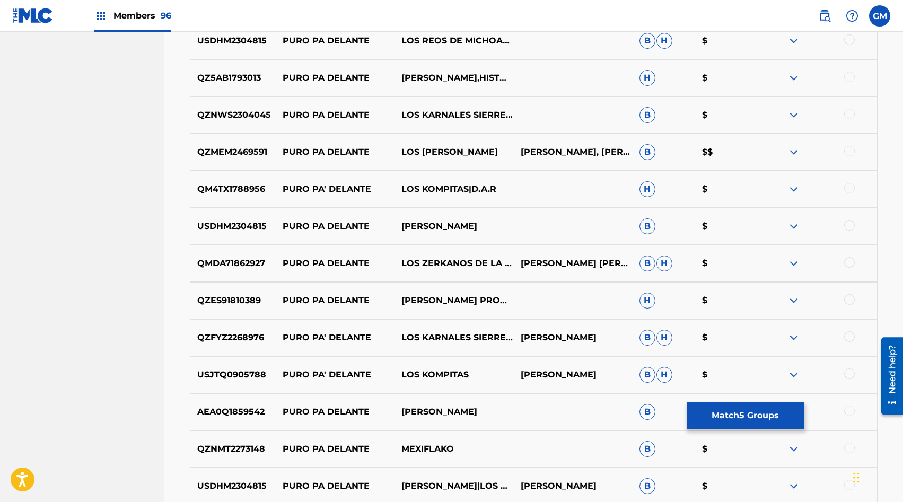
scroll to position [2323, 0]
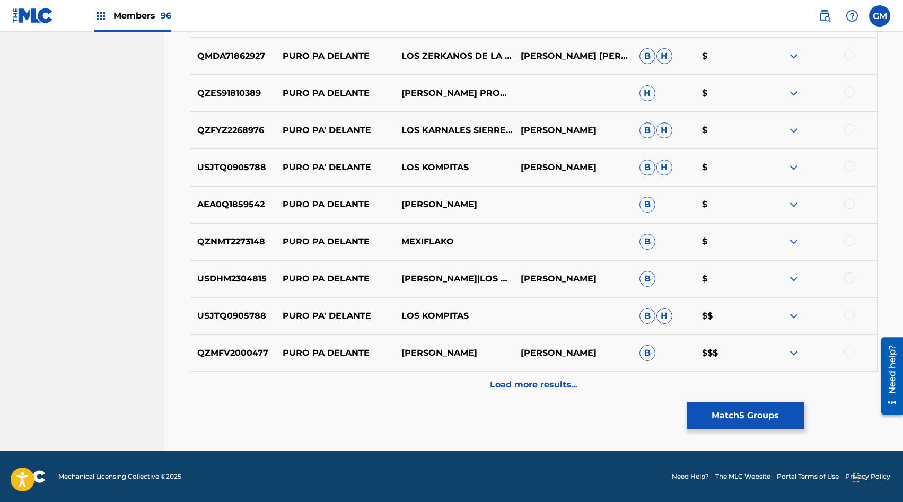
click at [732, 428] on button "Match 5 Groups" at bounding box center [745, 416] width 117 height 27
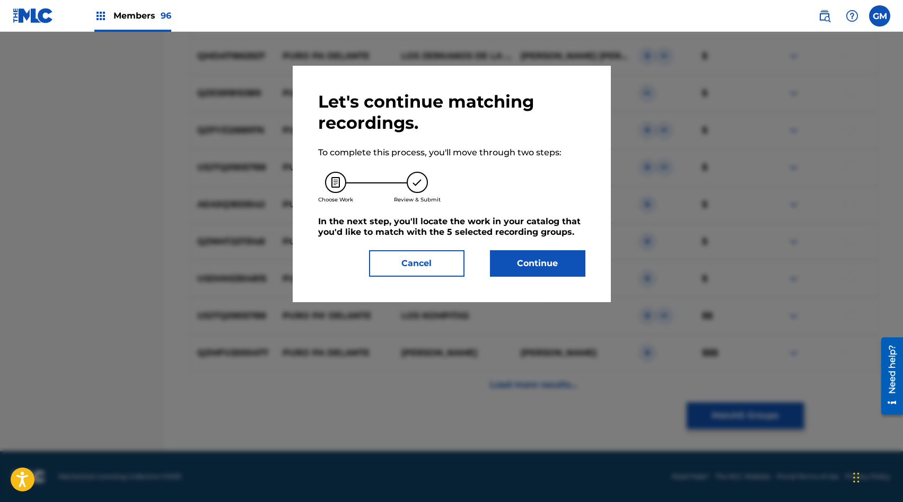
click at [544, 266] on button "Continue" at bounding box center [537, 263] width 95 height 27
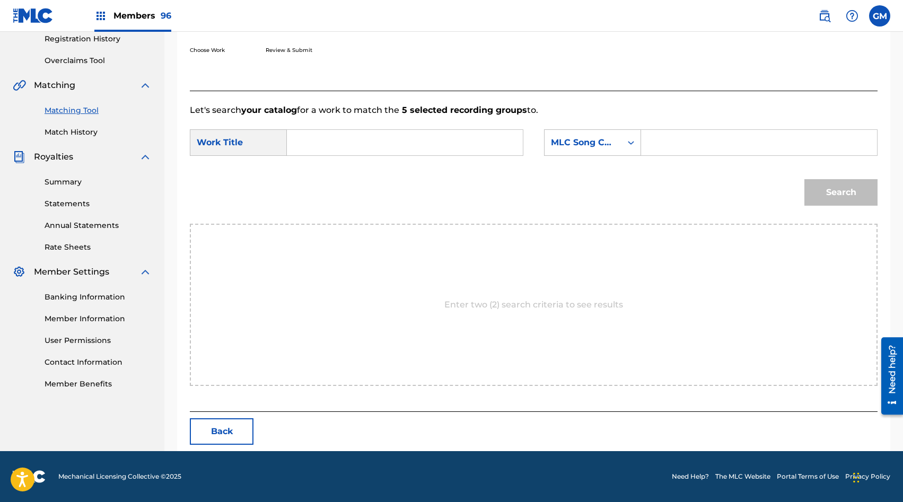
scroll to position [204, 0]
click at [659, 138] on input "Search Form" at bounding box center [759, 142] width 218 height 25
paste input "PE753E"
type input "PE753E"
click at [422, 139] on input "Search Form" at bounding box center [405, 142] width 218 height 25
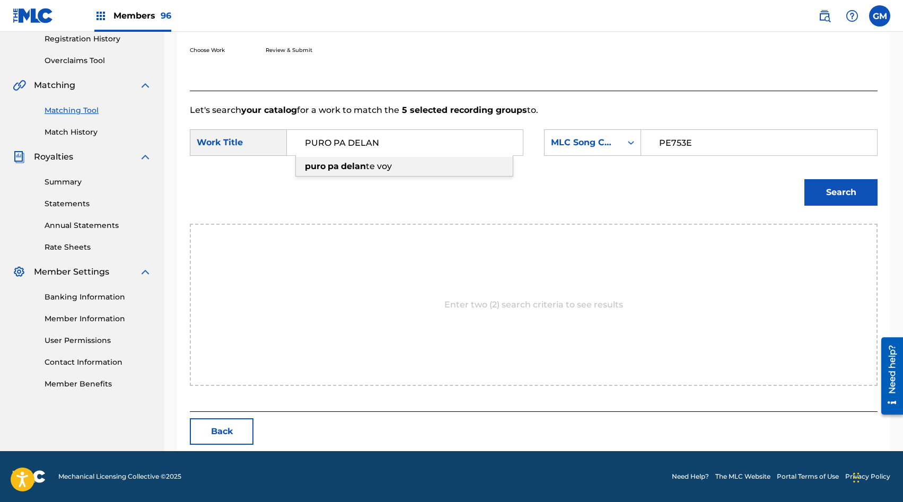
click at [406, 166] on div "puro pa delan te voy" at bounding box center [404, 166] width 217 height 19
type input "puro pa delante voy"
drag, startPoint x: 836, startPoint y: 196, endPoint x: 697, endPoint y: 211, distance: 140.2
click at [837, 196] on button "Search" at bounding box center [841, 192] width 73 height 27
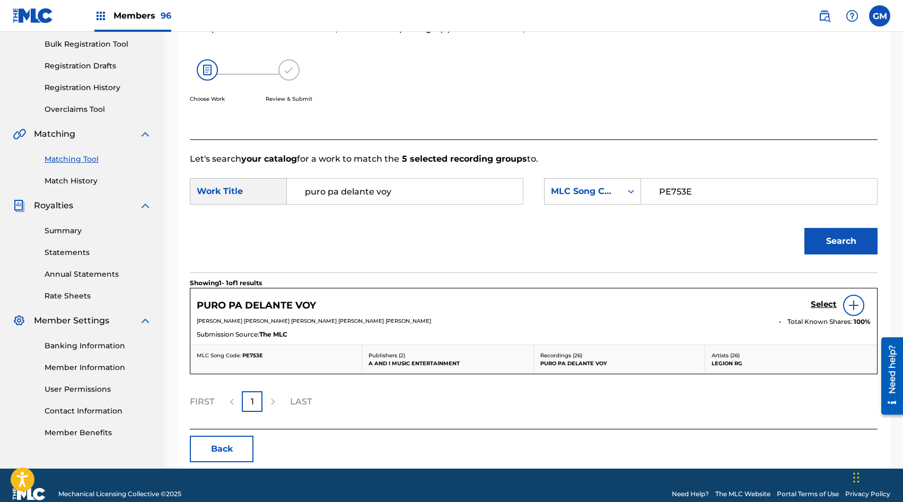
scroll to position [173, 0]
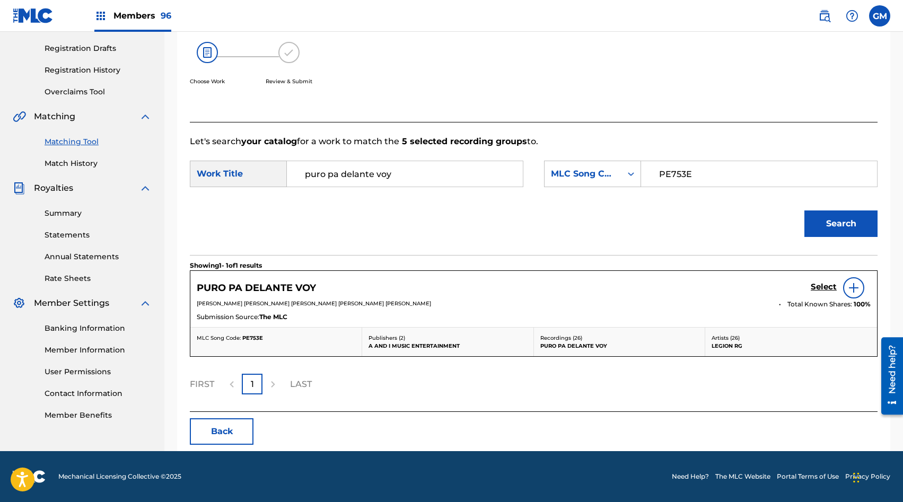
click at [815, 286] on h5 "Select" at bounding box center [824, 287] width 26 height 10
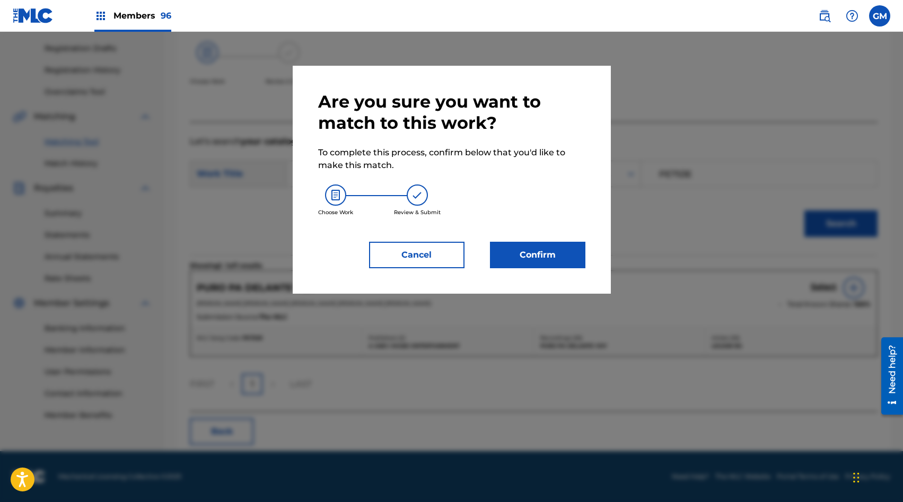
click at [537, 252] on button "Confirm" at bounding box center [537, 255] width 95 height 27
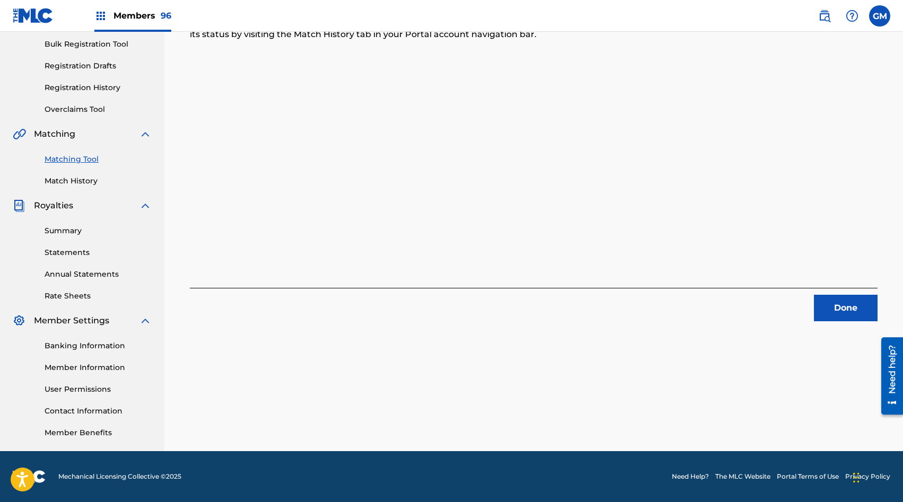
scroll to position [0, 0]
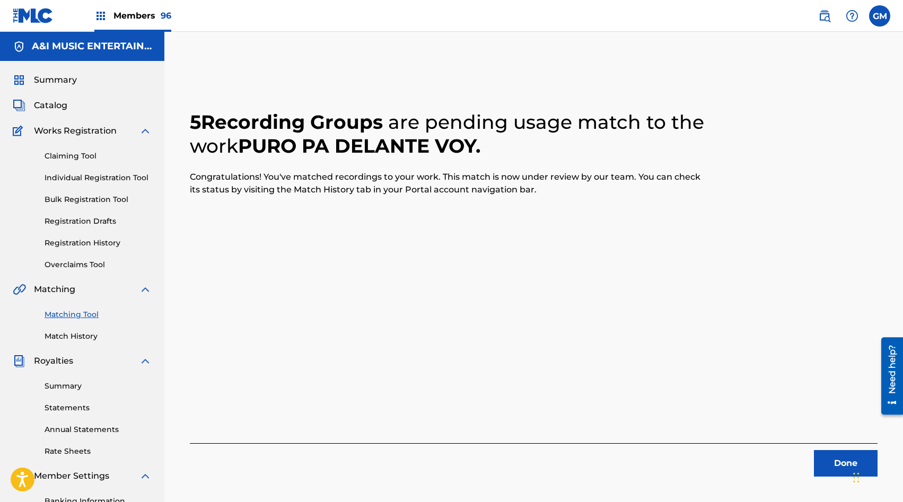
click at [831, 457] on button "Done" at bounding box center [846, 463] width 64 height 27
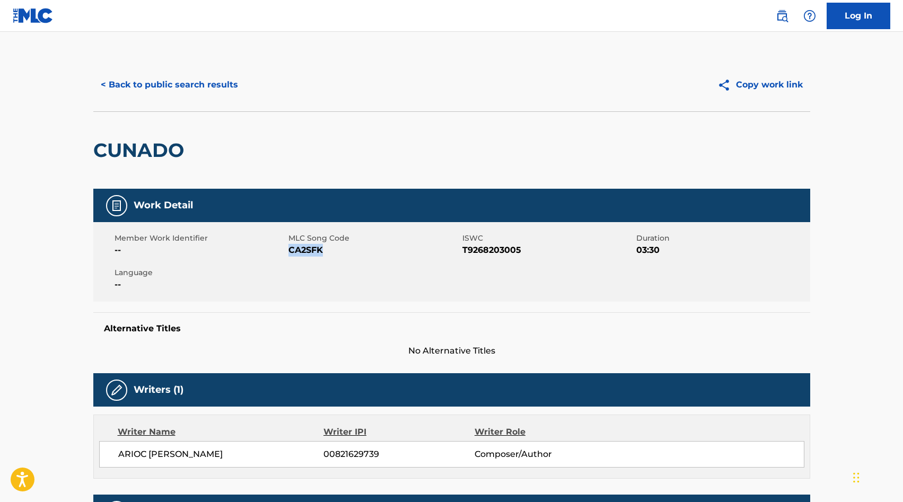
click at [163, 93] on button "< Back to public search results" at bounding box center [169, 85] width 152 height 27
